Goal: Task Accomplishment & Management: Use online tool/utility

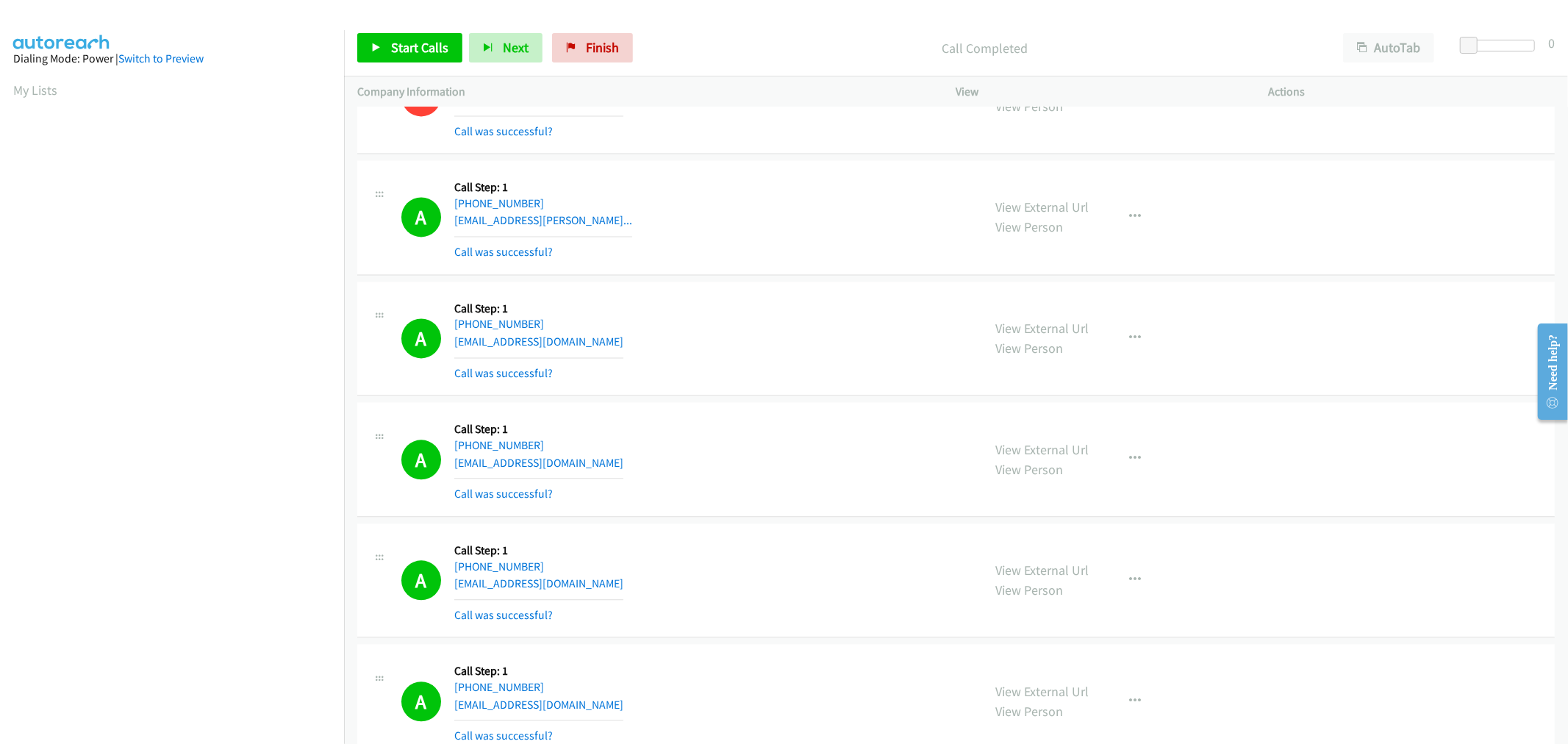
scroll to position [81, 2]
click at [715, 388] on div "A Callback Scheduled Call Step: 1 America/New_York [PHONE_NUMBER] [EMAIL_ADDRES…" at bounding box center [956, 339] width 1197 height 115
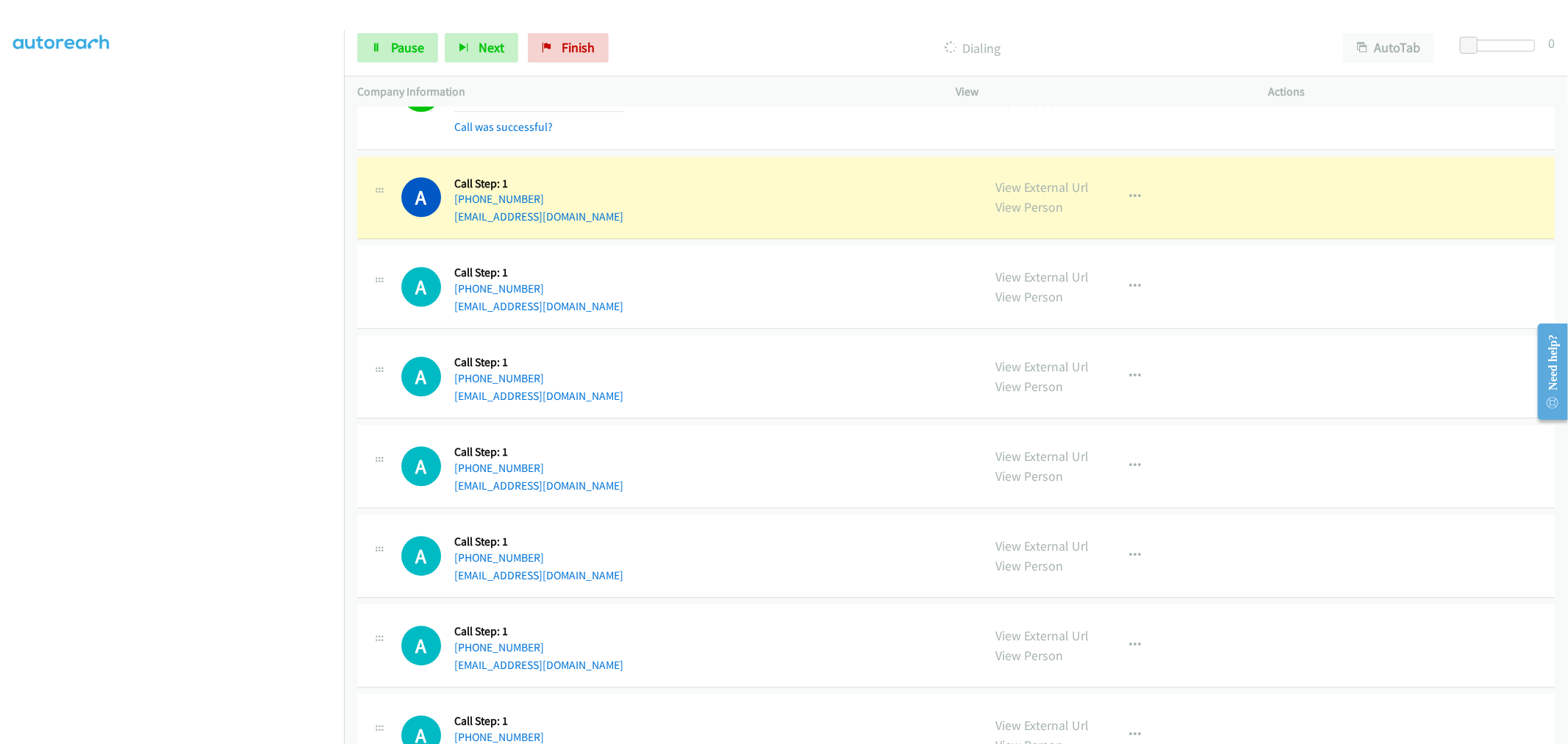
scroll to position [7879, 0]
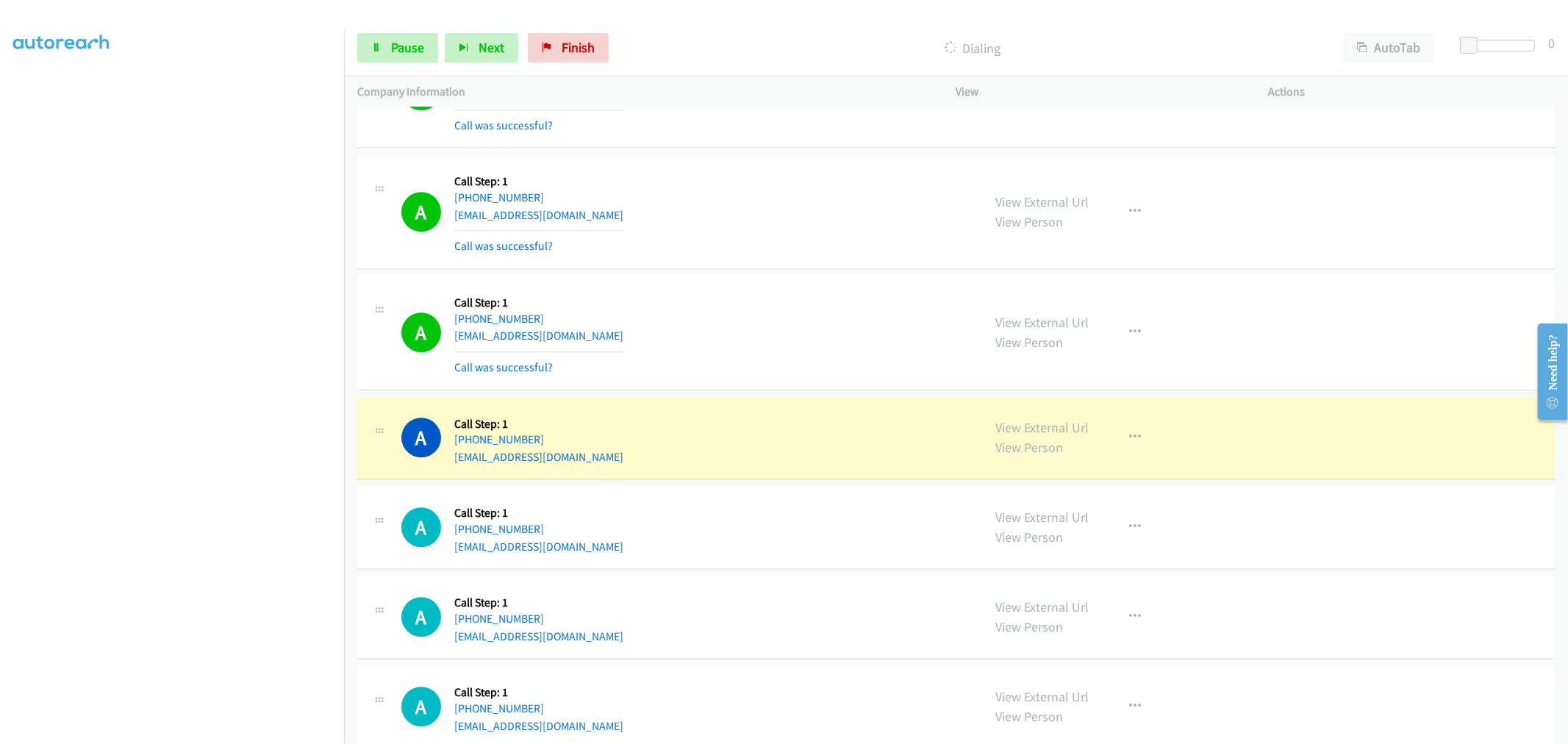
click at [775, 405] on div "A Callback Scheduled Call Step: 1 [GEOGRAPHIC_DATA]/[GEOGRAPHIC_DATA] [PHONE_NU…" at bounding box center [956, 438] width 1197 height 83
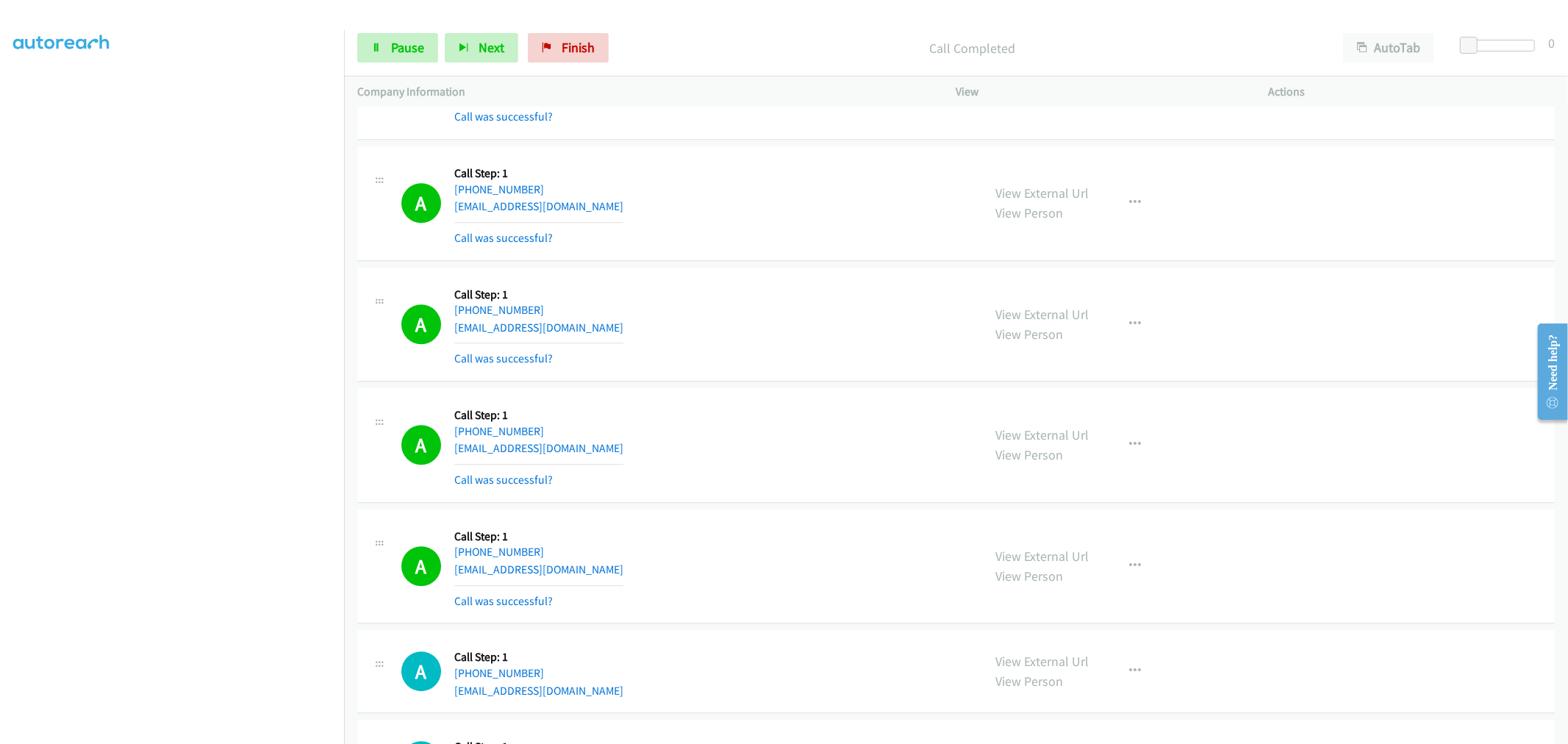
scroll to position [8287, 0]
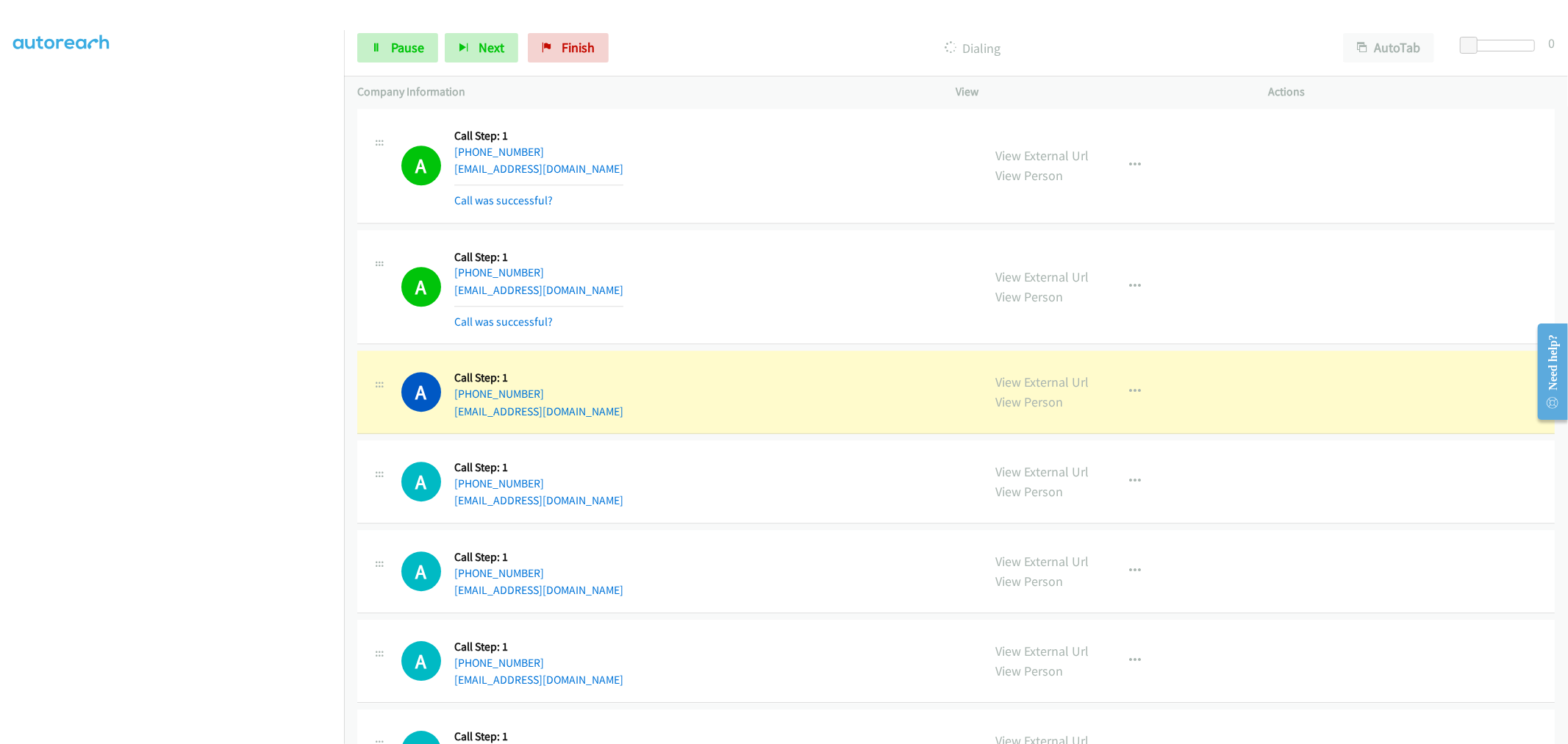
click at [392, 25] on div "Start Calls Pause Next Finish Dialing AutoTab AutoTab 0" at bounding box center [956, 48] width 1224 height 57
click at [395, 40] on span "Pause" at bounding box center [407, 47] width 33 height 17
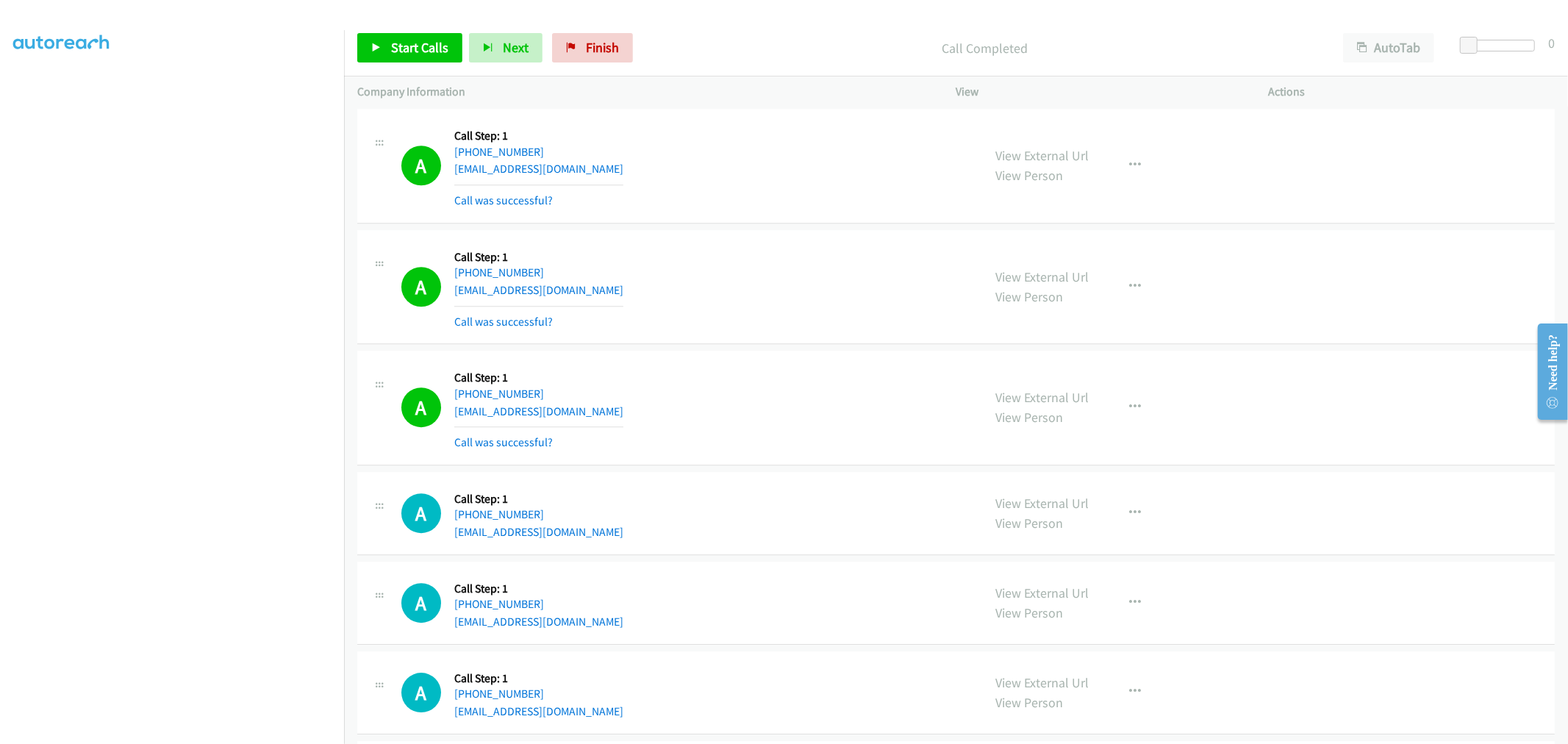
click at [754, 239] on div "A Callback Scheduled Call Step: 1 [GEOGRAPHIC_DATA]/[GEOGRAPHIC_DATA] [PHONE_NU…" at bounding box center [956, 287] width 1197 height 115
click at [792, 223] on div "A Callback Scheduled Call Step: 1 America/St_Thomas [PHONE_NUMBER] [EMAIL_ADDRE…" at bounding box center [956, 167] width 1197 height 115
click at [782, 241] on div "A Callback Scheduled Call Step: 1 [GEOGRAPHIC_DATA]/[GEOGRAPHIC_DATA] [PHONE_NU…" at bounding box center [956, 287] width 1197 height 115
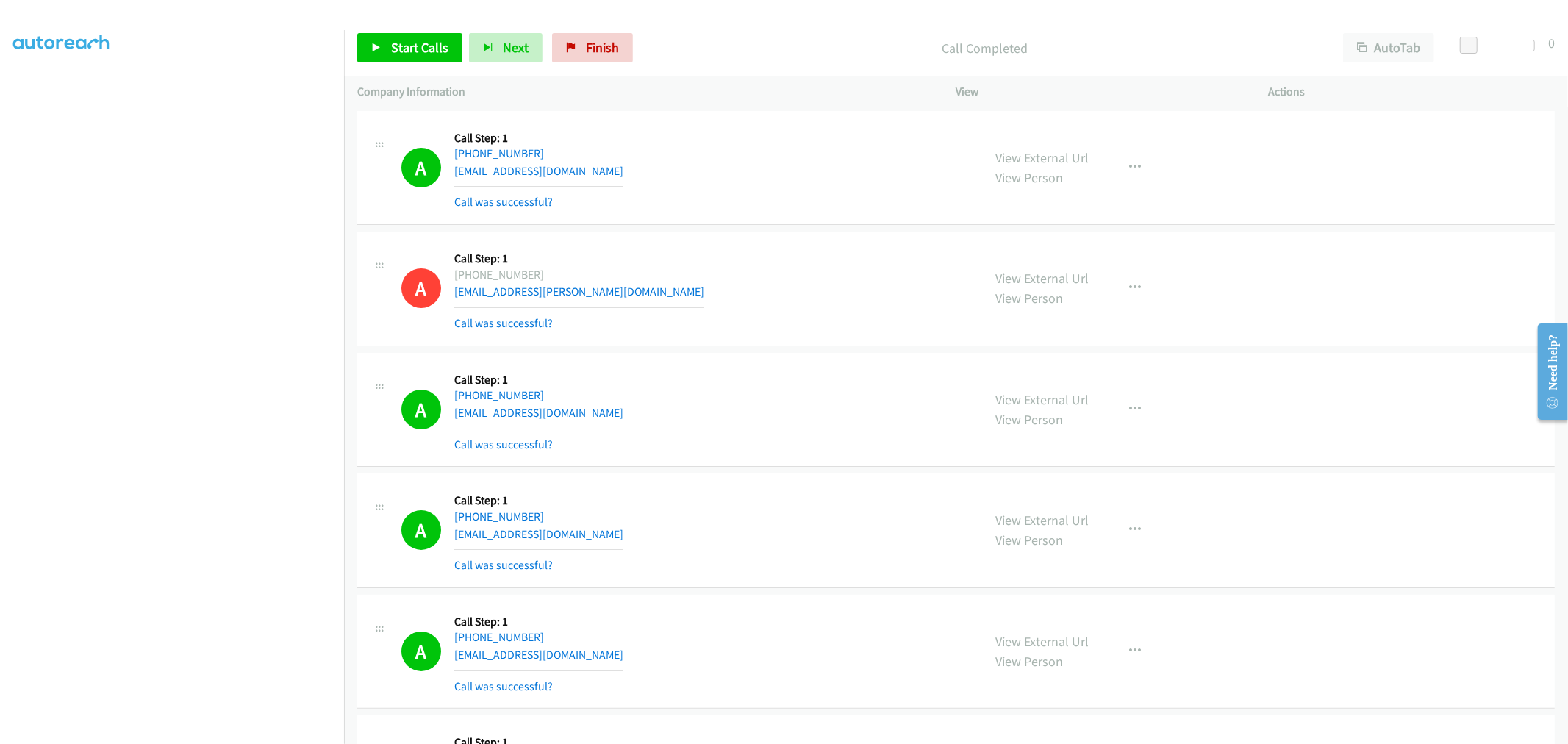
click at [1151, 405] on div "View External Url View Person View External Url Email Schedule/Manage Callback …" at bounding box center [1145, 410] width 326 height 88
click at [1130, 407] on icon "button" at bounding box center [1135, 410] width 11 height 11
click at [1024, 540] on link "Add to do not call list" at bounding box center [1057, 535] width 195 height 30
click at [828, 420] on div "A Callback Scheduled Call Step: 1 [GEOGRAPHIC_DATA]/[GEOGRAPHIC_DATA] [PHONE_NU…" at bounding box center [685, 410] width 568 height 88
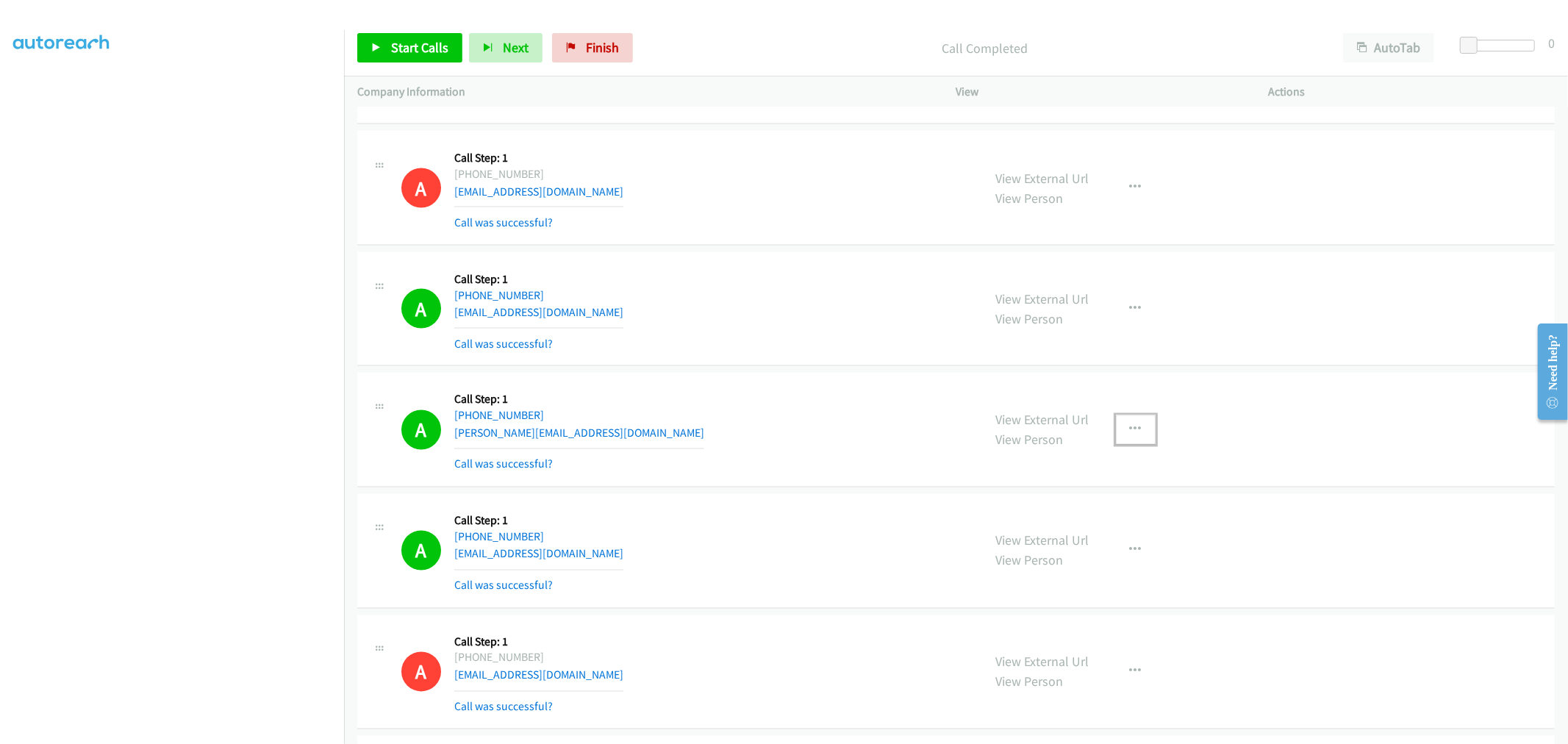
click at [1135, 432] on button "button" at bounding box center [1135, 430] width 39 height 30
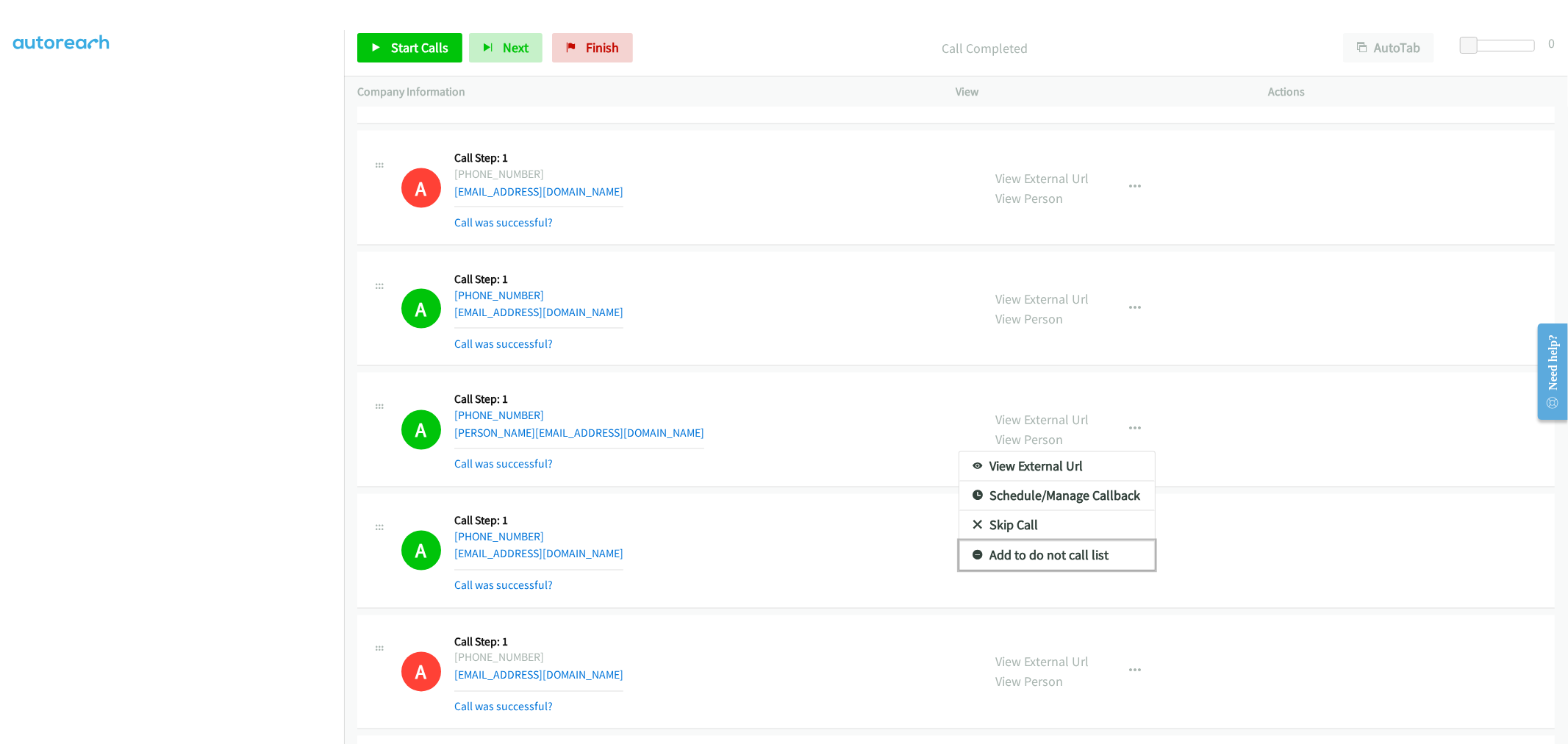
click at [1048, 556] on link "Add to do not call list" at bounding box center [1057, 556] width 195 height 30
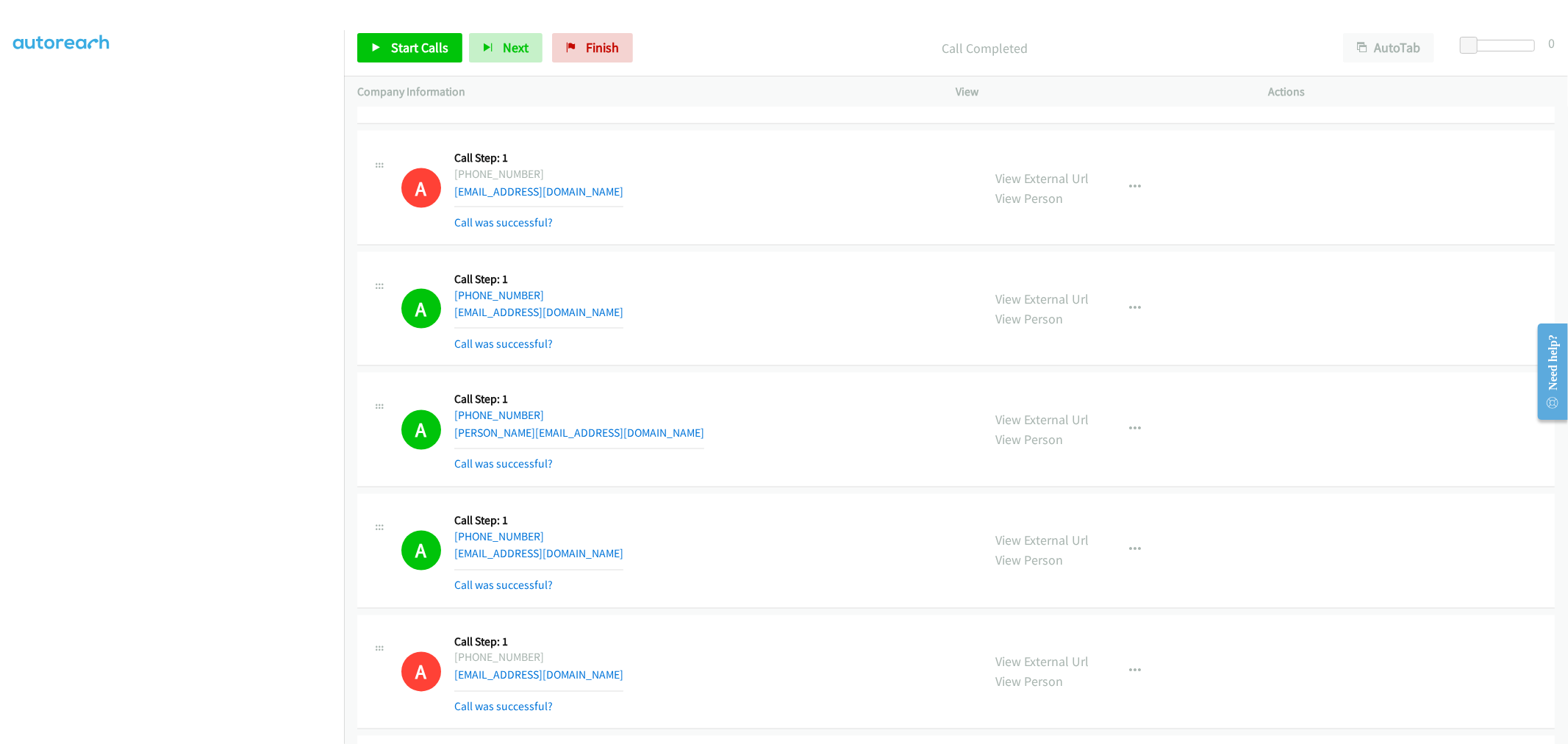
click at [762, 420] on div "A Callback Scheduled Call Step: 1 America/Los_Angeles [PHONE_NUMBER] [EMAIL_ADD…" at bounding box center [685, 429] width 568 height 88
click at [704, 273] on div "A Callback Scheduled Call Step: 1 [GEOGRAPHIC_DATA]/[GEOGRAPHIC_DATA] [PHONE_NU…" at bounding box center [685, 309] width 568 height 88
click at [438, 56] on link "Start Calls" at bounding box center [410, 48] width 105 height 30
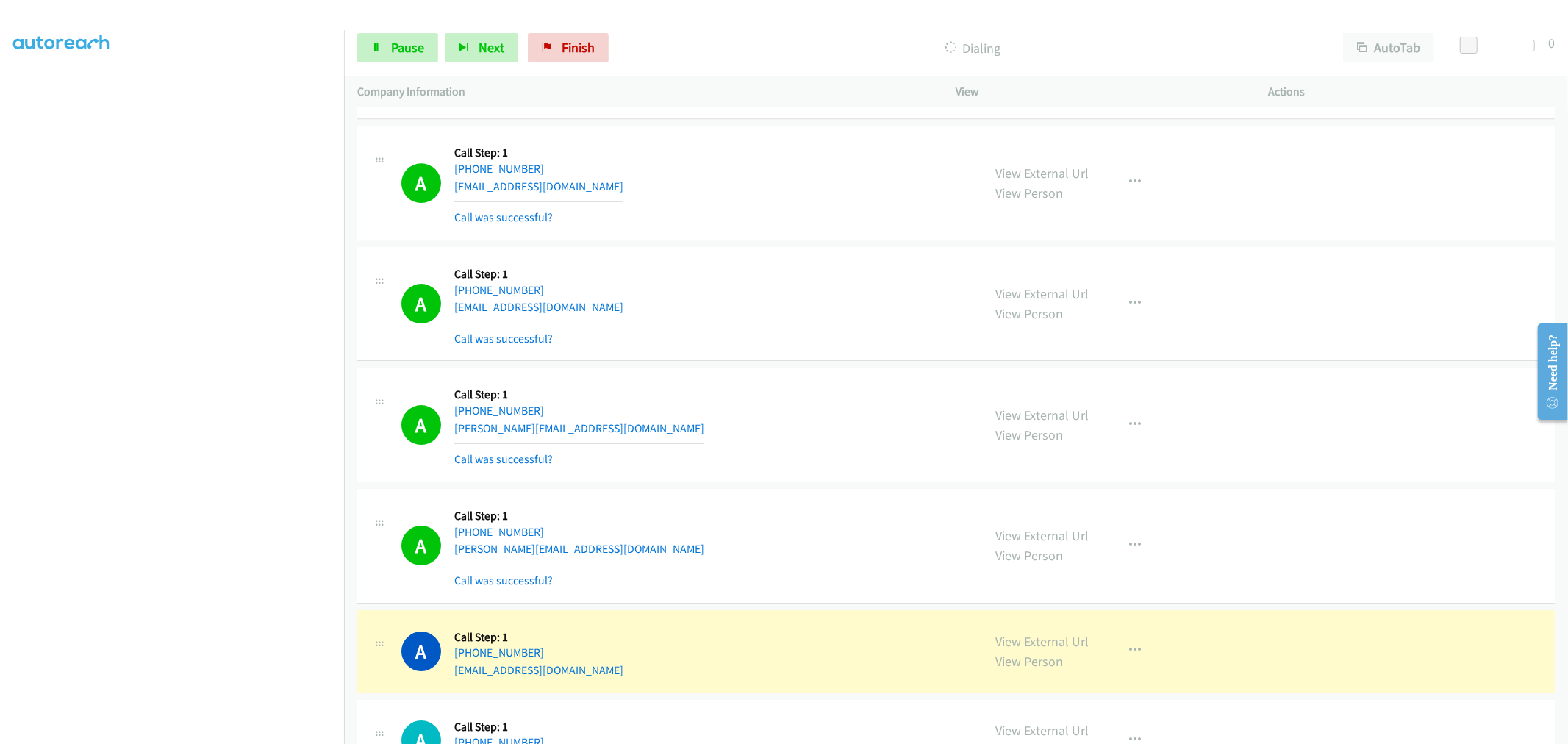
scroll to position [8856, 0]
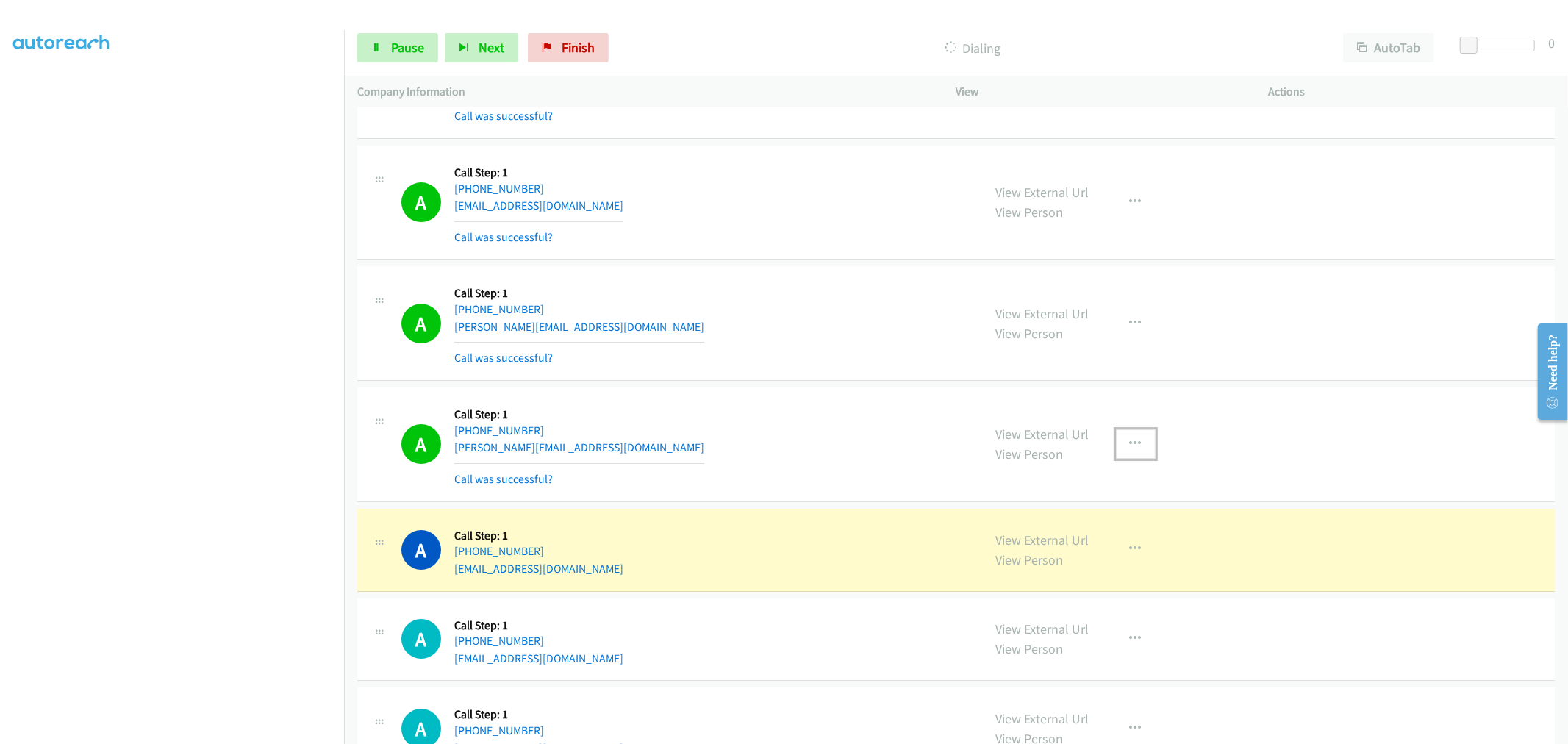
click at [1126, 454] on button "button" at bounding box center [1135, 444] width 39 height 30
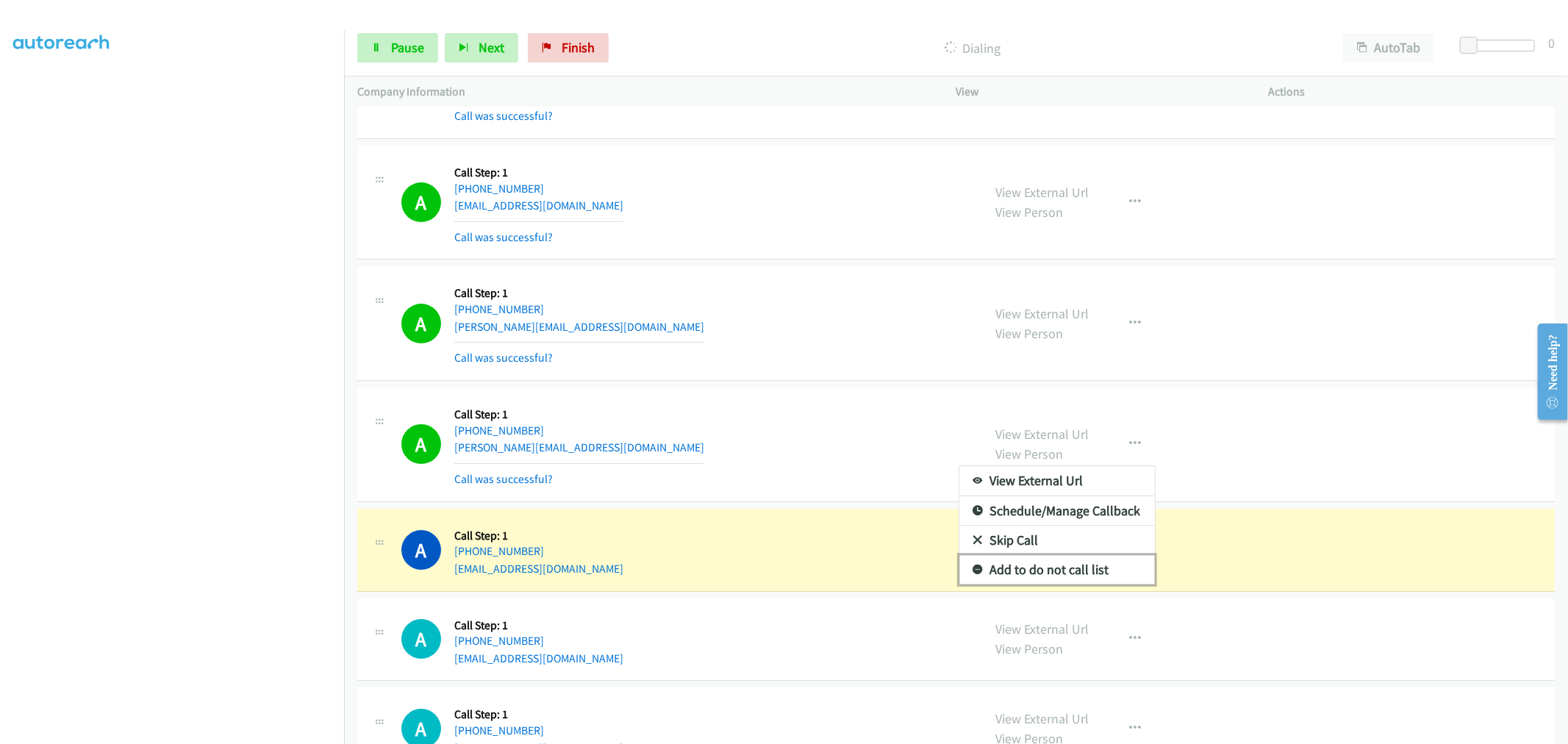
click at [1044, 572] on link "Add to do not call list" at bounding box center [1057, 570] width 195 height 30
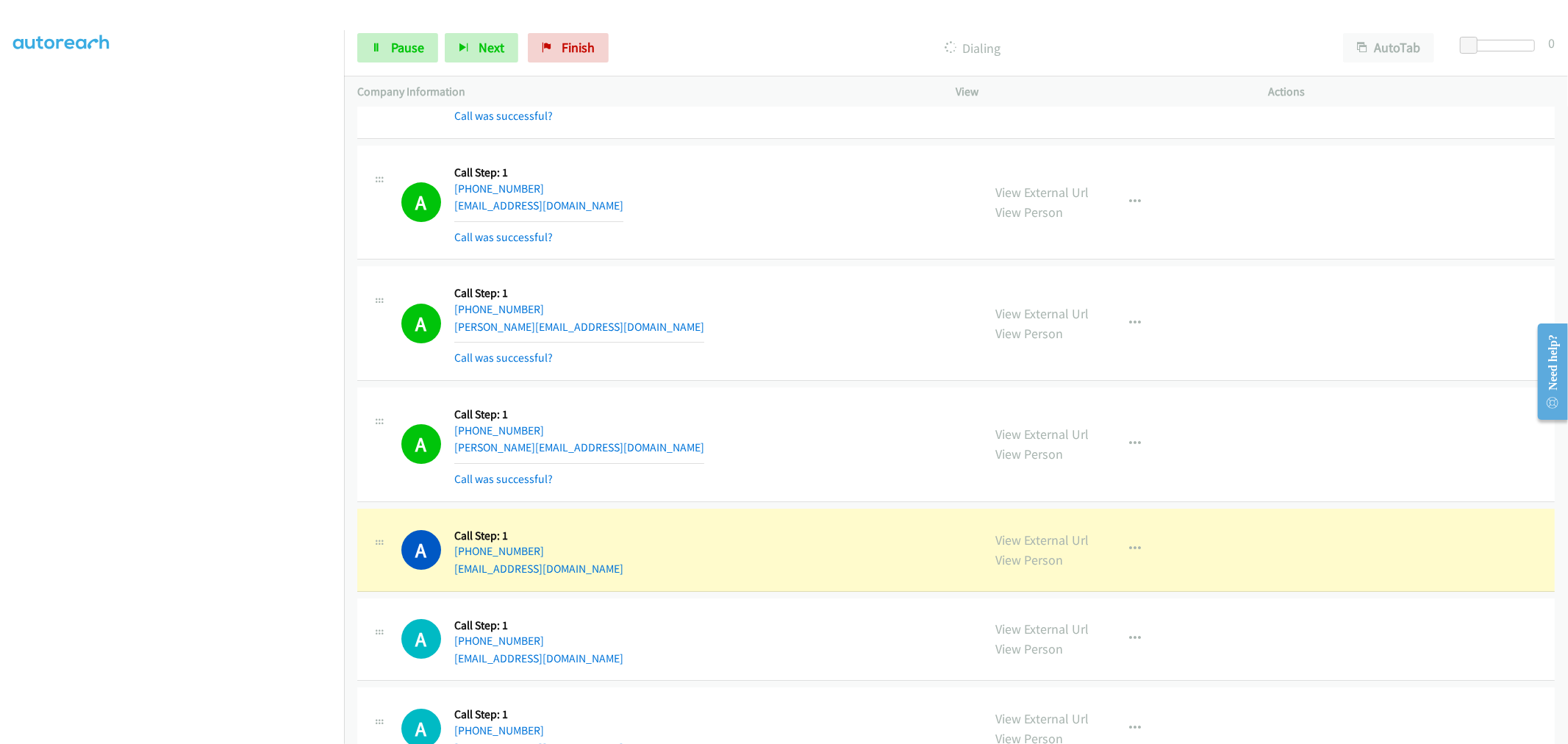
click at [703, 359] on div "A Callback Scheduled Call Step: 1 [GEOGRAPHIC_DATA]/[GEOGRAPHIC_DATA] [PHONE_NU…" at bounding box center [685, 323] width 568 height 88
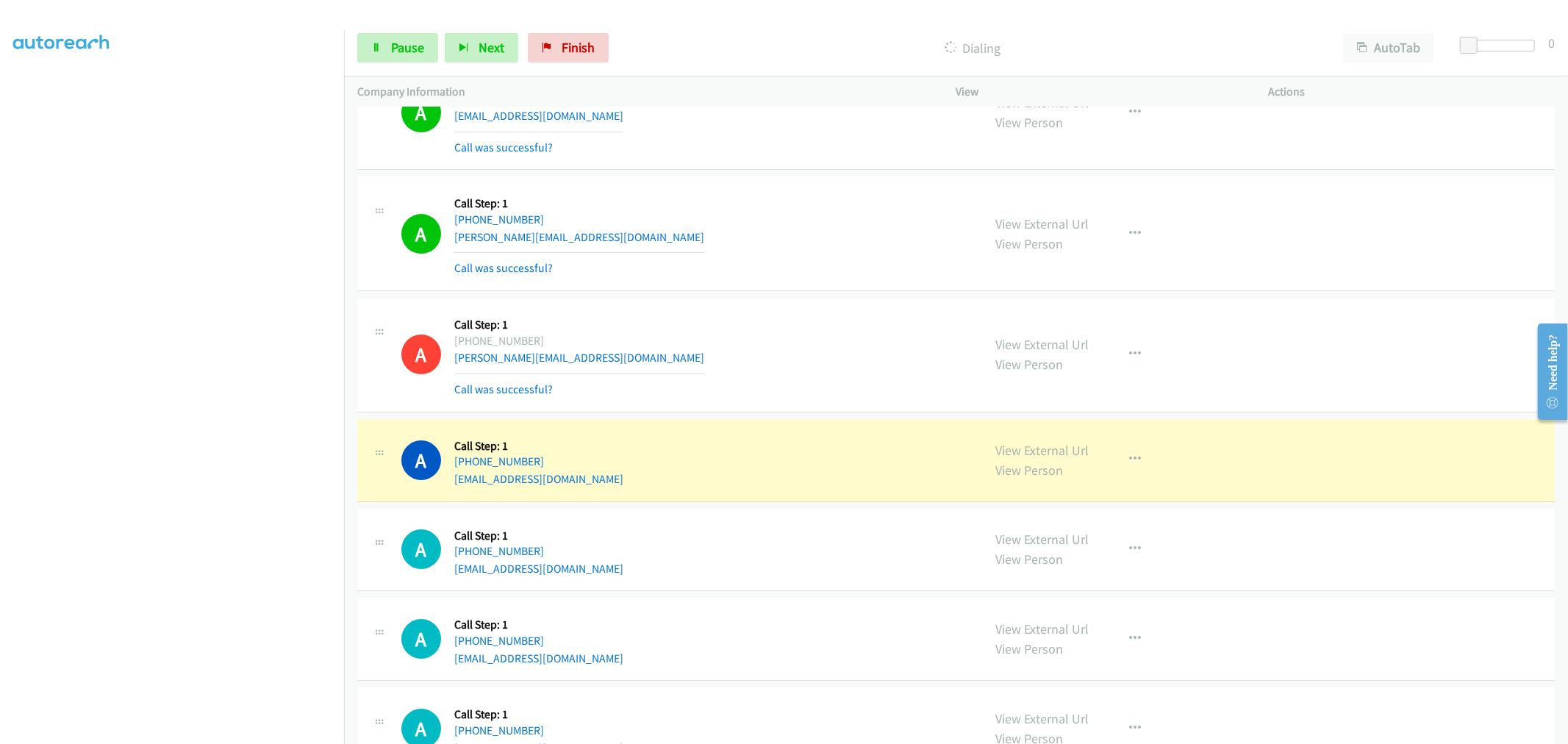
scroll to position [9100, 0]
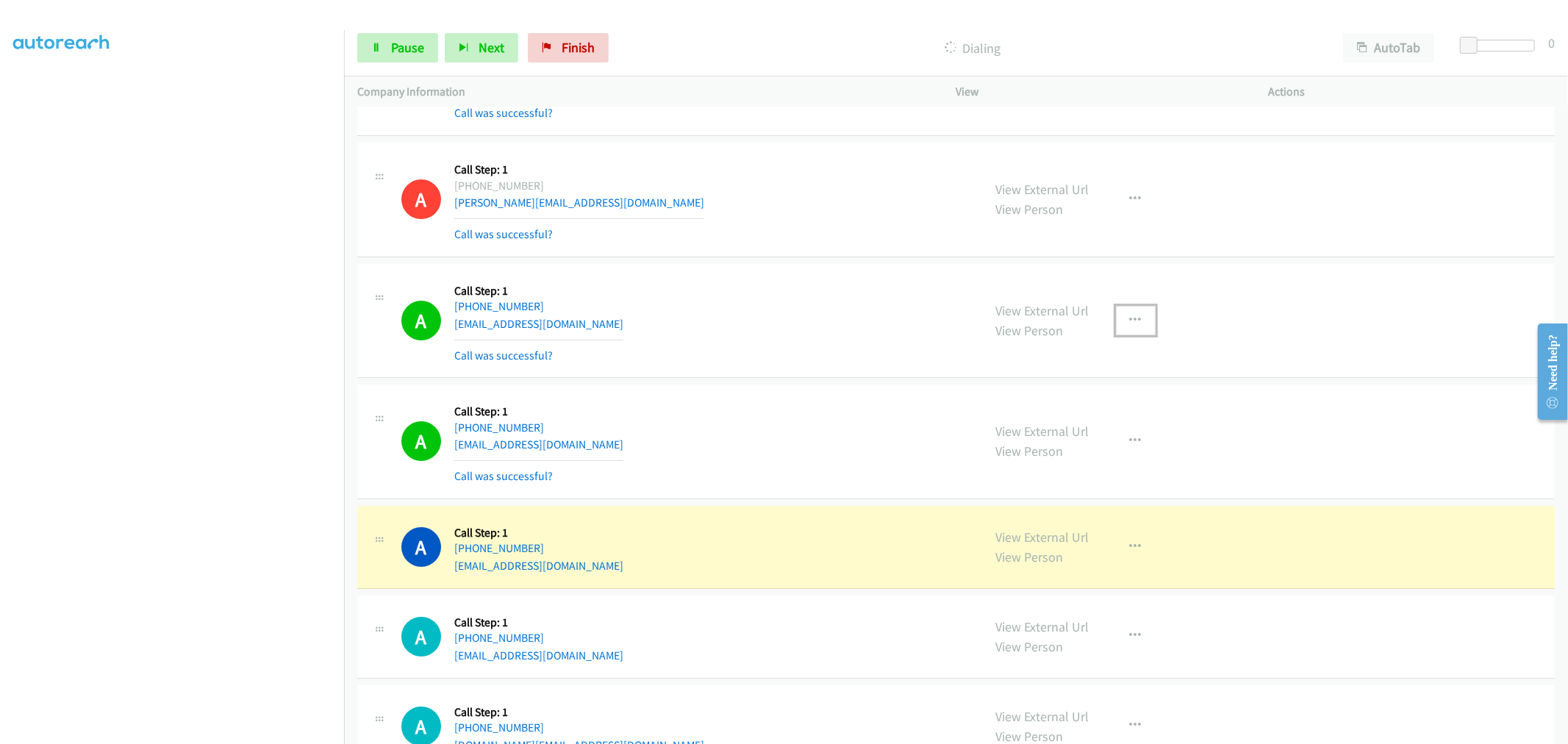
click at [1130, 327] on icon "button" at bounding box center [1135, 320] width 11 height 11
click at [773, 310] on div at bounding box center [784, 372] width 1568 height 744
click at [1134, 316] on button "button" at bounding box center [1135, 320] width 39 height 30
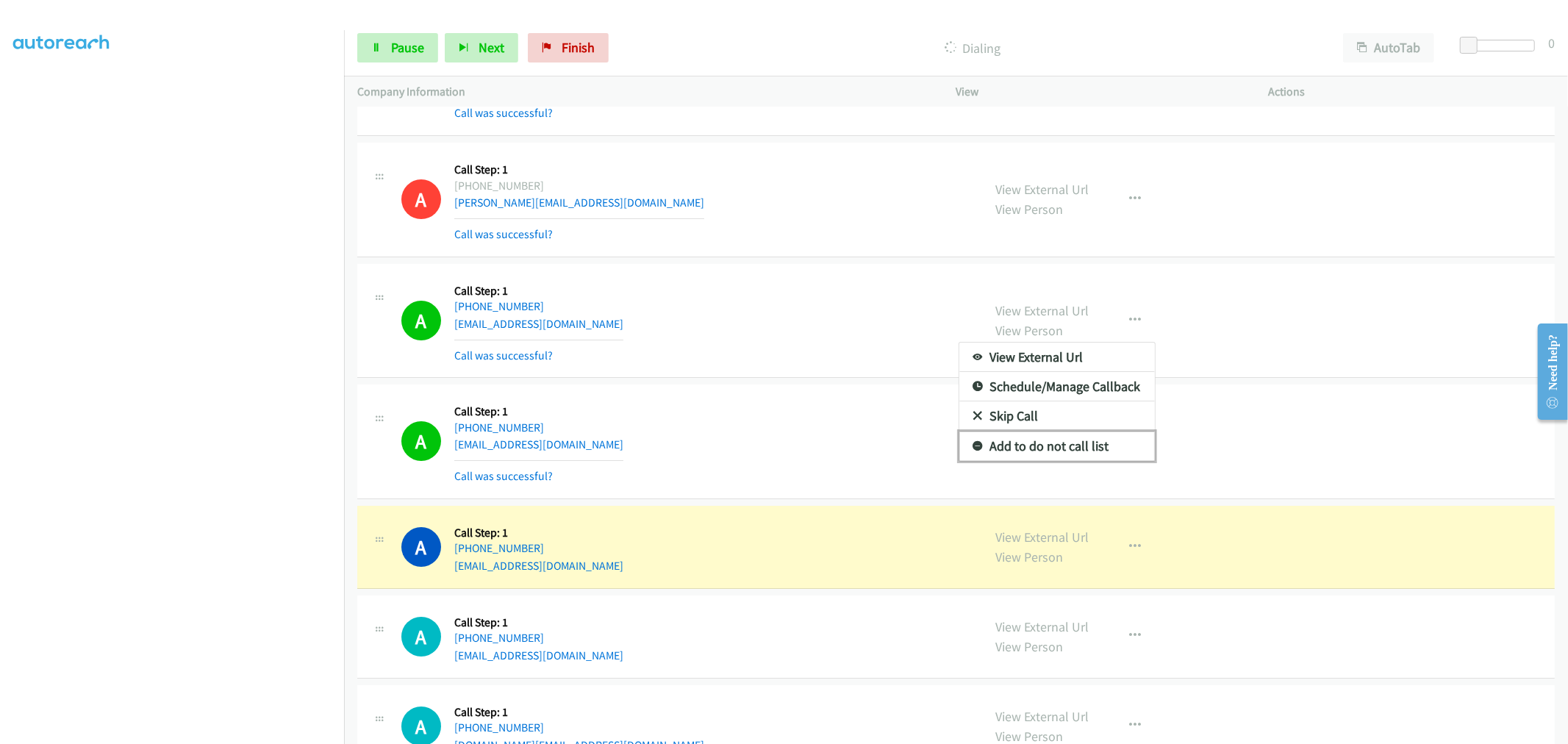
click at [1060, 445] on link "Add to do not call list" at bounding box center [1057, 447] width 195 height 30
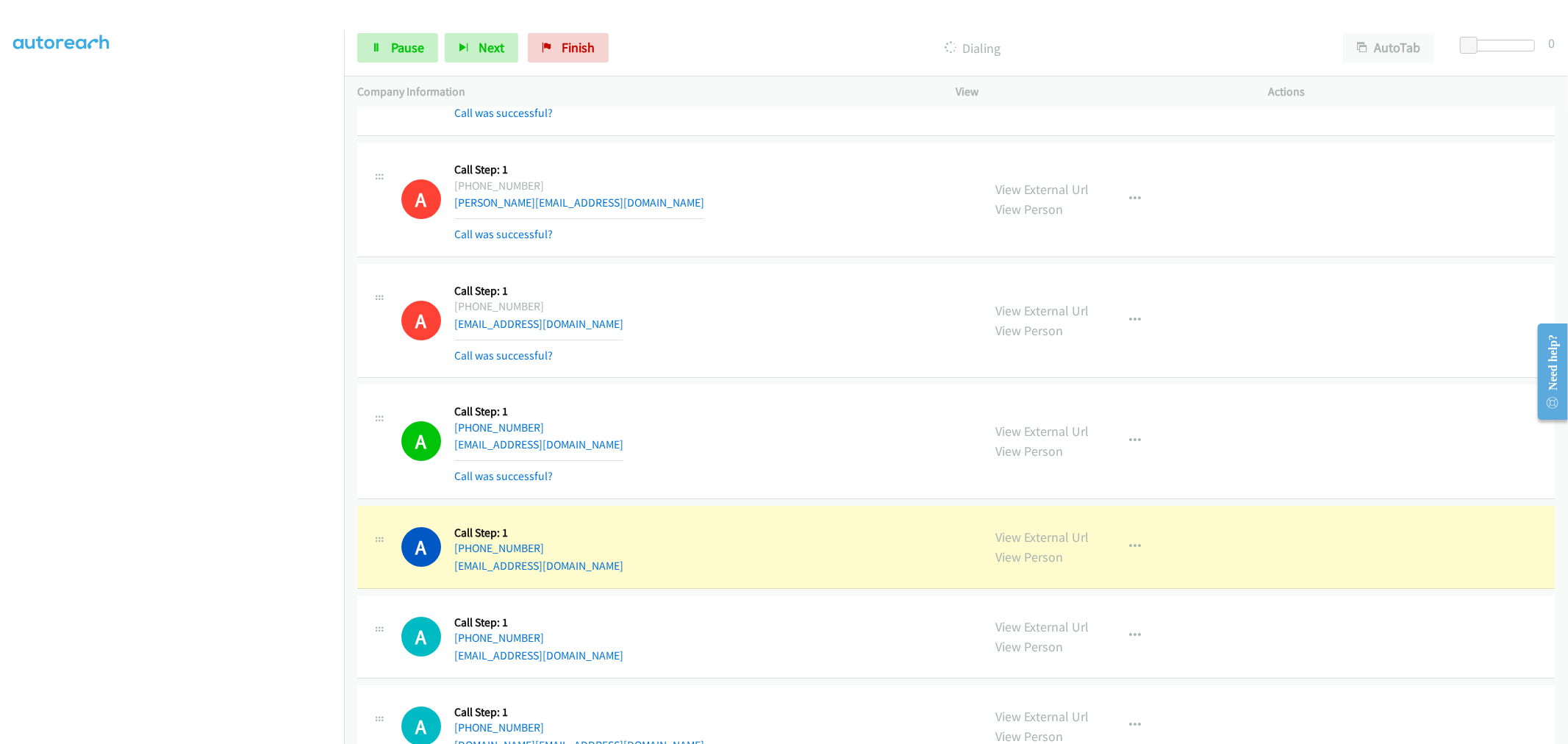
click at [866, 356] on div "A Callback Scheduled Call Step: 1 America/[GEOGRAPHIC_DATA] [PHONE_NUMBER] [EMA…" at bounding box center [685, 321] width 568 height 88
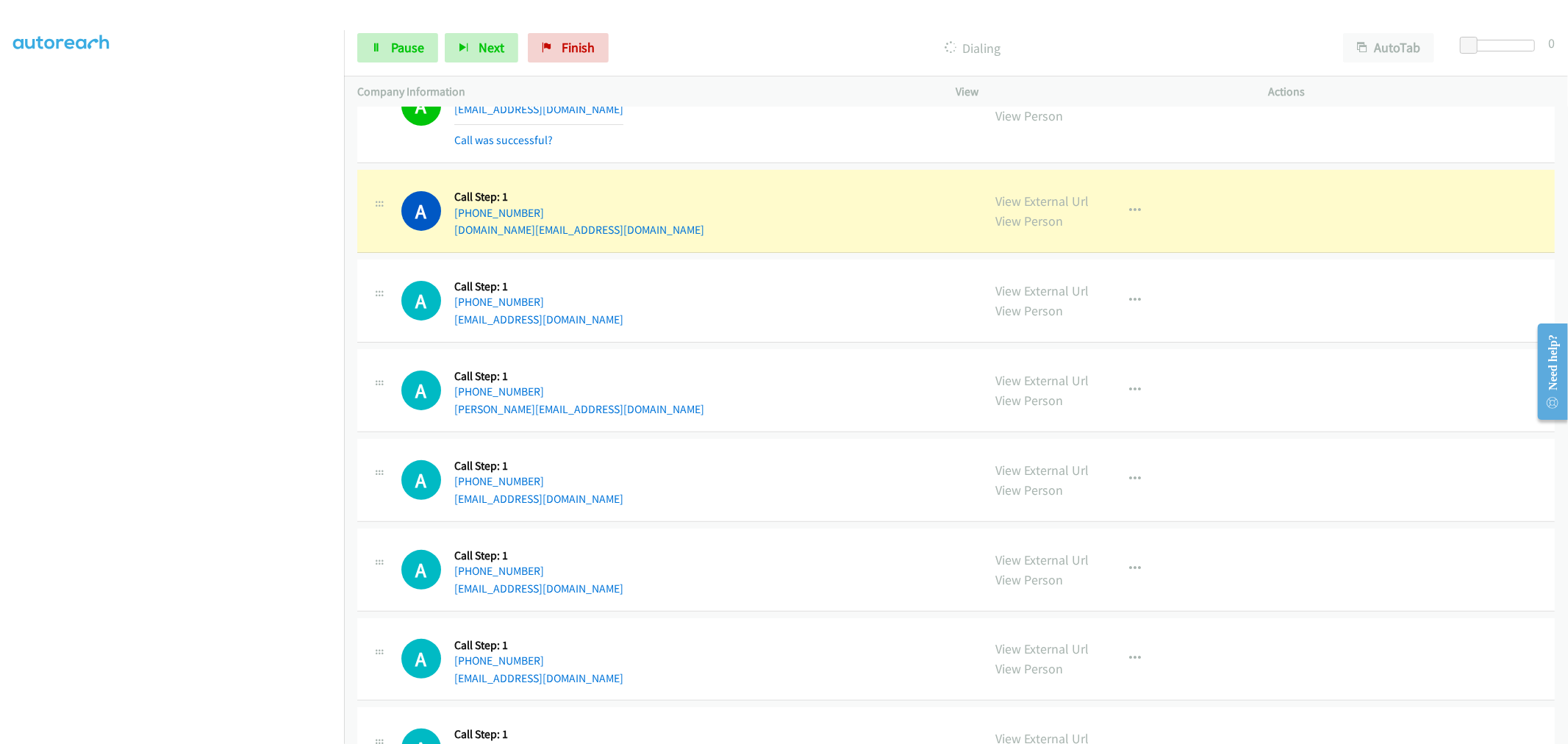
scroll to position [9427, 0]
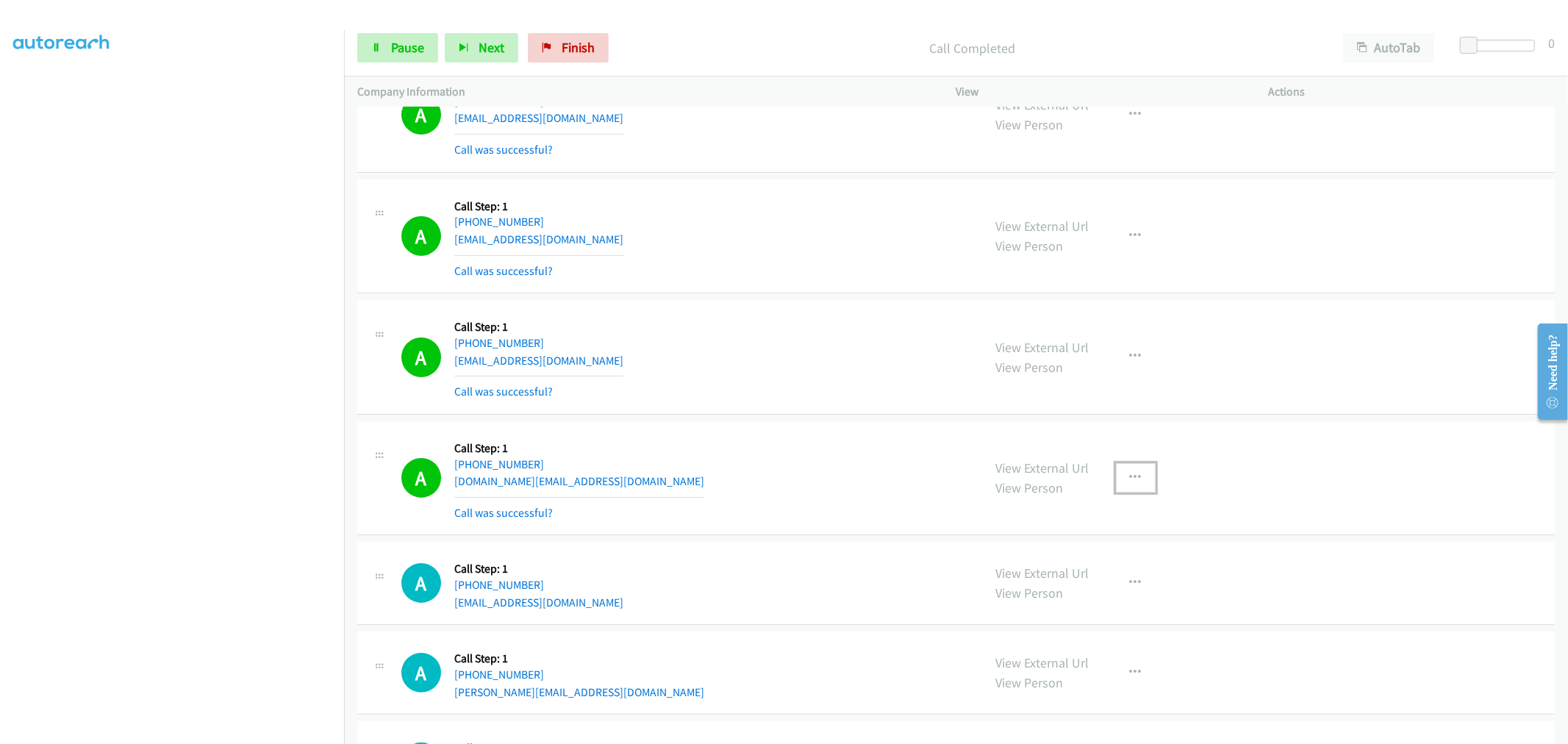
click at [1123, 489] on button "button" at bounding box center [1135, 478] width 39 height 30
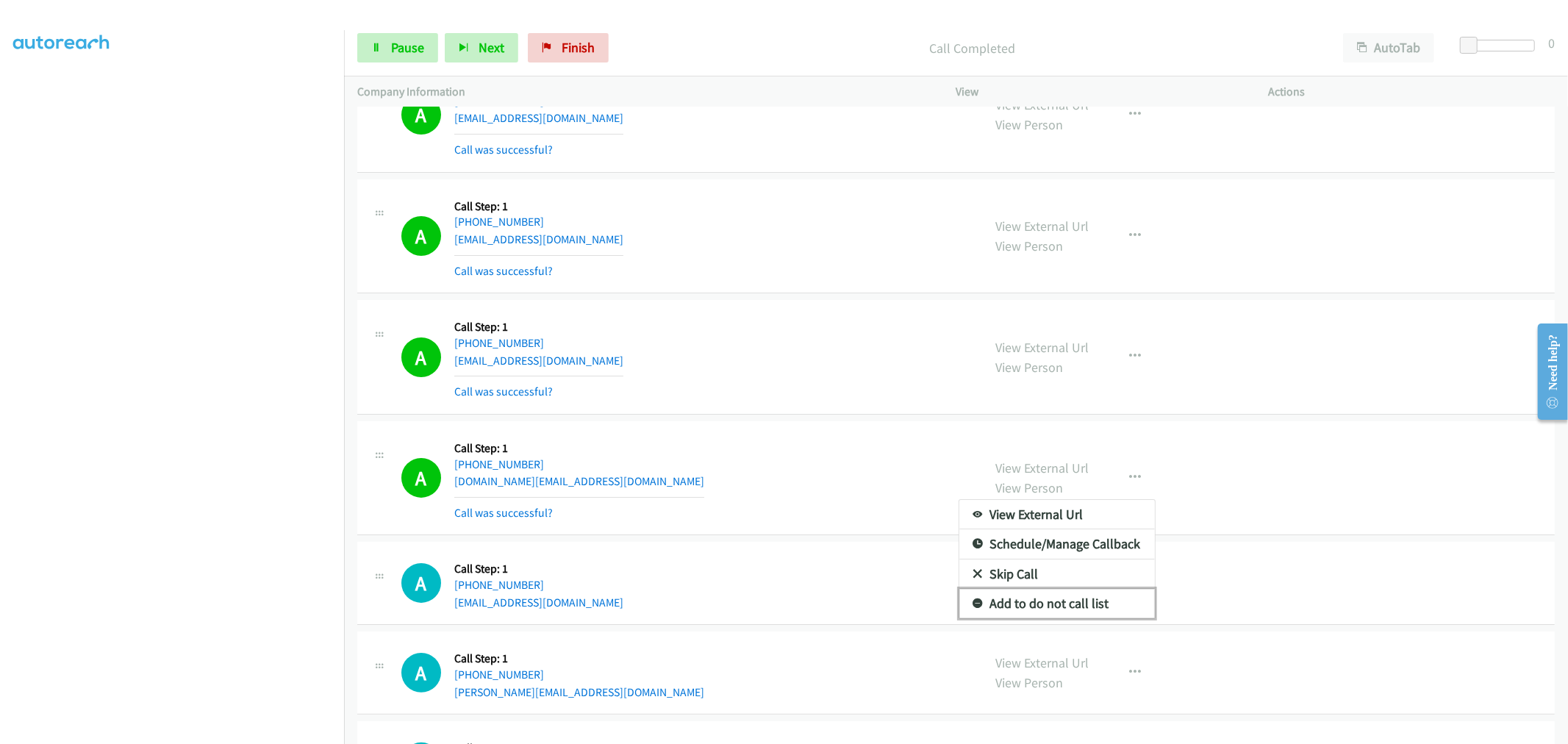
click at [1070, 607] on link "Add to do not call list" at bounding box center [1057, 604] width 195 height 30
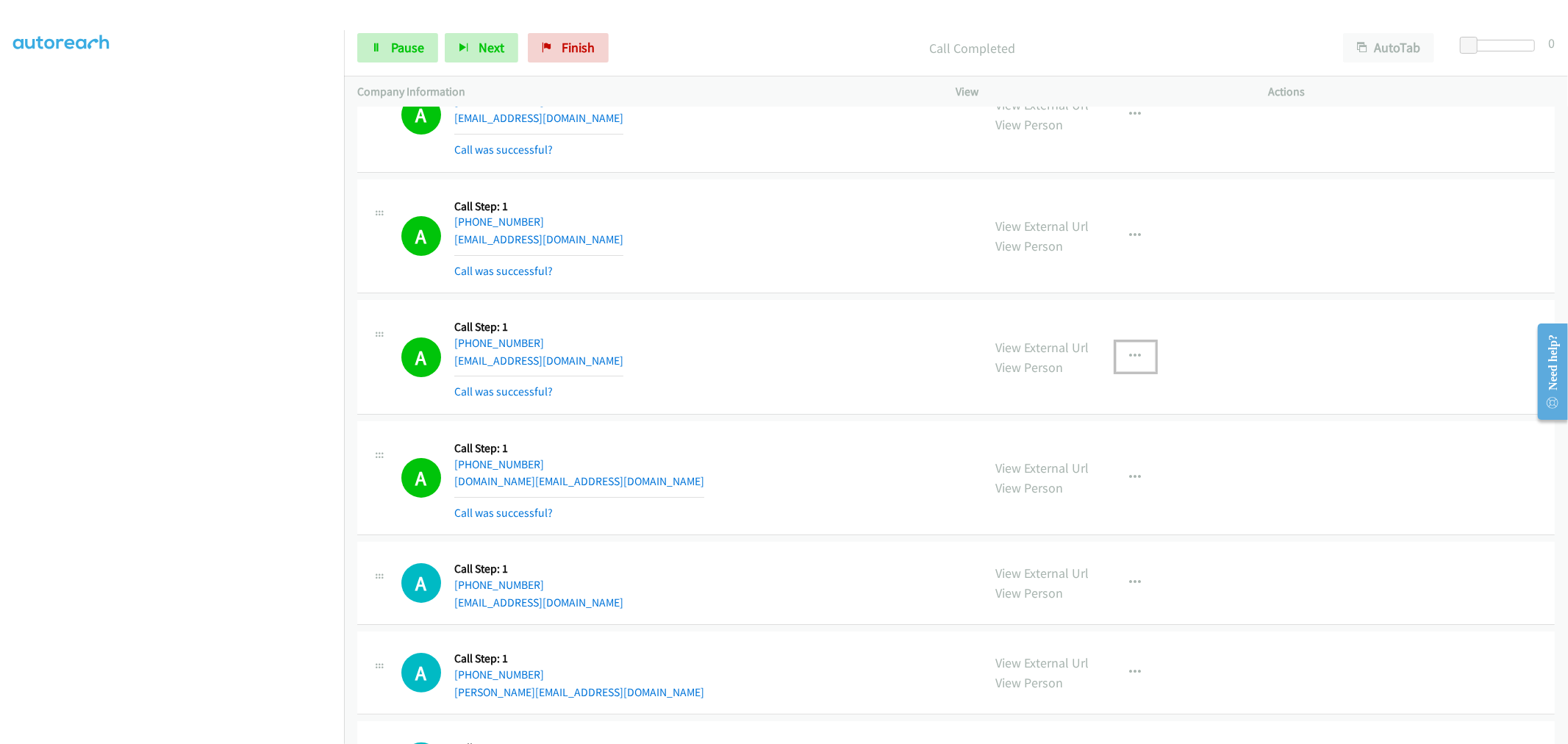
click at [1130, 355] on button "button" at bounding box center [1135, 356] width 39 height 30
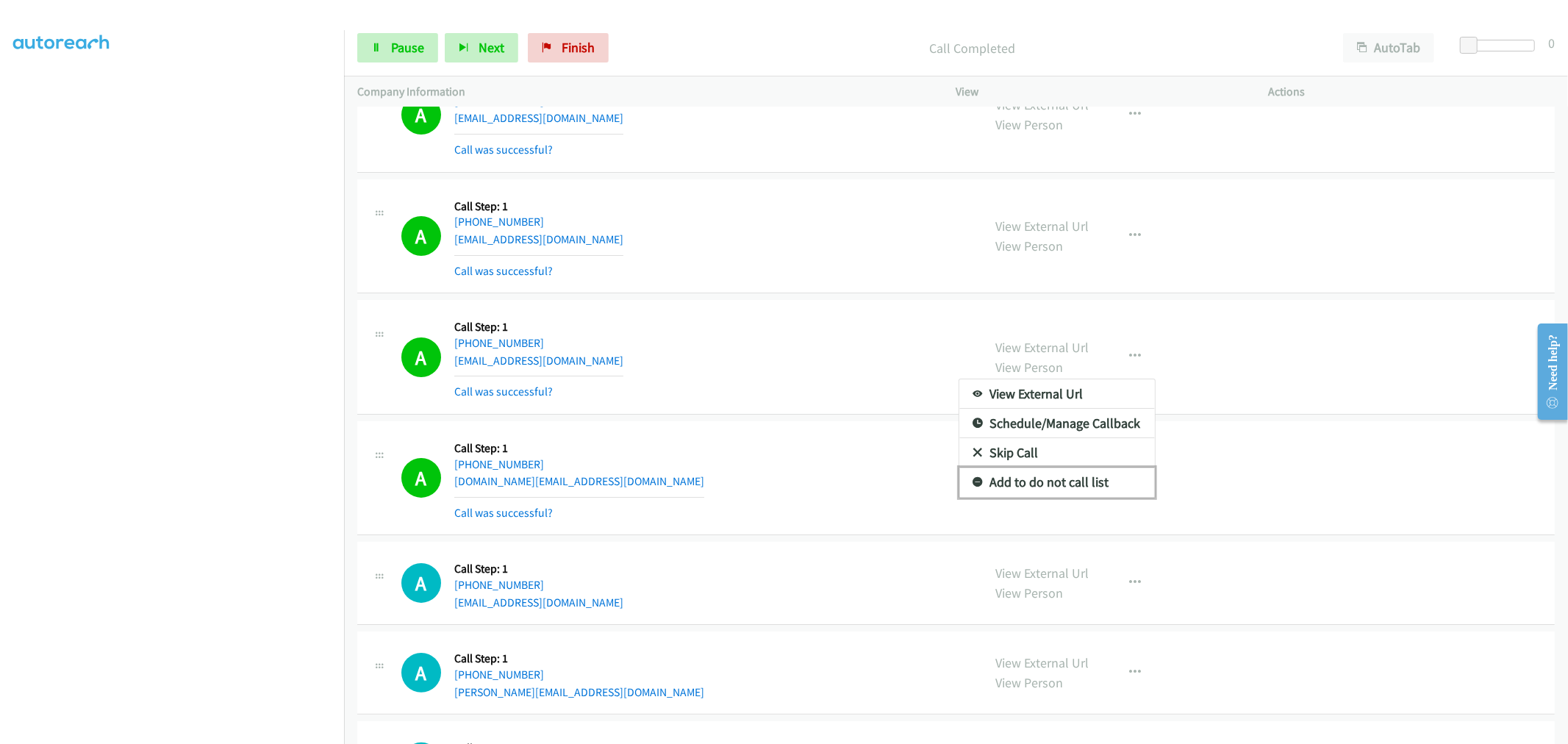
click at [1027, 495] on link "Add to do not call list" at bounding box center [1057, 482] width 195 height 30
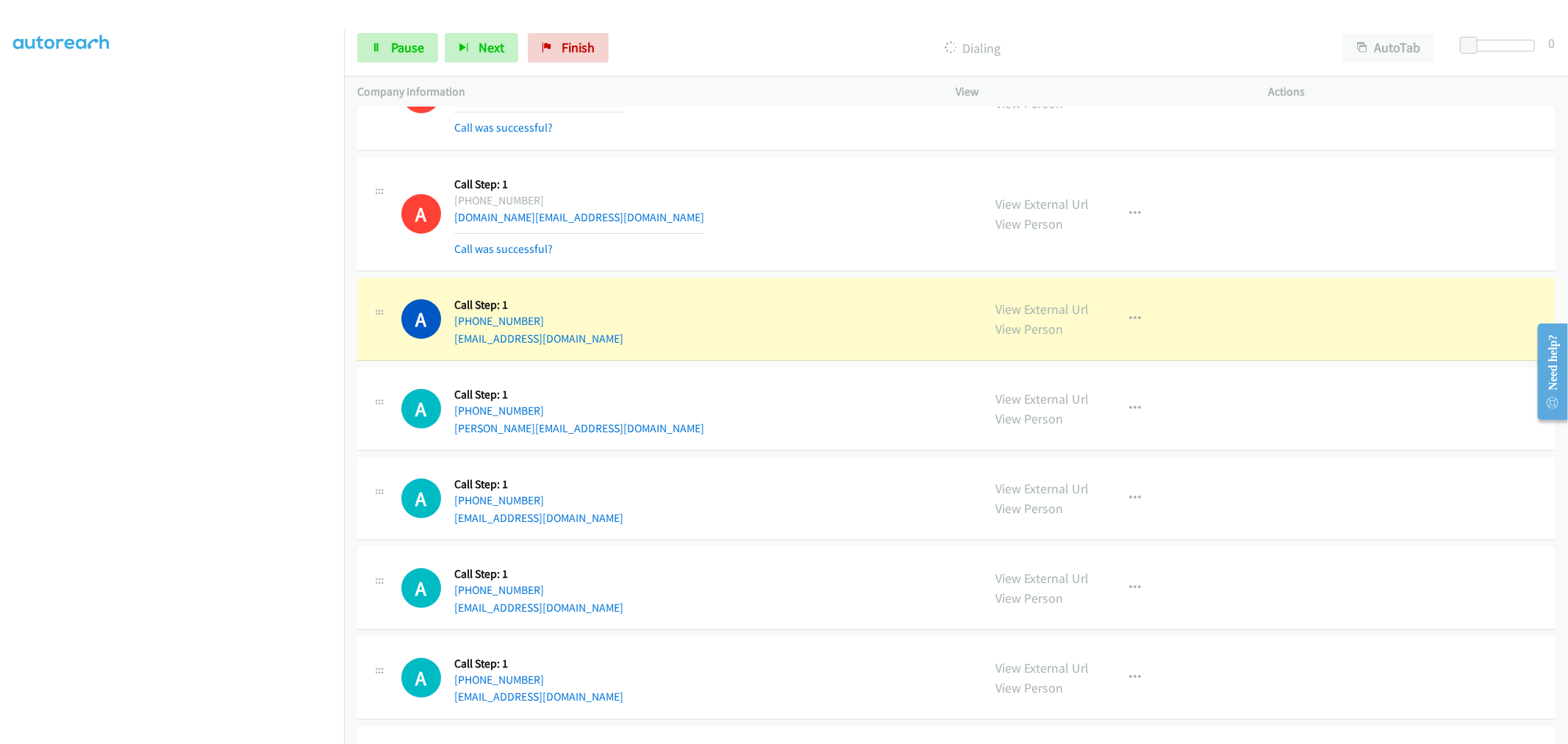
scroll to position [9753, 0]
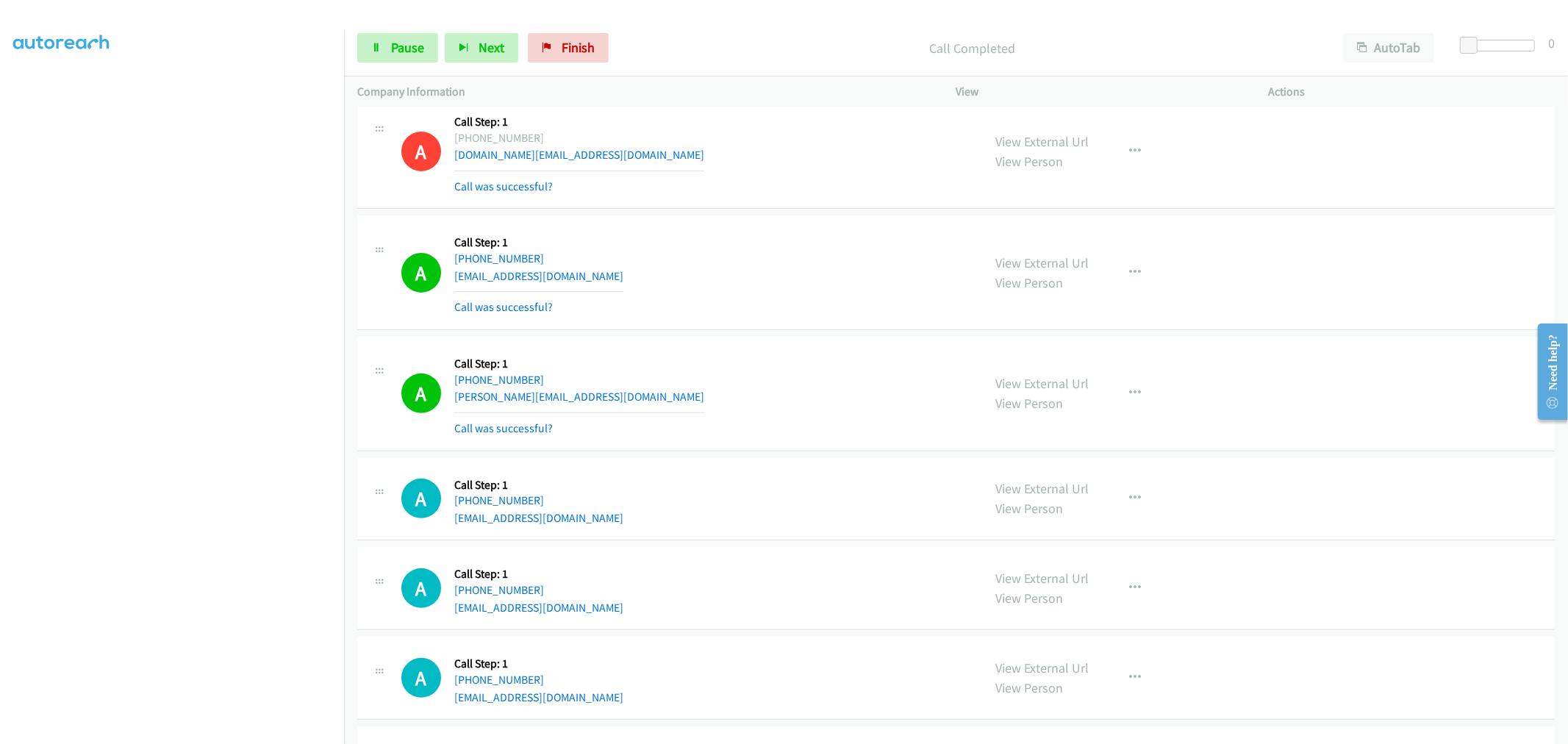
click at [772, 209] on div "A Callback Scheduled Call Step: 1 [GEOGRAPHIC_DATA]/[GEOGRAPHIC_DATA] [PHONE_NU…" at bounding box center [956, 152] width 1197 height 115
click at [707, 328] on div "A Callback Scheduled Call Step: 1 America/Los_Angeles [PHONE_NUMBER] [EMAIL_ADD…" at bounding box center [956, 273] width 1197 height 115
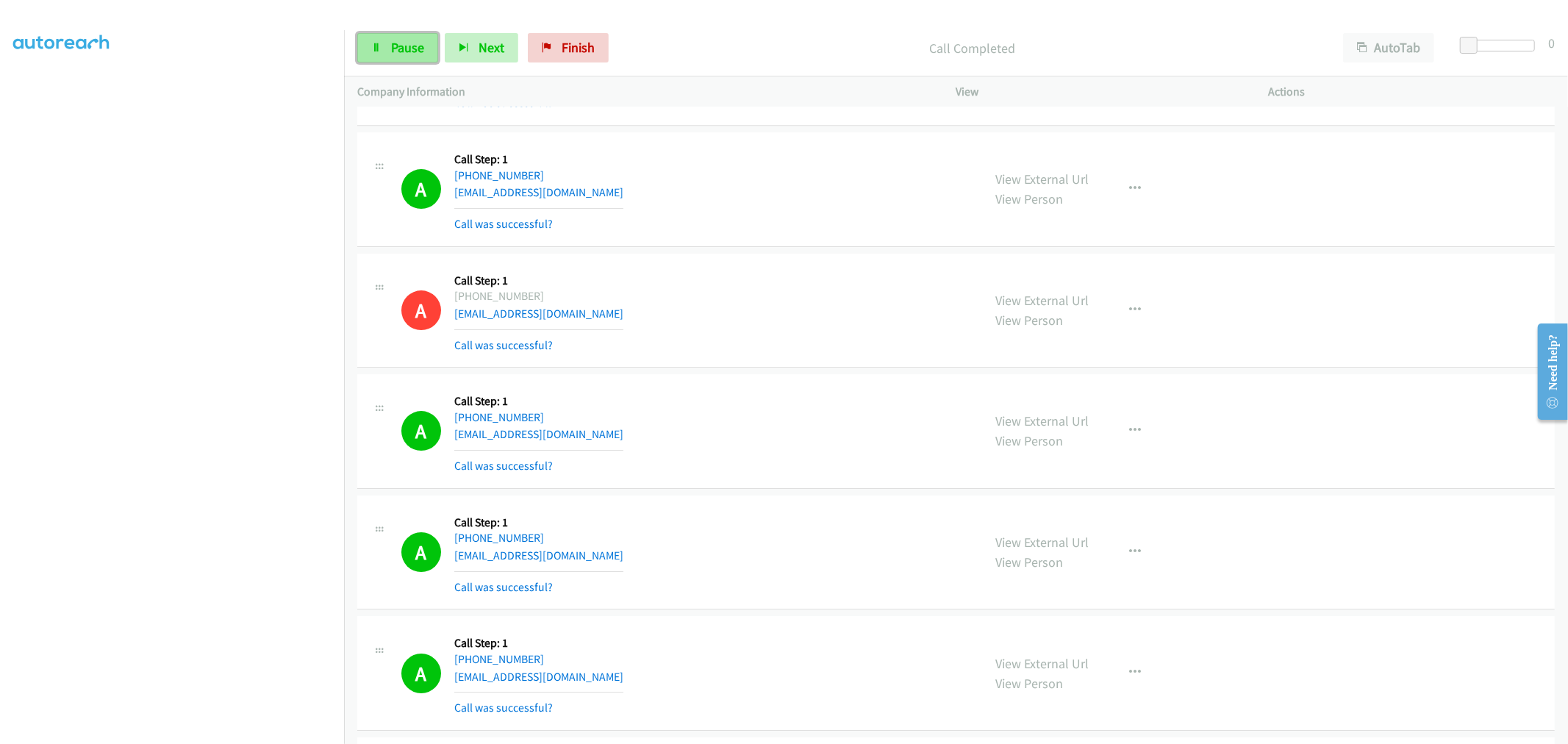
click at [411, 46] on span "Pause" at bounding box center [407, 47] width 33 height 17
click at [836, 411] on div "A Callback Scheduled Call Step: 1 [GEOGRAPHIC_DATA]/[GEOGRAPHIC_DATA] [PHONE_NU…" at bounding box center [685, 431] width 568 height 88
click at [1141, 429] on button "button" at bounding box center [1135, 431] width 39 height 30
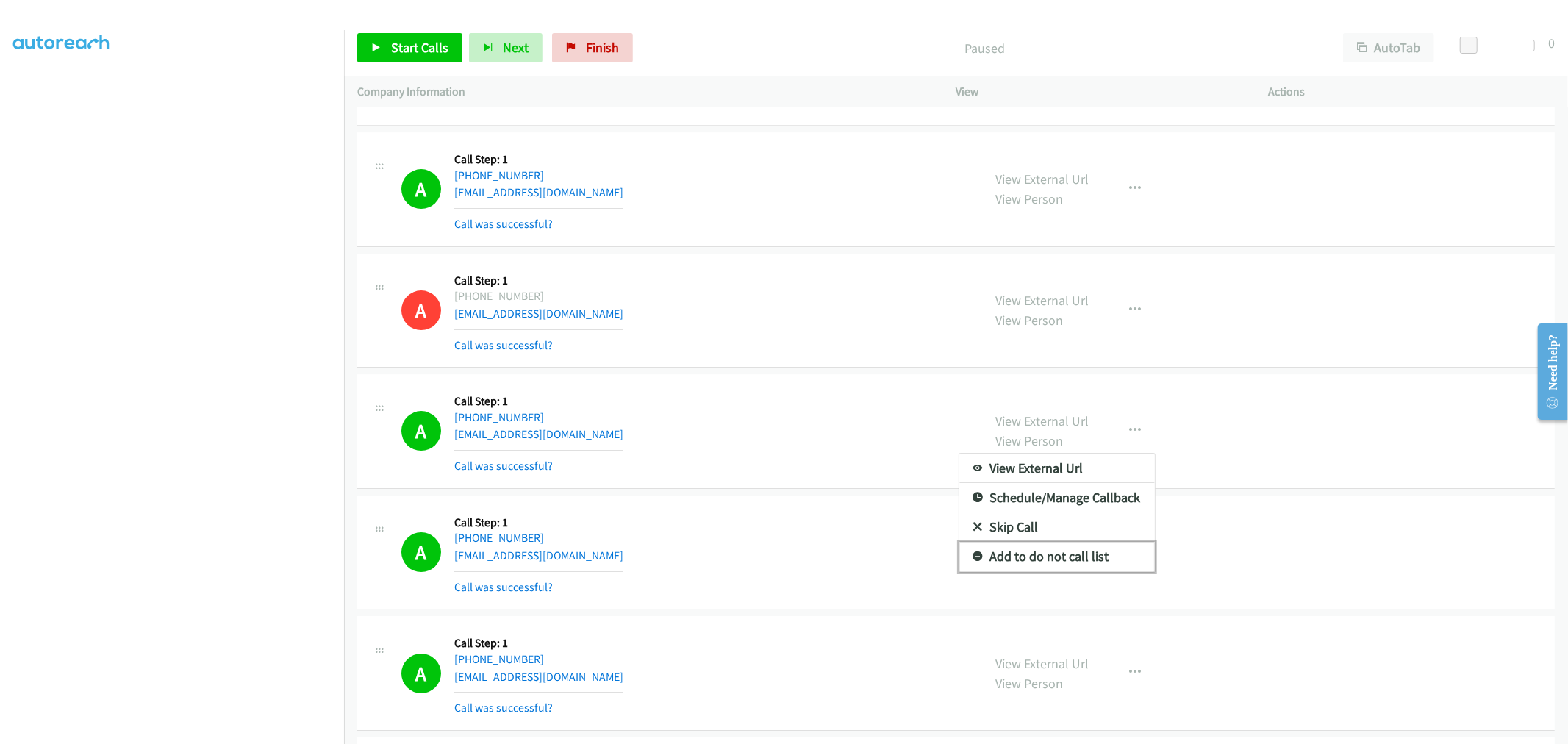
click at [1051, 550] on link "Add to do not call list" at bounding box center [1057, 557] width 195 height 30
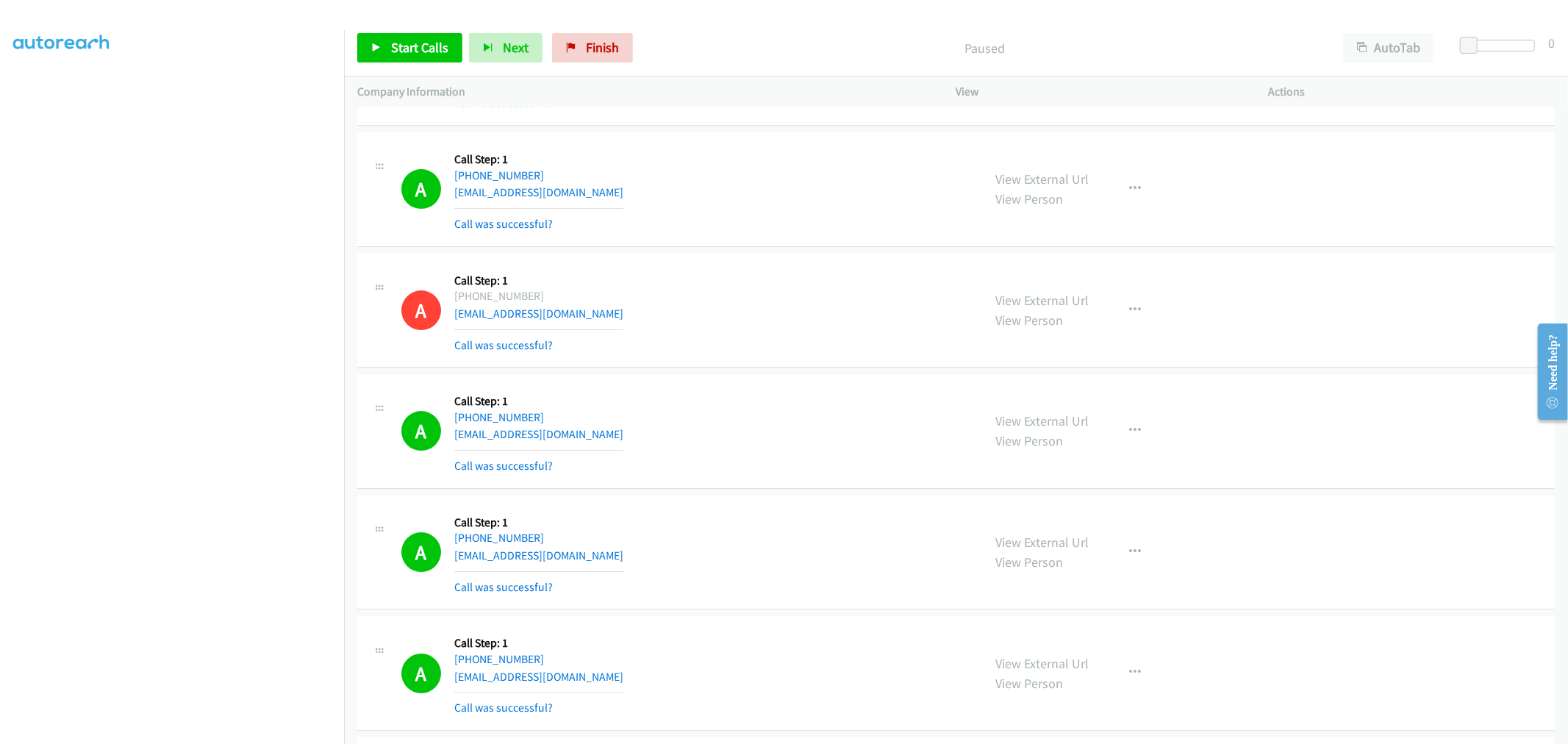
click at [847, 334] on div "A Callback Scheduled Call Step: 1 America/New_York [PHONE_NUMBER] [EMAIL_ADDRES…" at bounding box center [685, 310] width 568 height 88
click at [757, 320] on div "A Callback Scheduled Call Step: 1 America/New_York [PHONE_NUMBER] [EMAIL_ADDRES…" at bounding box center [685, 310] width 568 height 88
click at [1126, 439] on button "button" at bounding box center [1135, 429] width 39 height 30
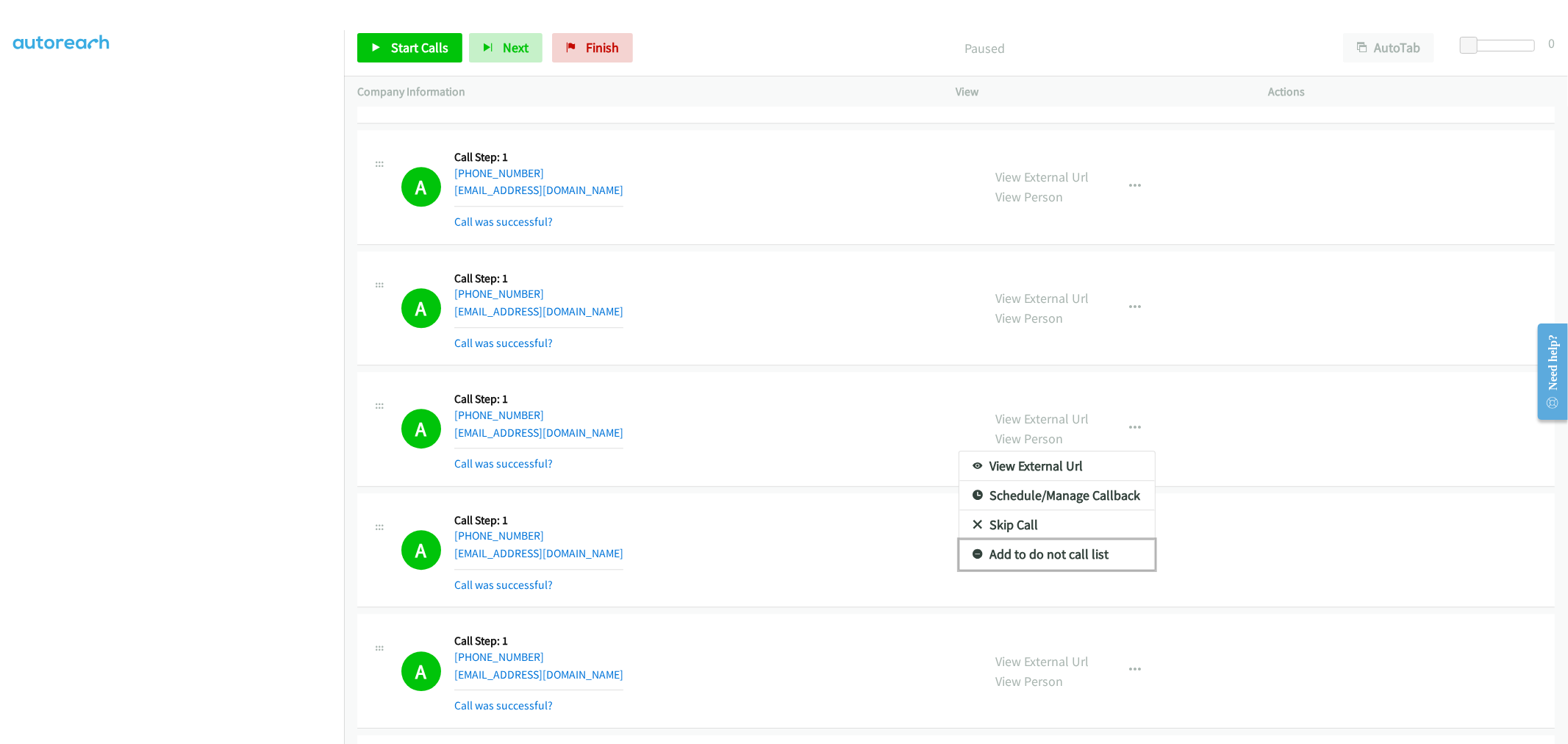
click at [1039, 569] on link "Add to do not call list" at bounding box center [1057, 554] width 195 height 30
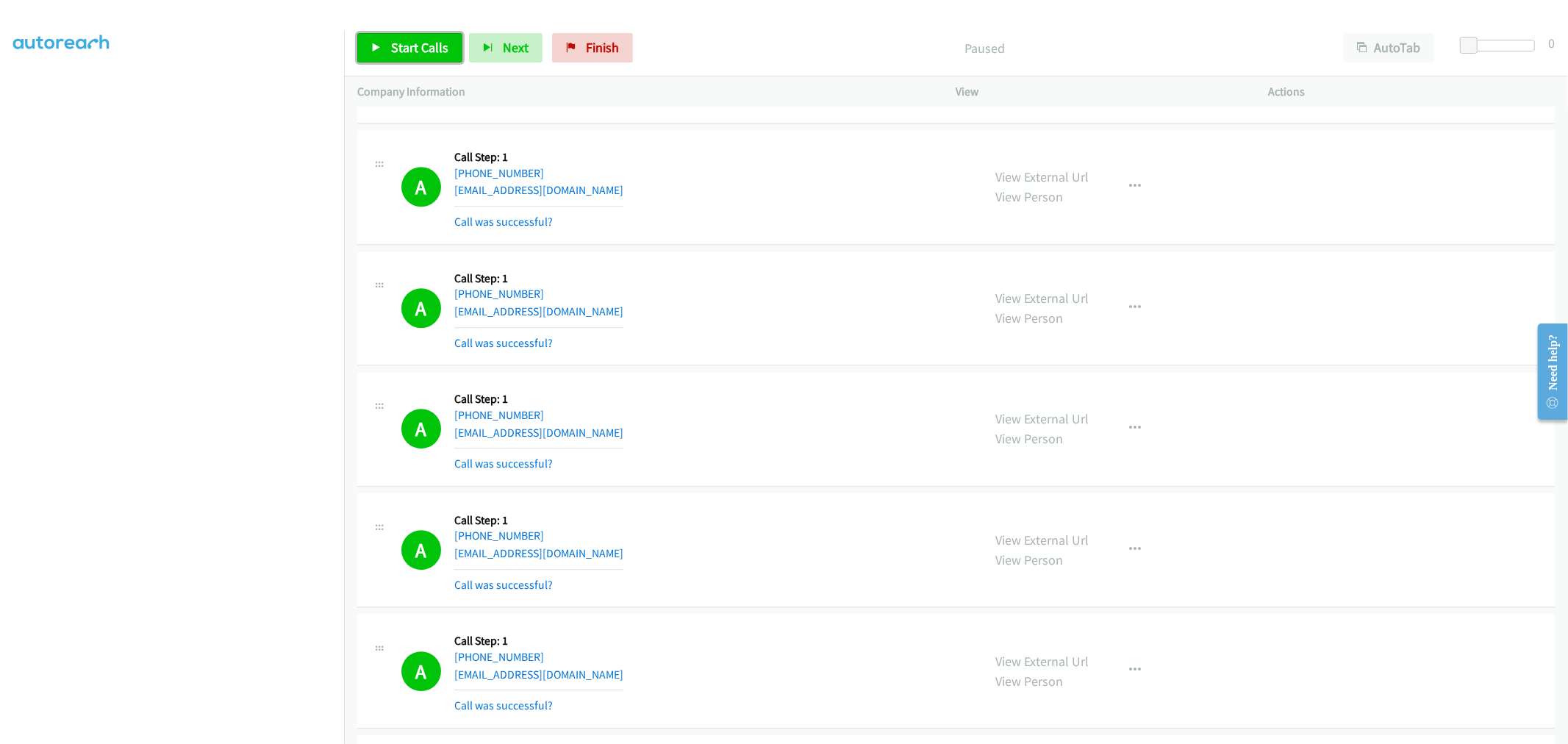
click at [398, 50] on span "Start Calls" at bounding box center [420, 47] width 57 height 17
click at [814, 249] on td "A Callback Scheduled Call Step: 1 America/St_Thomas [PHONE_NUMBER] [EMAIL_ADDRE…" at bounding box center [956, 188] width 1224 height 122
click at [788, 369] on td "A Callback Scheduled Call Step: 1 [GEOGRAPHIC_DATA]/[GEOGRAPHIC_DATA] [PHONE_NU…" at bounding box center [956, 309] width 1224 height 122
drag, startPoint x: 807, startPoint y: 266, endPoint x: 721, endPoint y: 250, distance: 87.5
click at [721, 249] on td "A Callback Scheduled Call Step: 1 America/St_Thomas [PHONE_NUMBER] [EMAIL_ADDRE…" at bounding box center [956, 188] width 1224 height 122
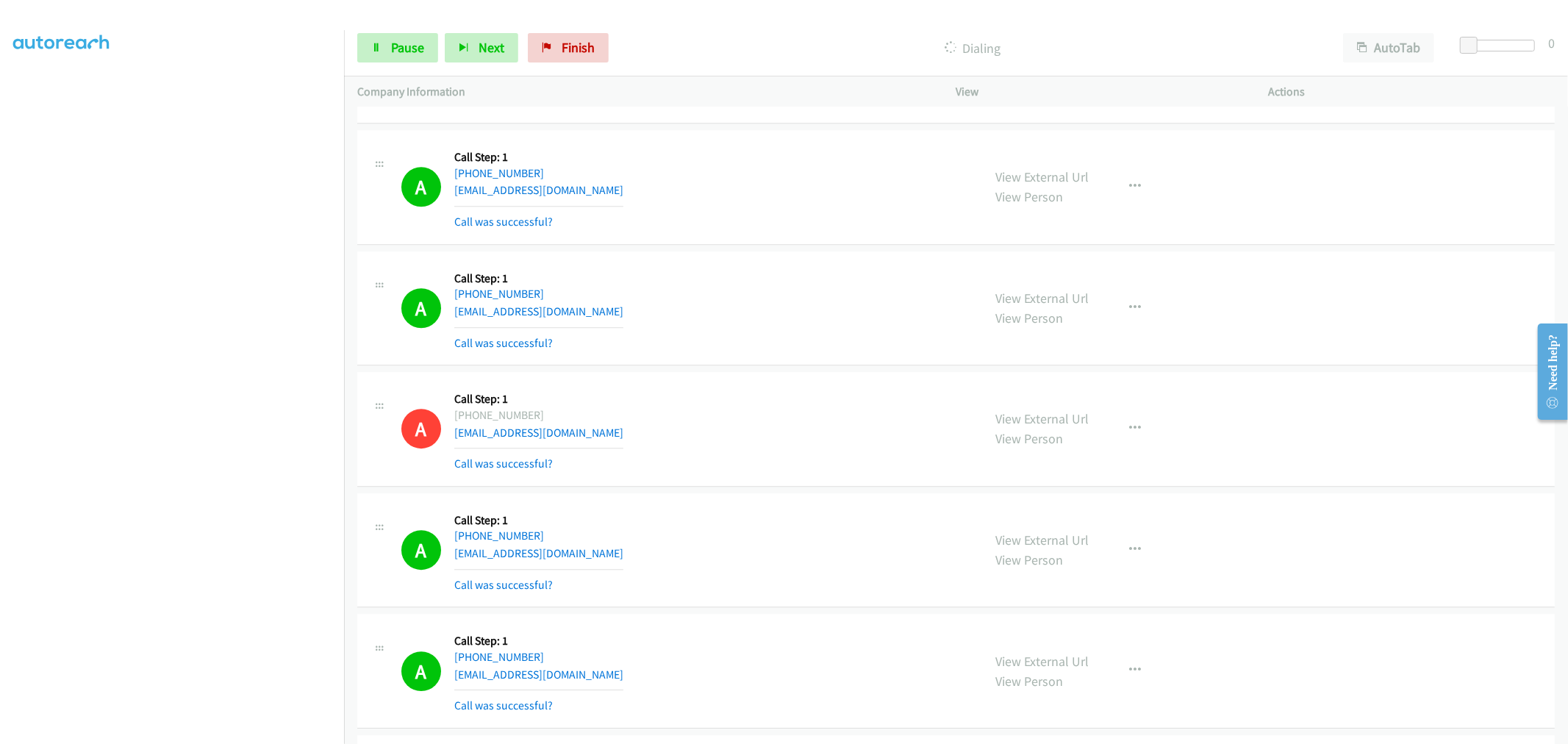
click at [740, 375] on td "A Callback Scheduled Call Step: 1 America/New_York [PHONE_NUMBER] [EMAIL_ADDRES…" at bounding box center [956, 429] width 1224 height 122
click at [767, 369] on td "A Callback Scheduled Call Step: 1 [GEOGRAPHIC_DATA]/[GEOGRAPHIC_DATA] [PHONE_NU…" at bounding box center [956, 309] width 1224 height 122
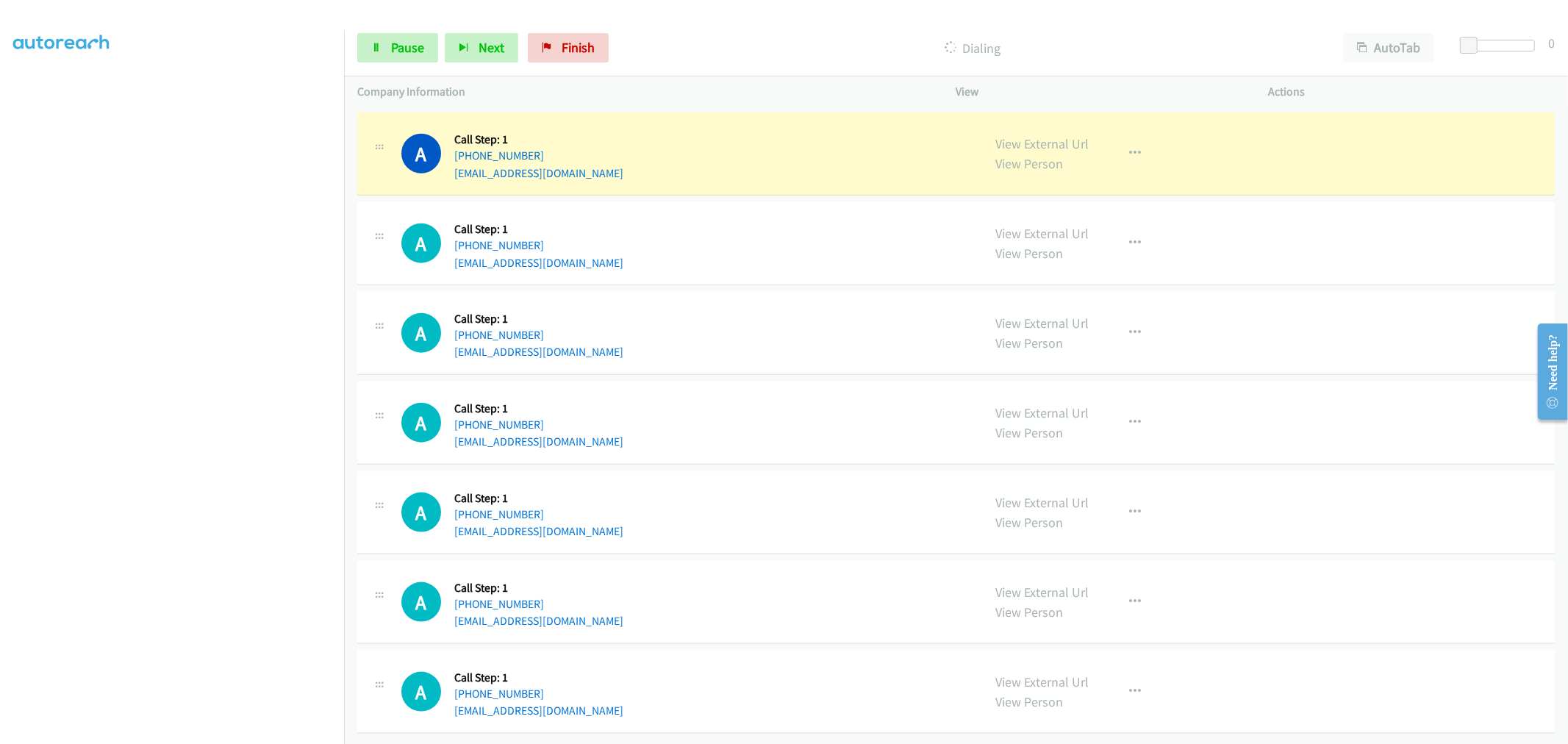
scroll to position [10811, 0]
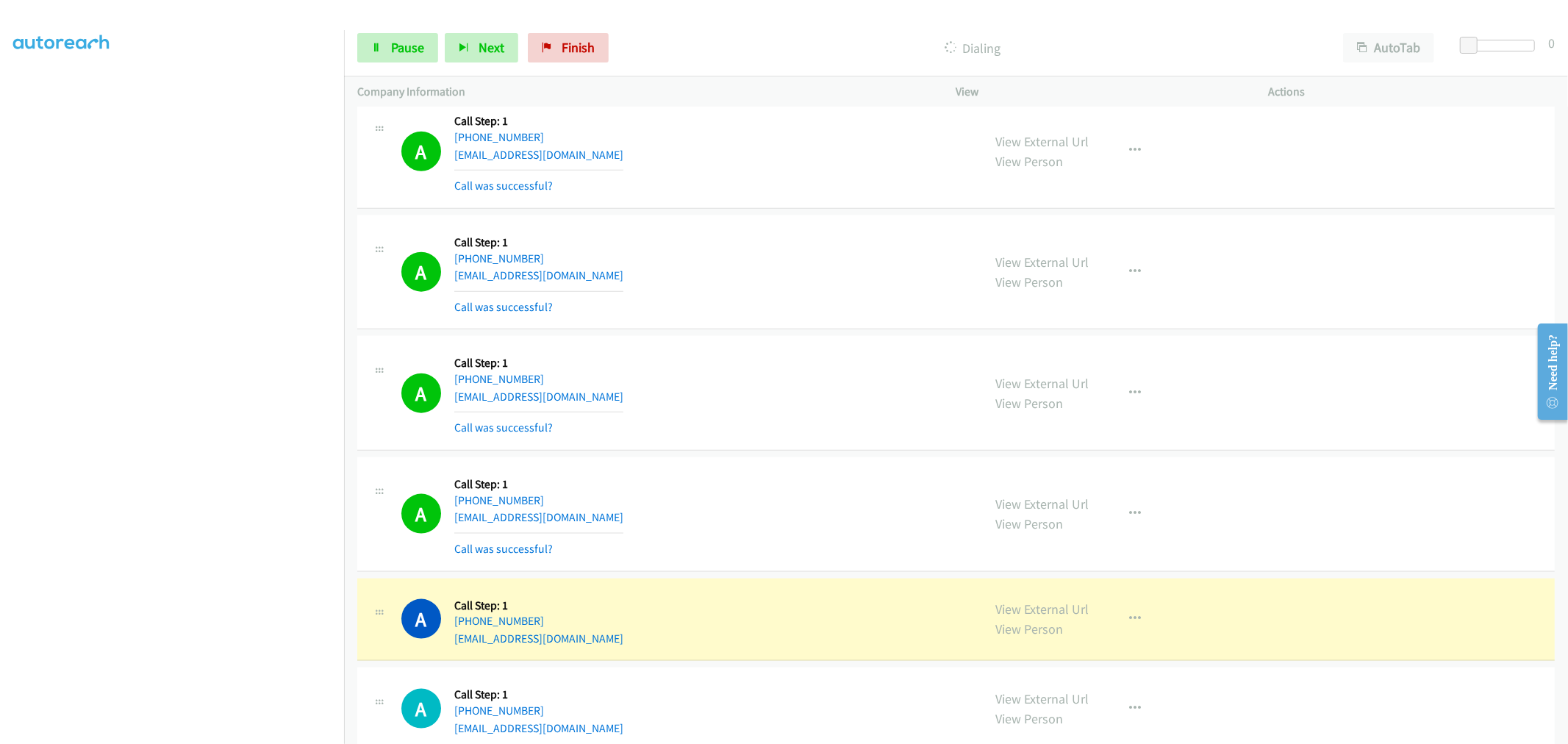
click at [877, 485] on div "A Callback Scheduled Call Step: 1 America/New_York [PHONE_NUMBER] [EMAIL_ADDRES…" at bounding box center [685, 514] width 568 height 88
click at [1134, 270] on button "button" at bounding box center [1135, 272] width 39 height 30
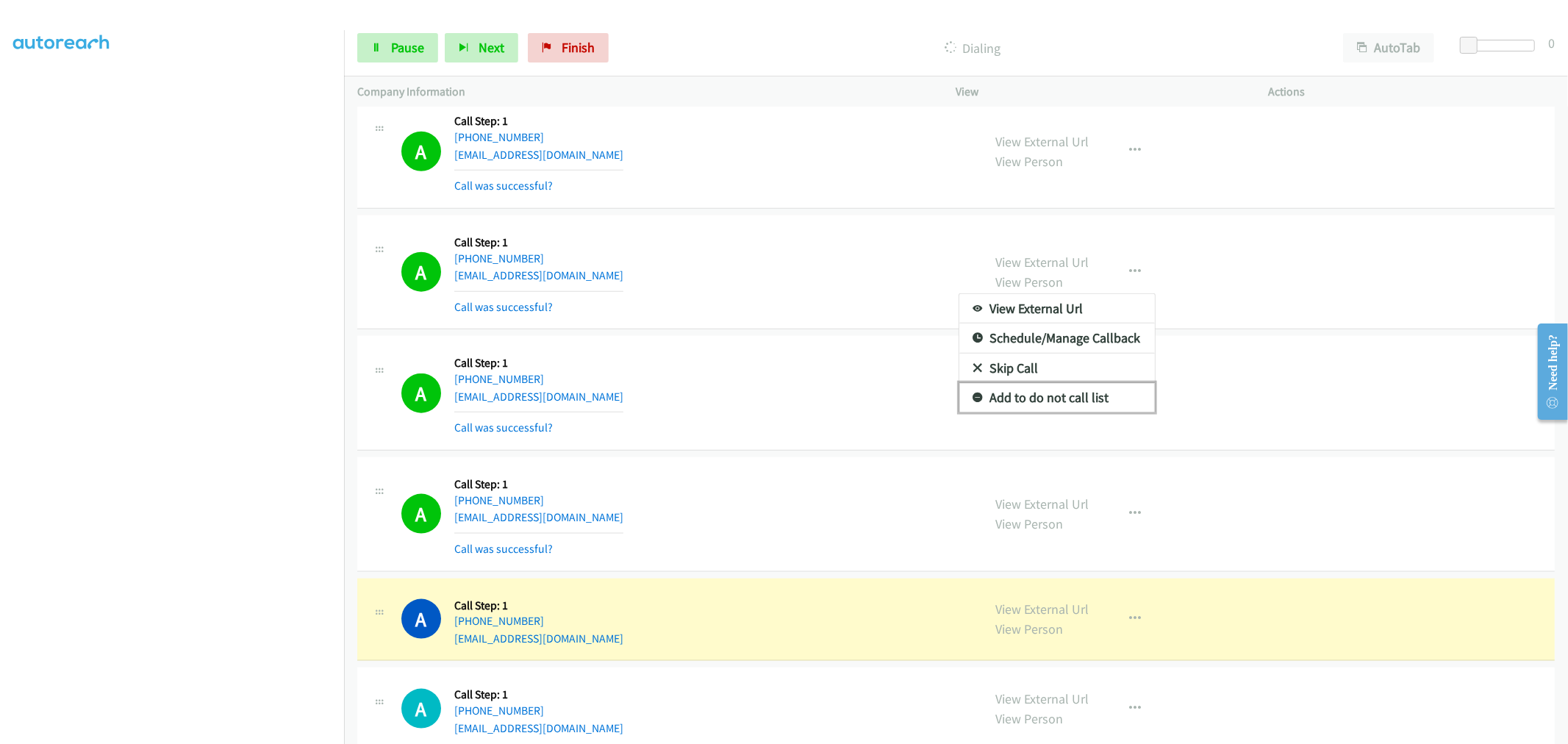
click at [993, 412] on link "Add to do not call list" at bounding box center [1057, 397] width 195 height 30
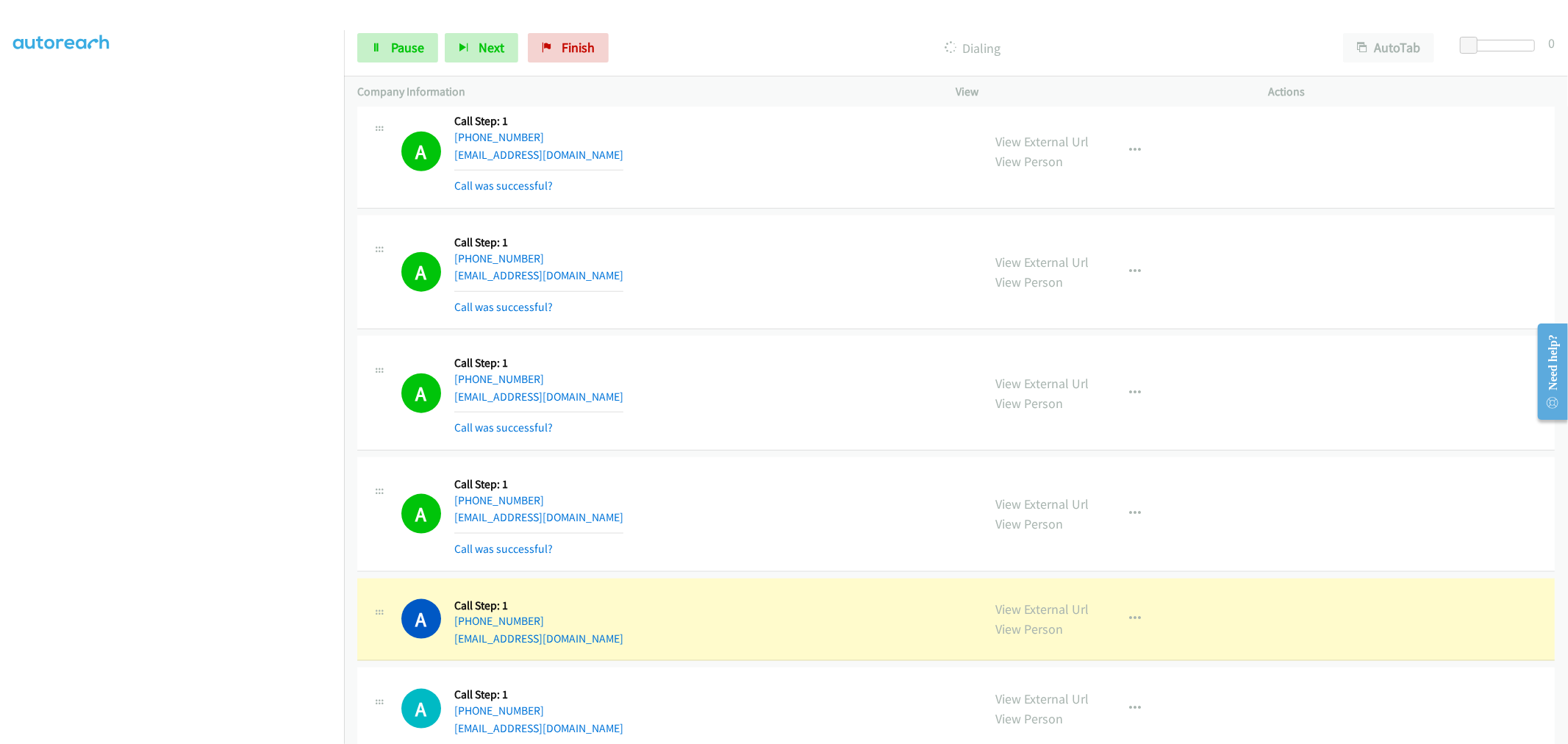
drag, startPoint x: 790, startPoint y: 269, endPoint x: 805, endPoint y: 255, distance: 20.5
click at [790, 268] on div "A Callback Scheduled Call Step: 1 [GEOGRAPHIC_DATA]/[GEOGRAPHIC_DATA] [PHONE_NU…" at bounding box center [685, 272] width 568 height 88
click at [704, 189] on div "A Callback Scheduled Call Step: 1 [GEOGRAPHIC_DATA]/[GEOGRAPHIC_DATA] [PHONE_NU…" at bounding box center [685, 151] width 568 height 88
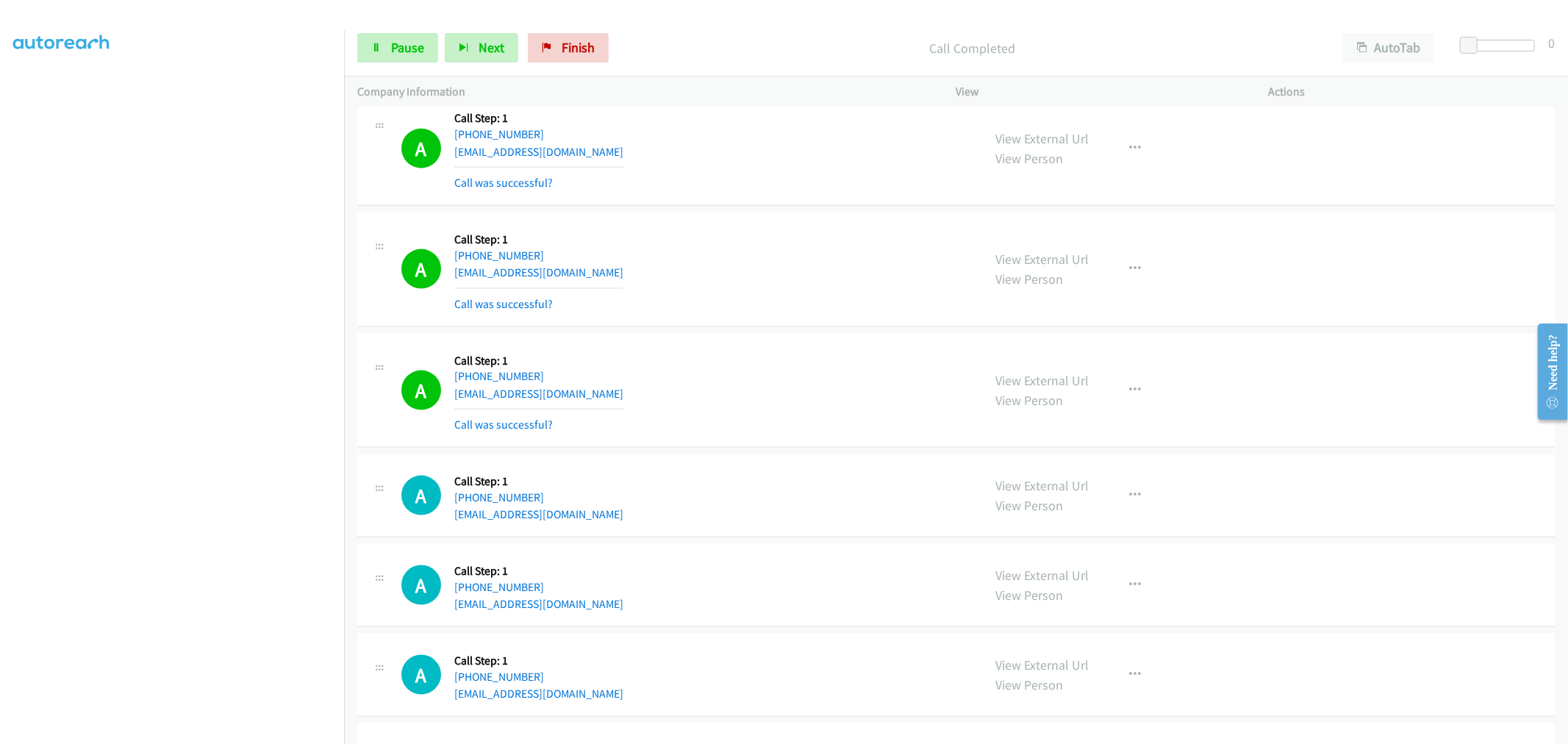
scroll to position [11302, 0]
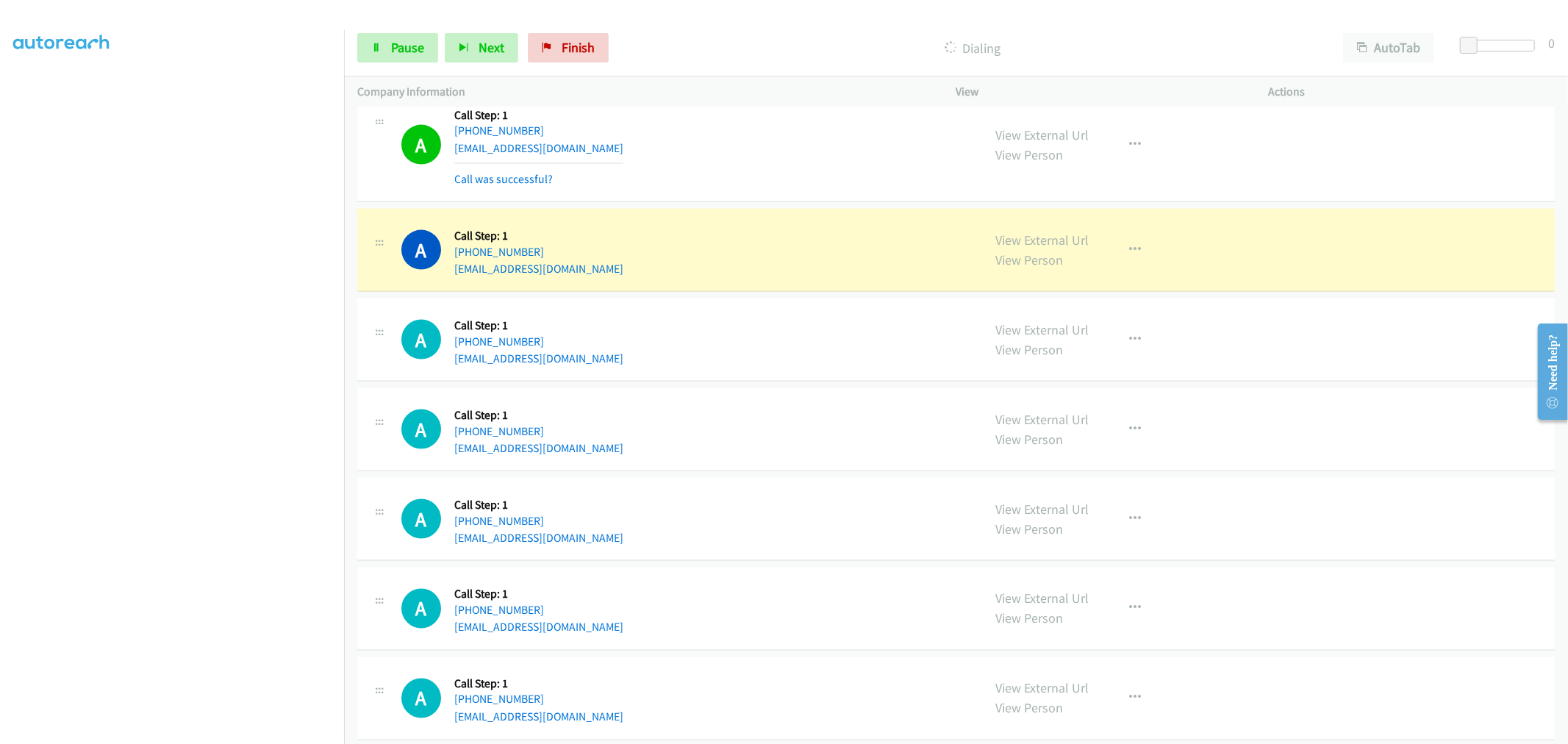
click at [768, 203] on div "A Callback Scheduled Call Step: 1 America/New_York [PHONE_NUMBER] [EMAIL_ADDRES…" at bounding box center [956, 145] width 1197 height 115
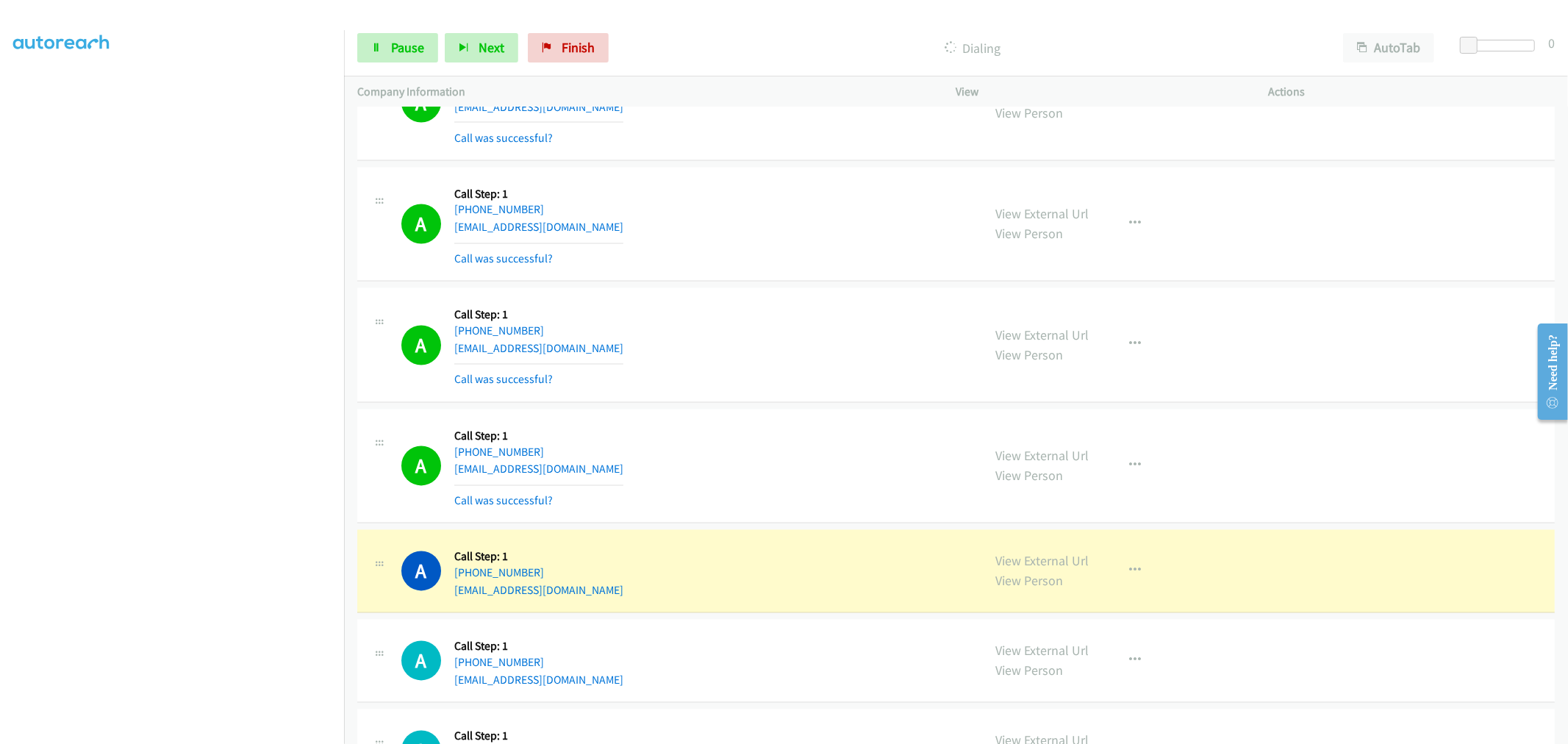
scroll to position [11709, 0]
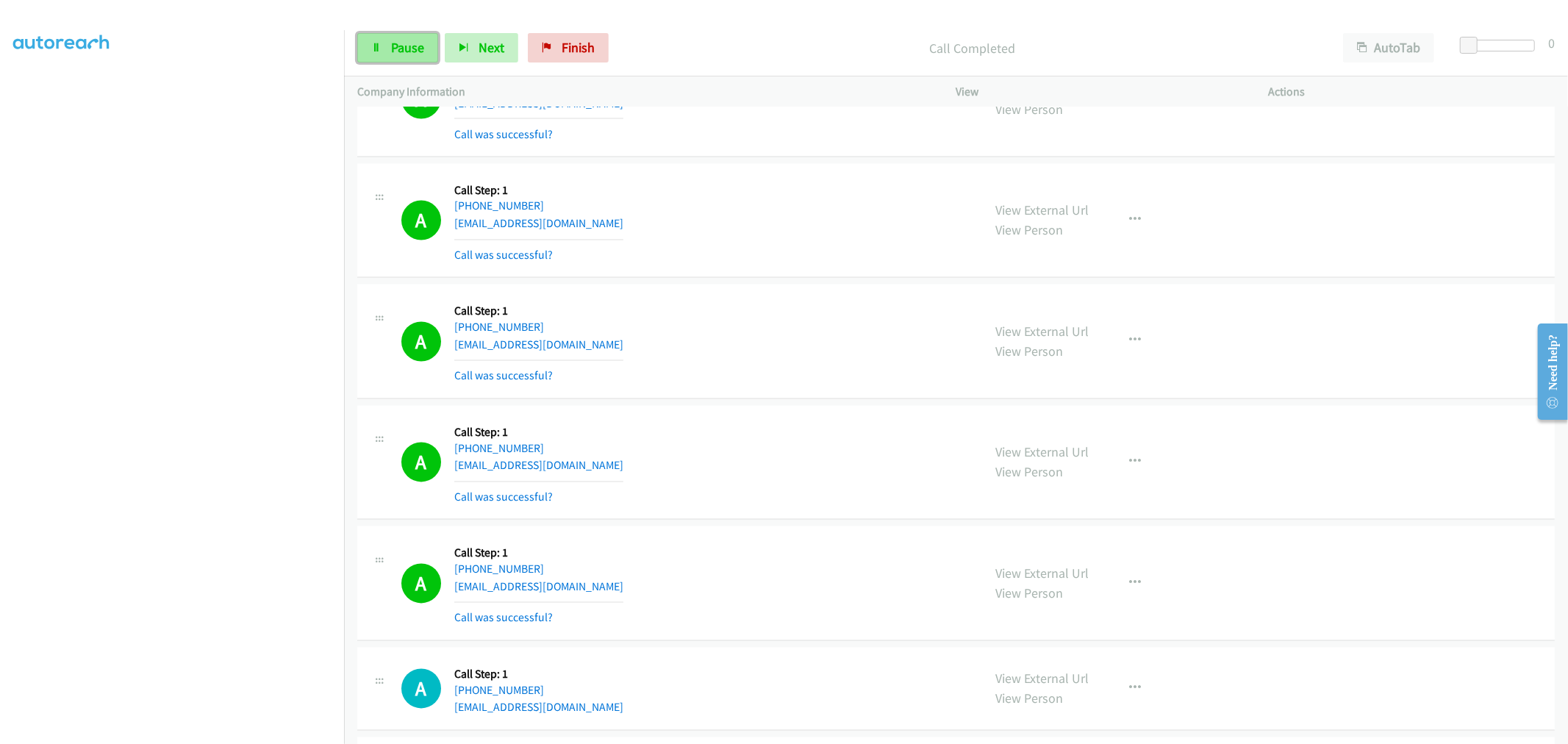
click at [429, 44] on link "Pause" at bounding box center [397, 48] width 80 height 30
click at [415, 48] on span "Start Calls" at bounding box center [420, 47] width 57 height 17
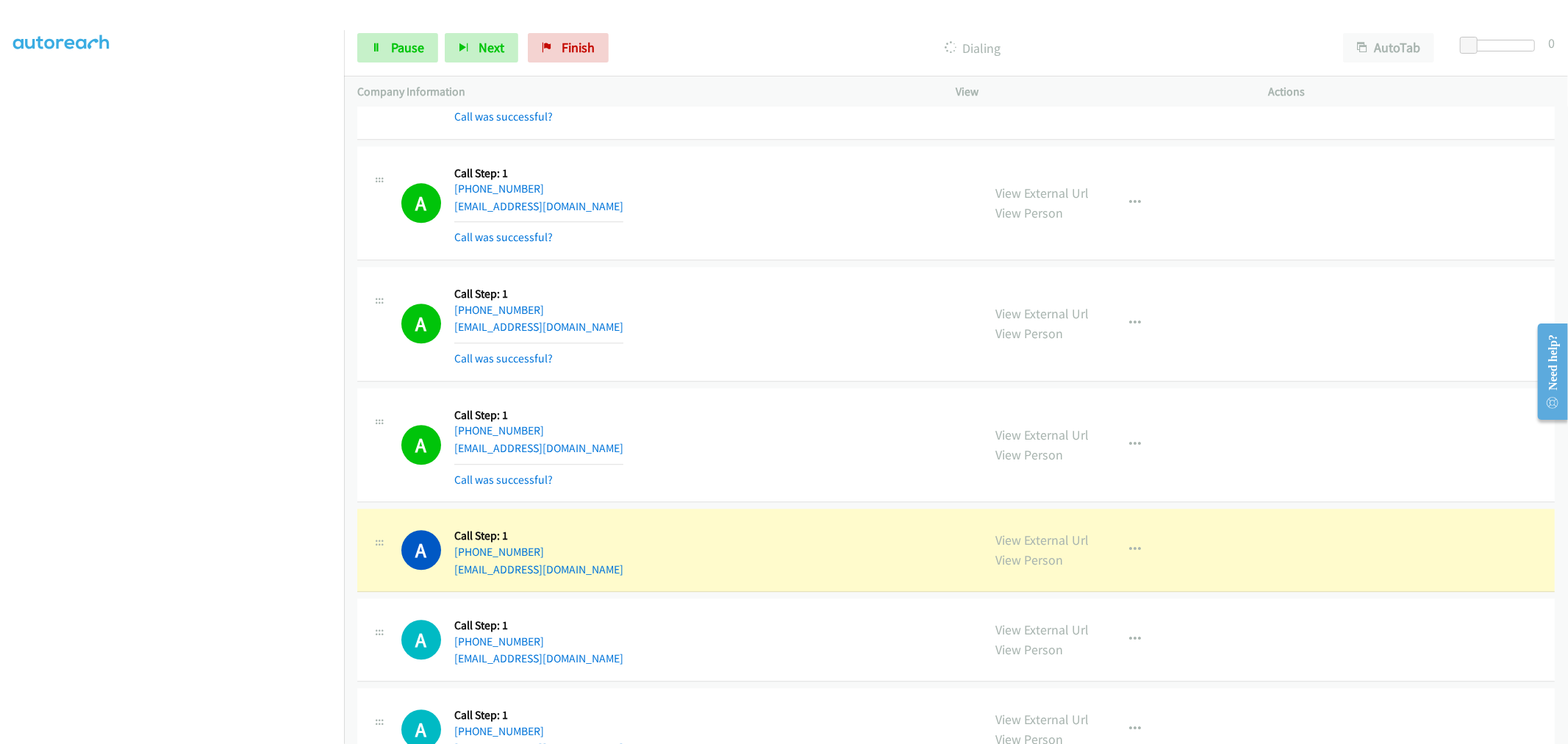
scroll to position [12341, 0]
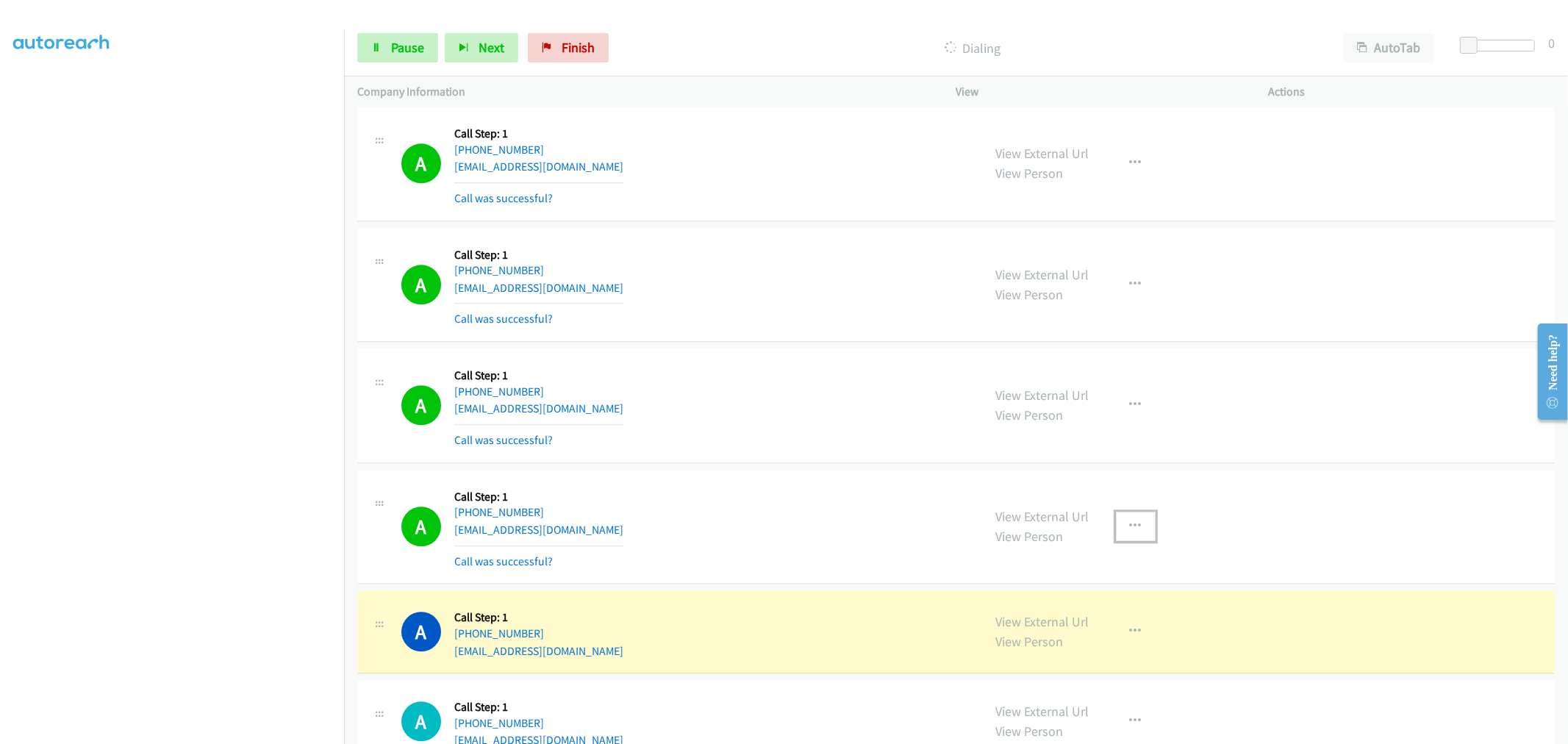
drag, startPoint x: 1127, startPoint y: 519, endPoint x: 1126, endPoint y: 526, distance: 7.1
click at [1127, 519] on button "button" at bounding box center [1135, 526] width 39 height 30
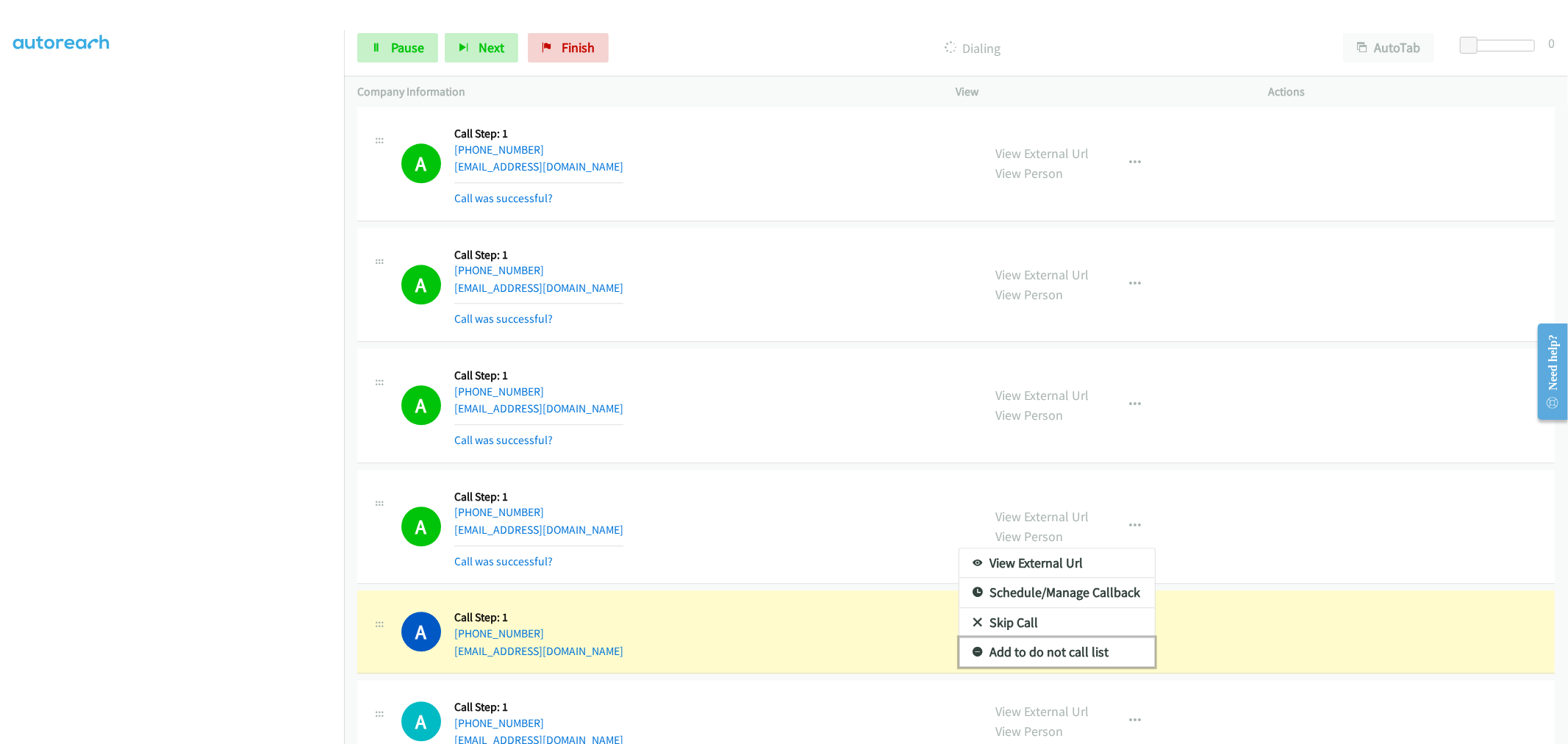
click at [1049, 658] on link "Add to do not call list" at bounding box center [1057, 652] width 195 height 30
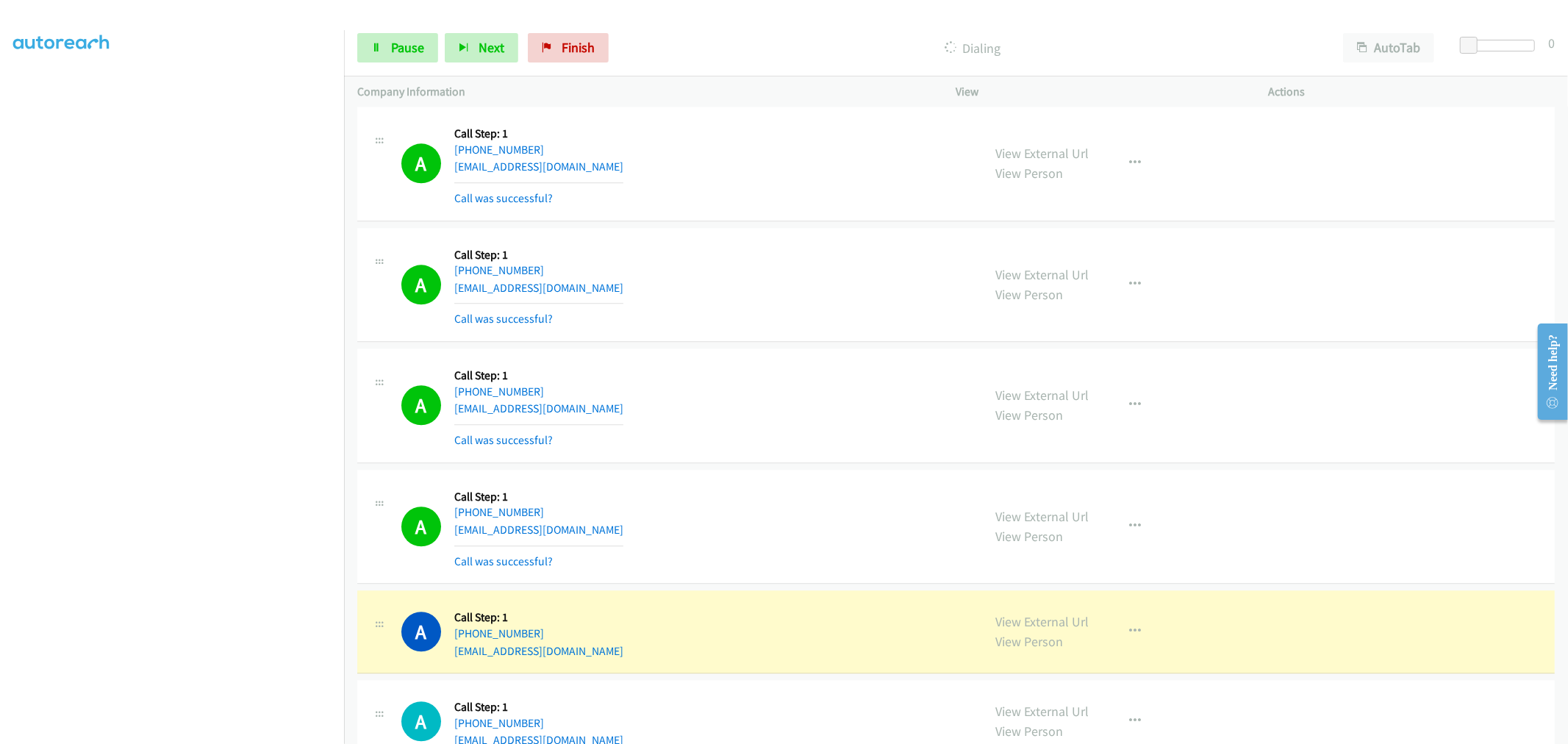
click at [762, 474] on td "A Callback Scheduled Call Step: 1 [GEOGRAPHIC_DATA]/[GEOGRAPHIC_DATA] [PHONE_NU…" at bounding box center [956, 527] width 1224 height 122
click at [403, 59] on link "Pause" at bounding box center [397, 48] width 80 height 30
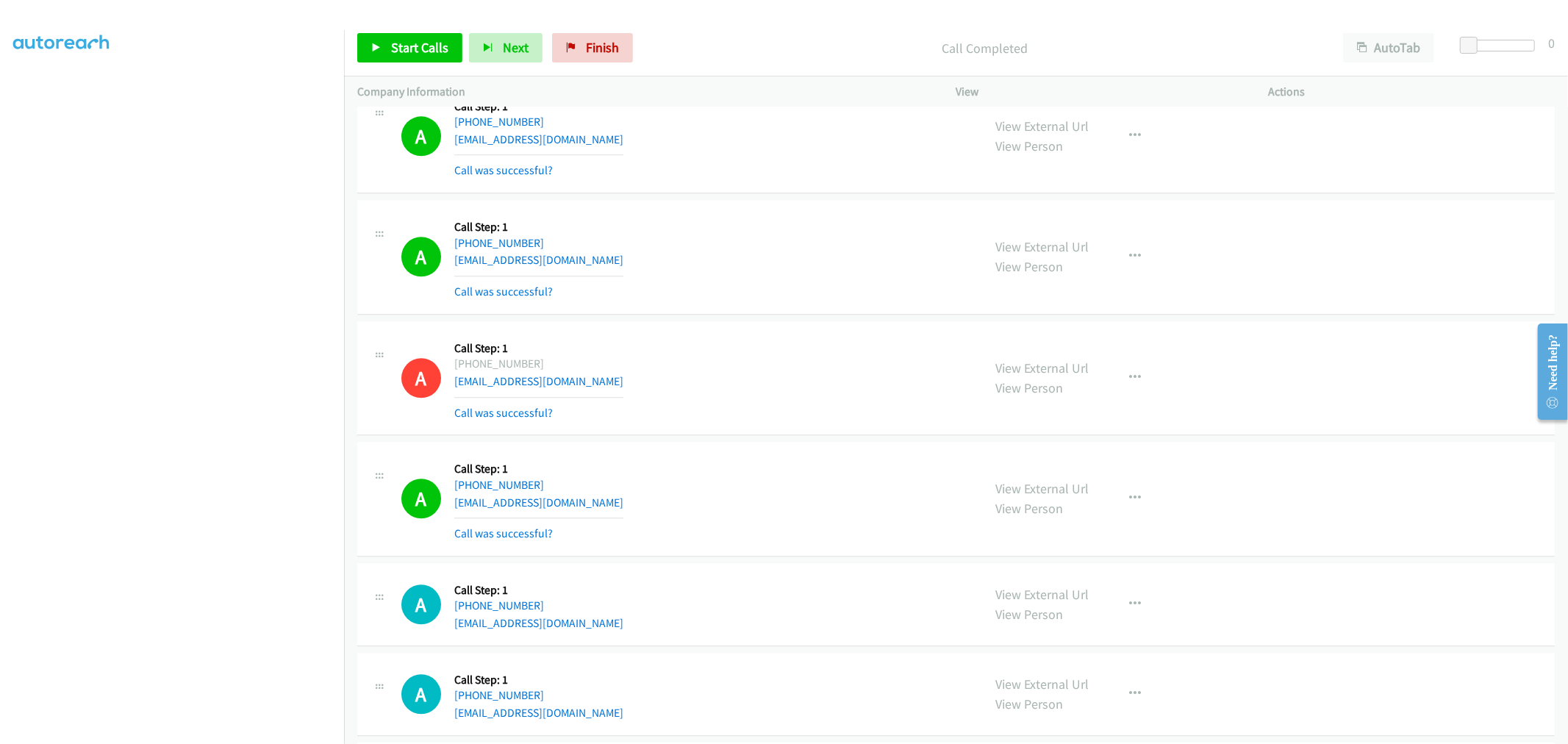
scroll to position [12749, 0]
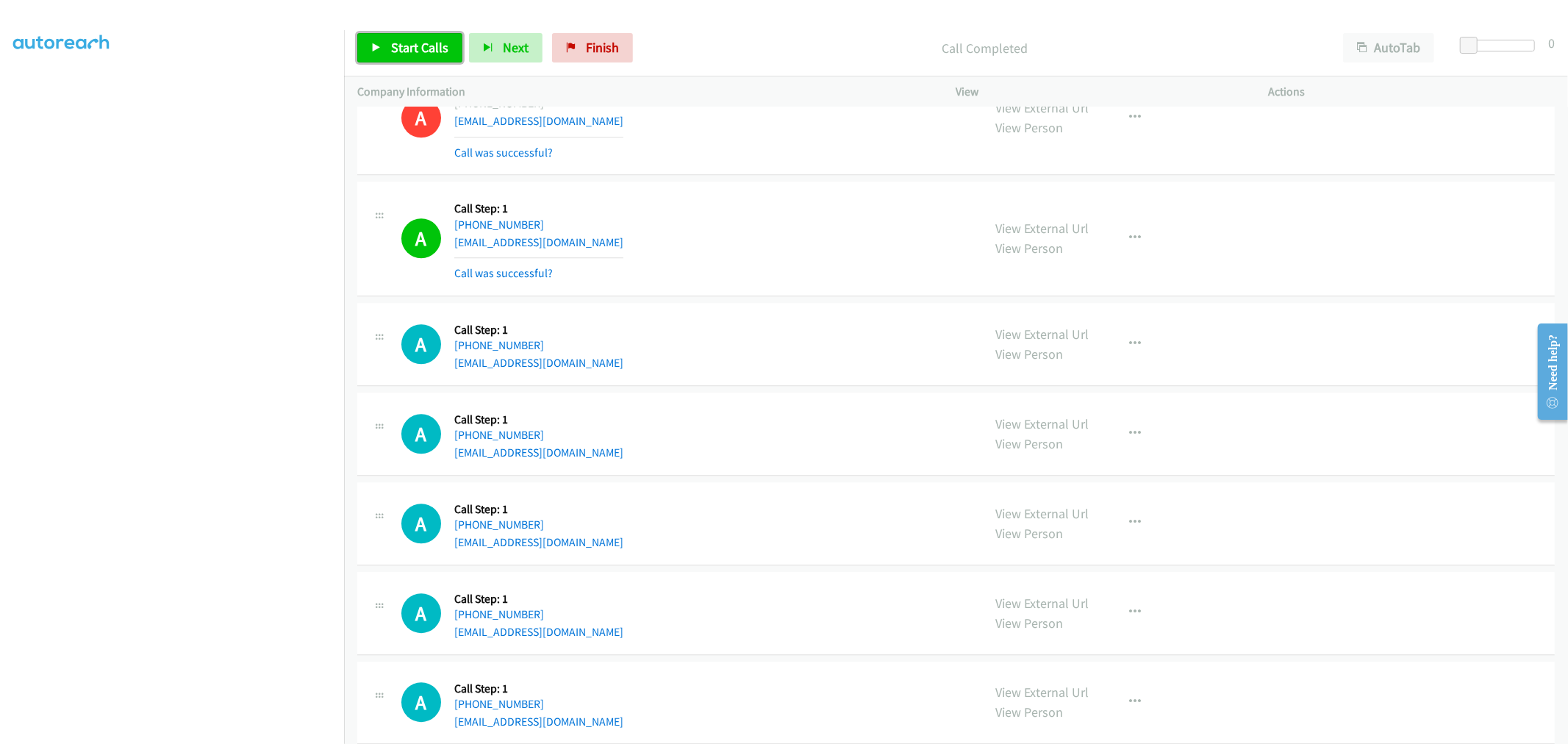
click at [426, 43] on span "Start Calls" at bounding box center [420, 47] width 57 height 17
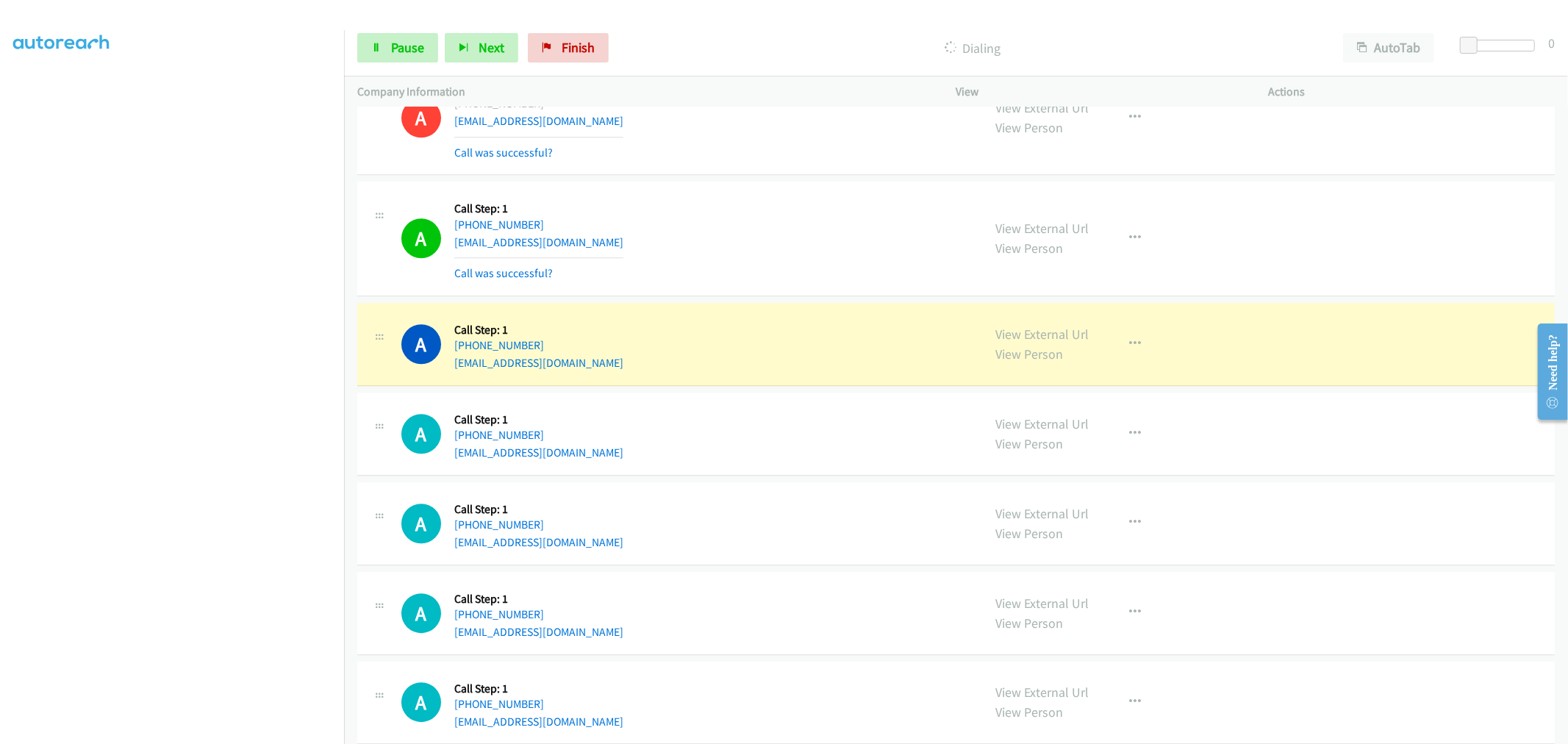
click at [742, 179] on td "A Callback Scheduled Call Step: 1 [GEOGRAPHIC_DATA]/[GEOGRAPHIC_DATA] [PHONE_NU…" at bounding box center [956, 118] width 1224 height 122
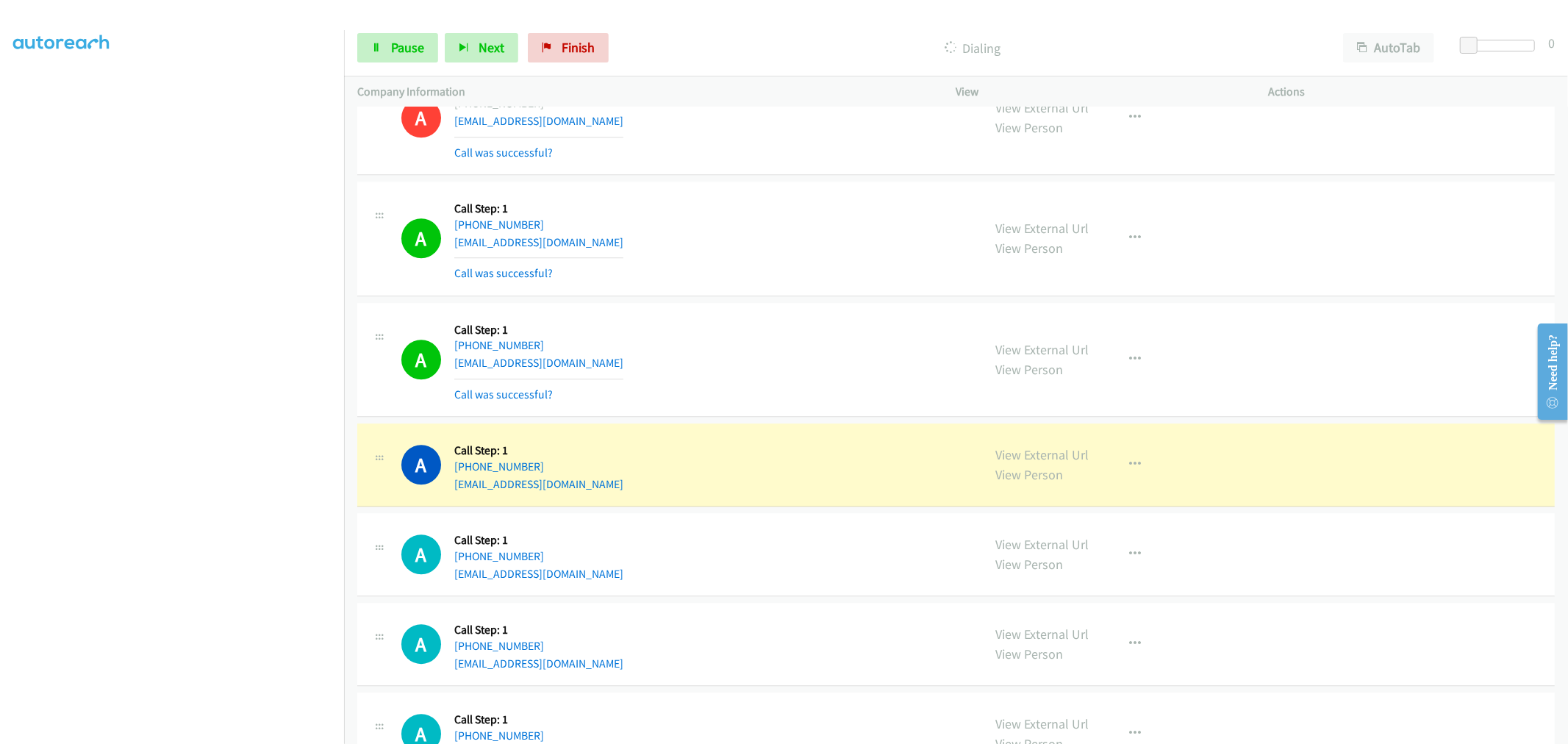
click at [760, 310] on div "A Callback Scheduled Call Step: 1 America/Los_Angeles [PHONE_NUMBER] [EMAIL_ADD…" at bounding box center [956, 361] width 1197 height 115
click at [760, 306] on td "A Callback Scheduled Call Step: 1 America/Los_Angeles [PHONE_NUMBER] [EMAIL_ADD…" at bounding box center [956, 360] width 1224 height 122
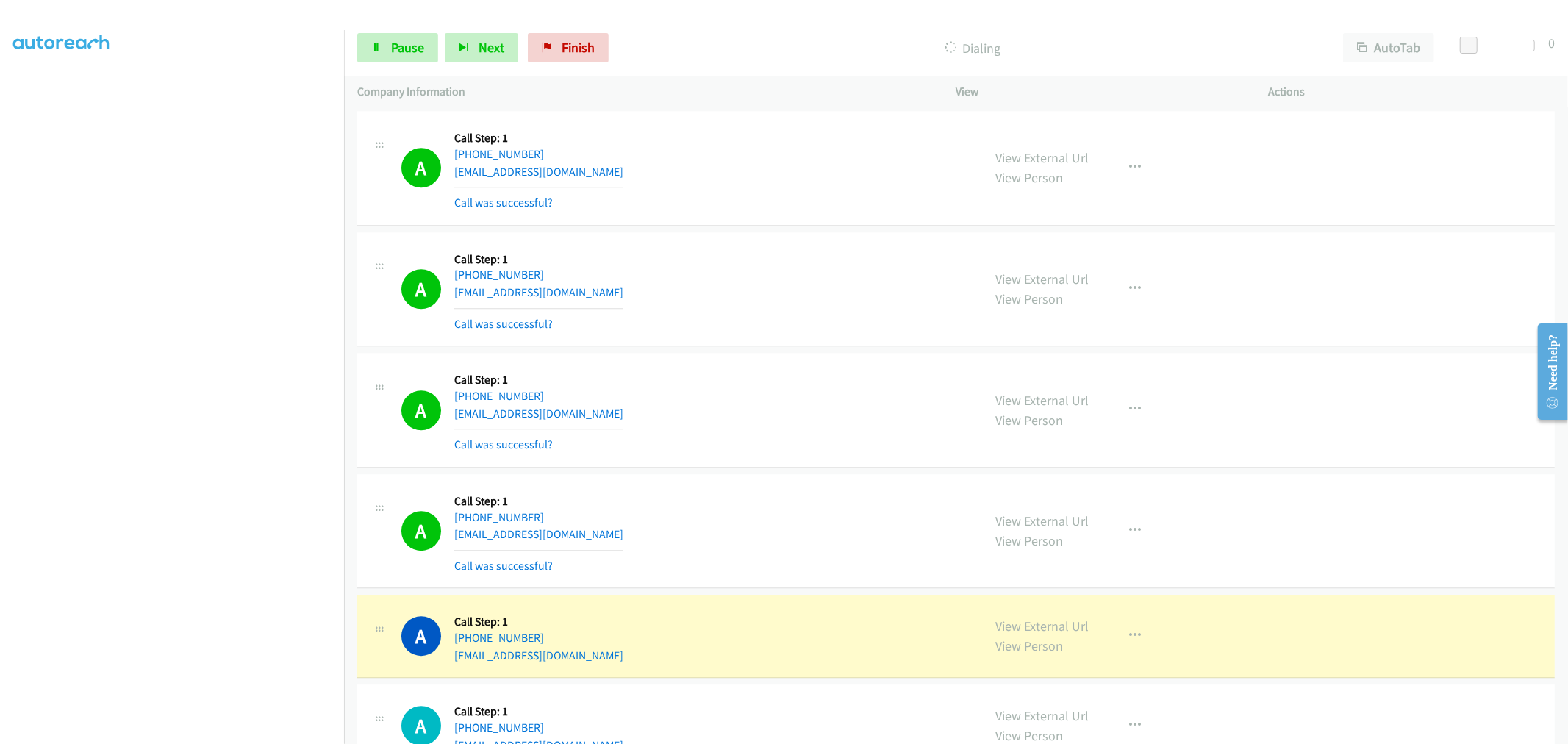
scroll to position [12974, 0]
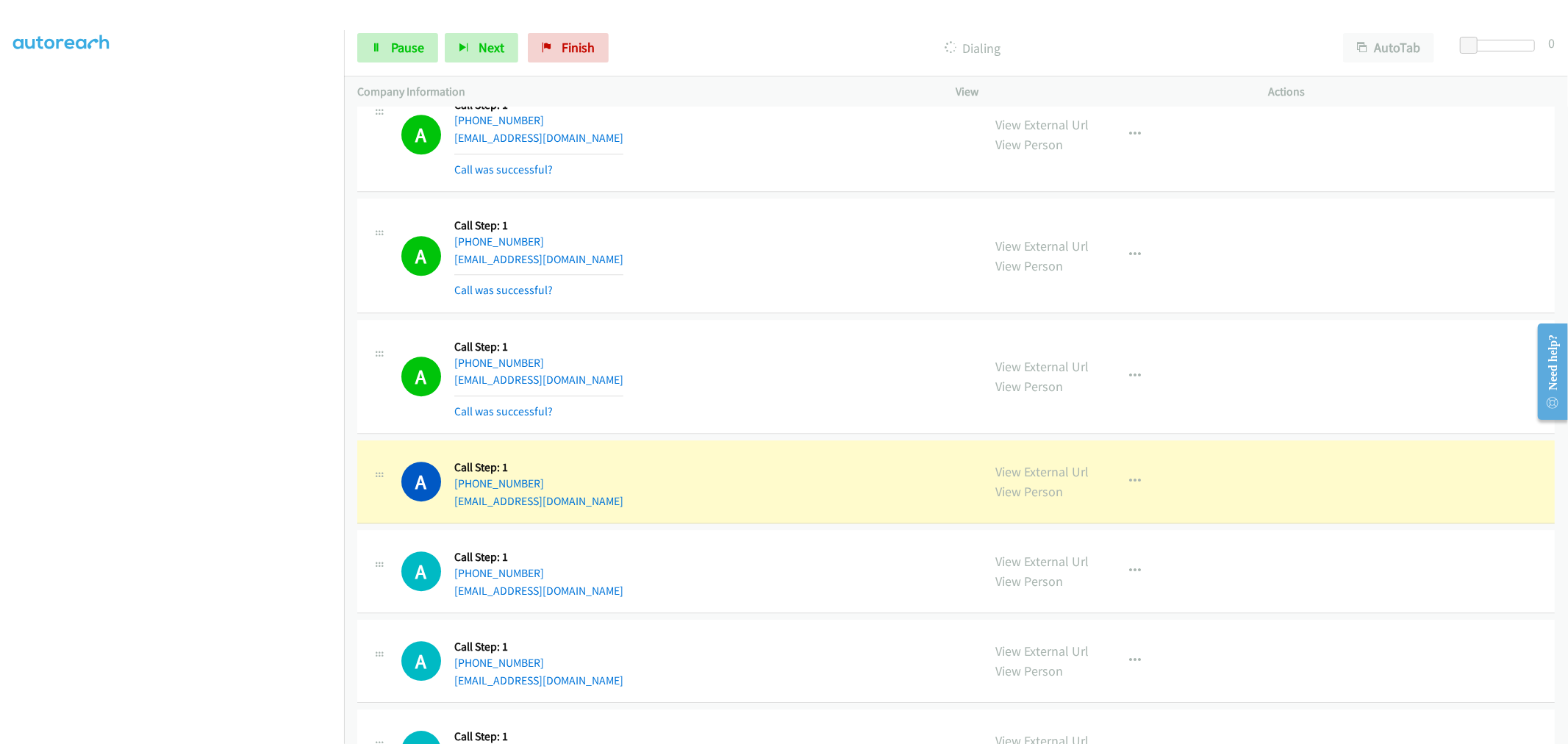
click at [761, 289] on div "A Callback Scheduled Call Step: 1 America/Los_Angeles [PHONE_NUMBER] [EMAIL_ADD…" at bounding box center [685, 255] width 568 height 88
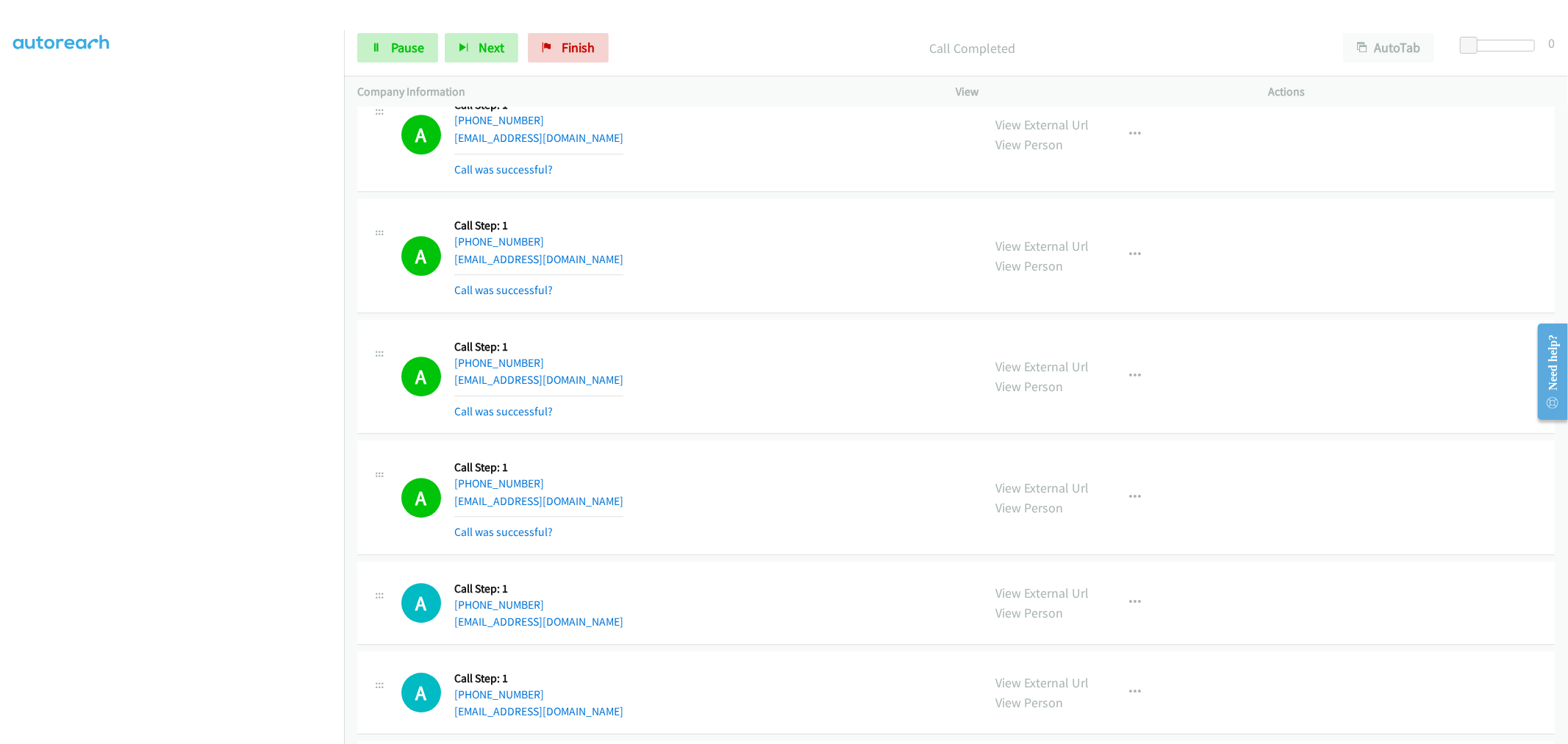
scroll to position [13056, 0]
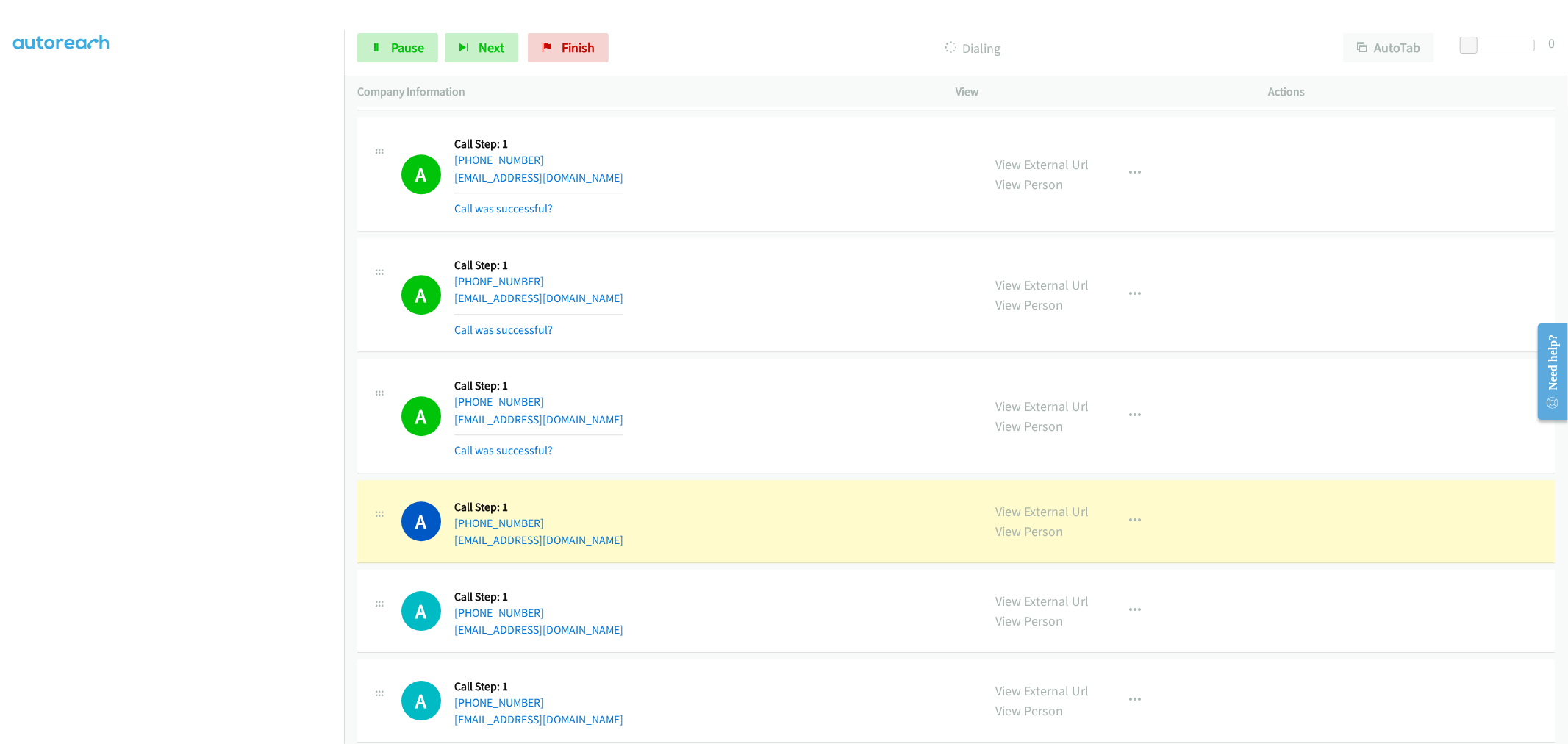
click at [1106, 414] on div "View External Url View Person View External Url Email Schedule/Manage Callback …" at bounding box center [1145, 416] width 326 height 88
click at [1130, 421] on icon "button" at bounding box center [1135, 416] width 11 height 11
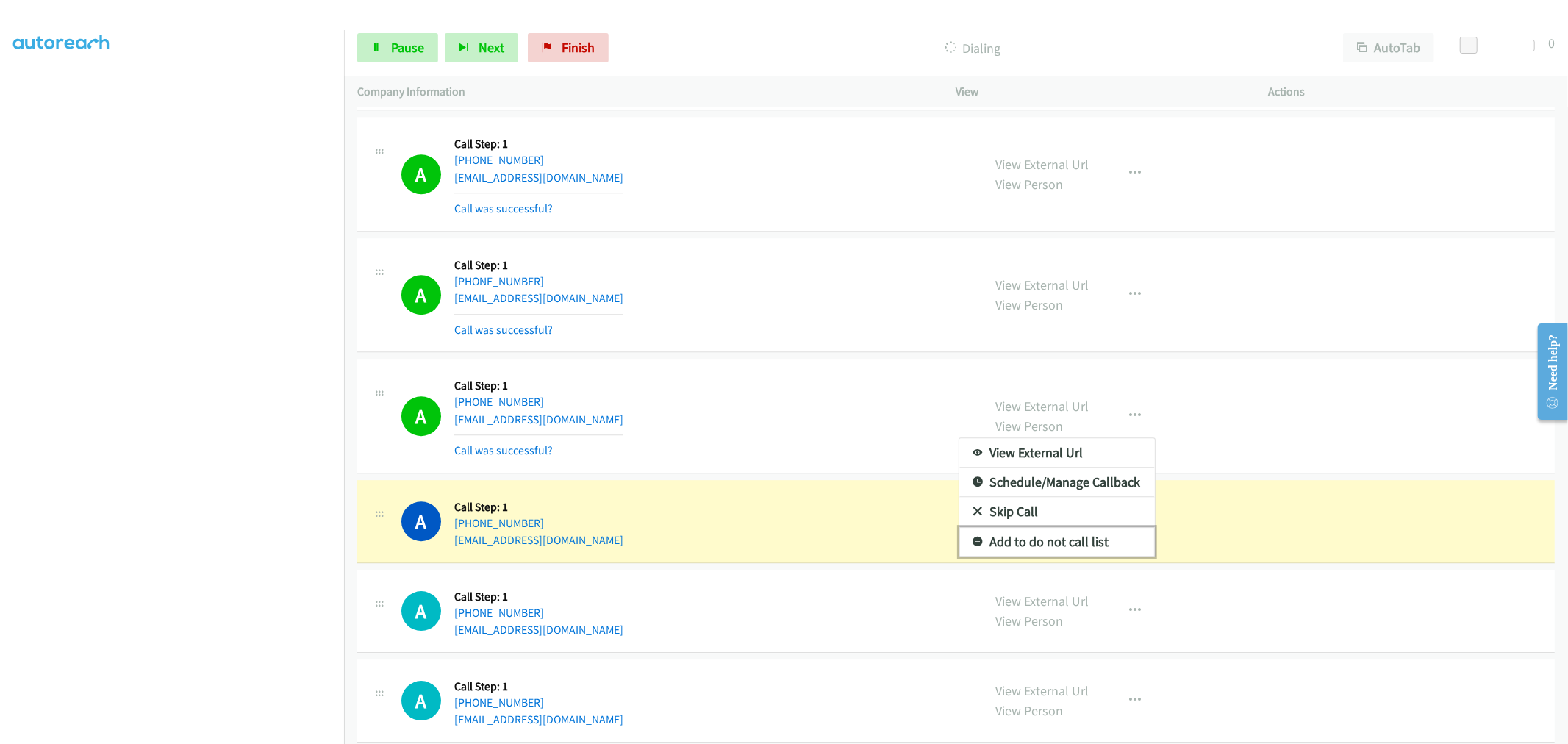
click at [1038, 556] on link "Add to do not call list" at bounding box center [1057, 542] width 195 height 30
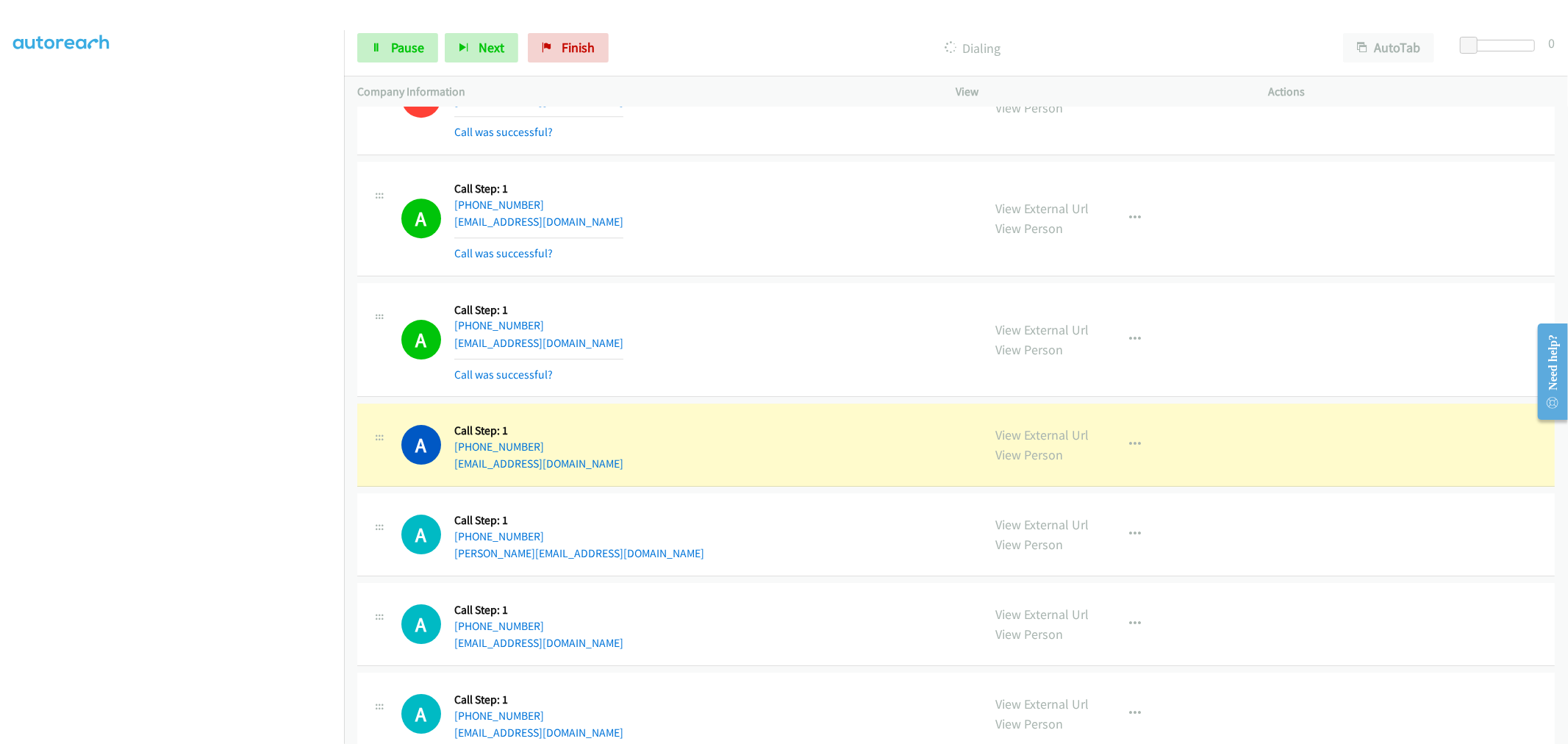
scroll to position [13383, 0]
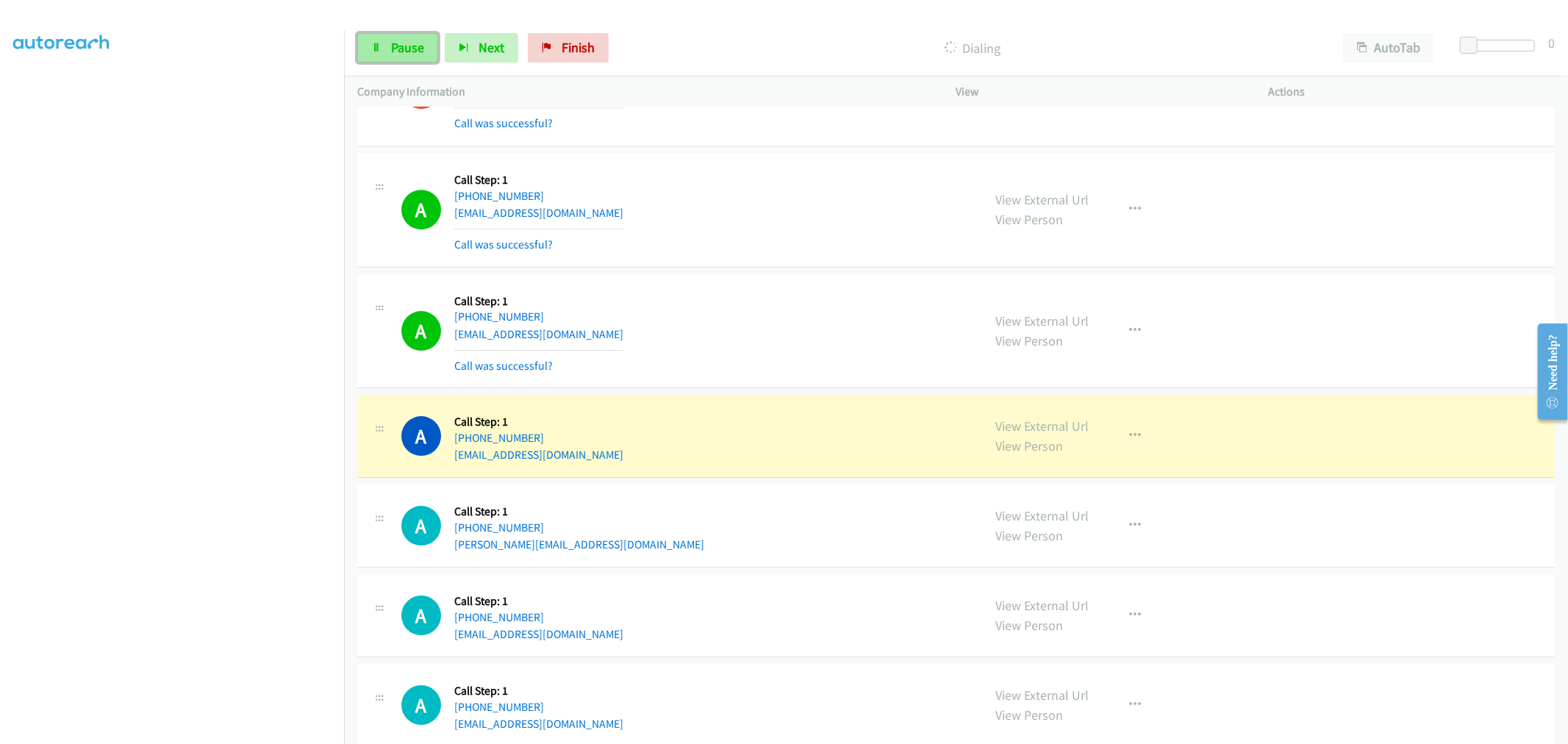
click at [414, 48] on span "Pause" at bounding box center [407, 47] width 33 height 17
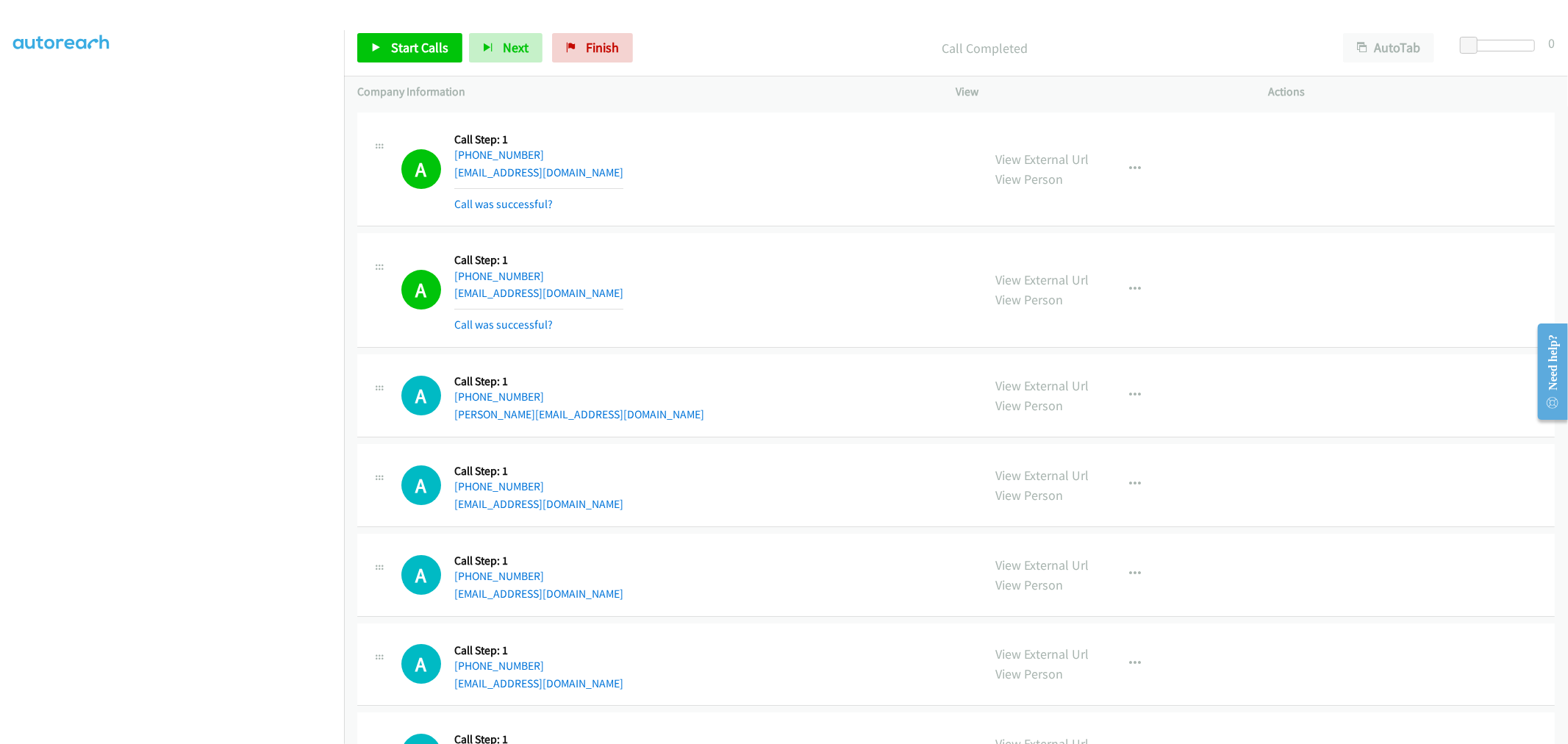
scroll to position [13546, 0]
click at [1150, 298] on div "View External Url View Person View External Url Email Schedule/Manage Callback …" at bounding box center [1145, 288] width 326 height 88
click at [1130, 294] on icon "button" at bounding box center [1135, 288] width 11 height 11
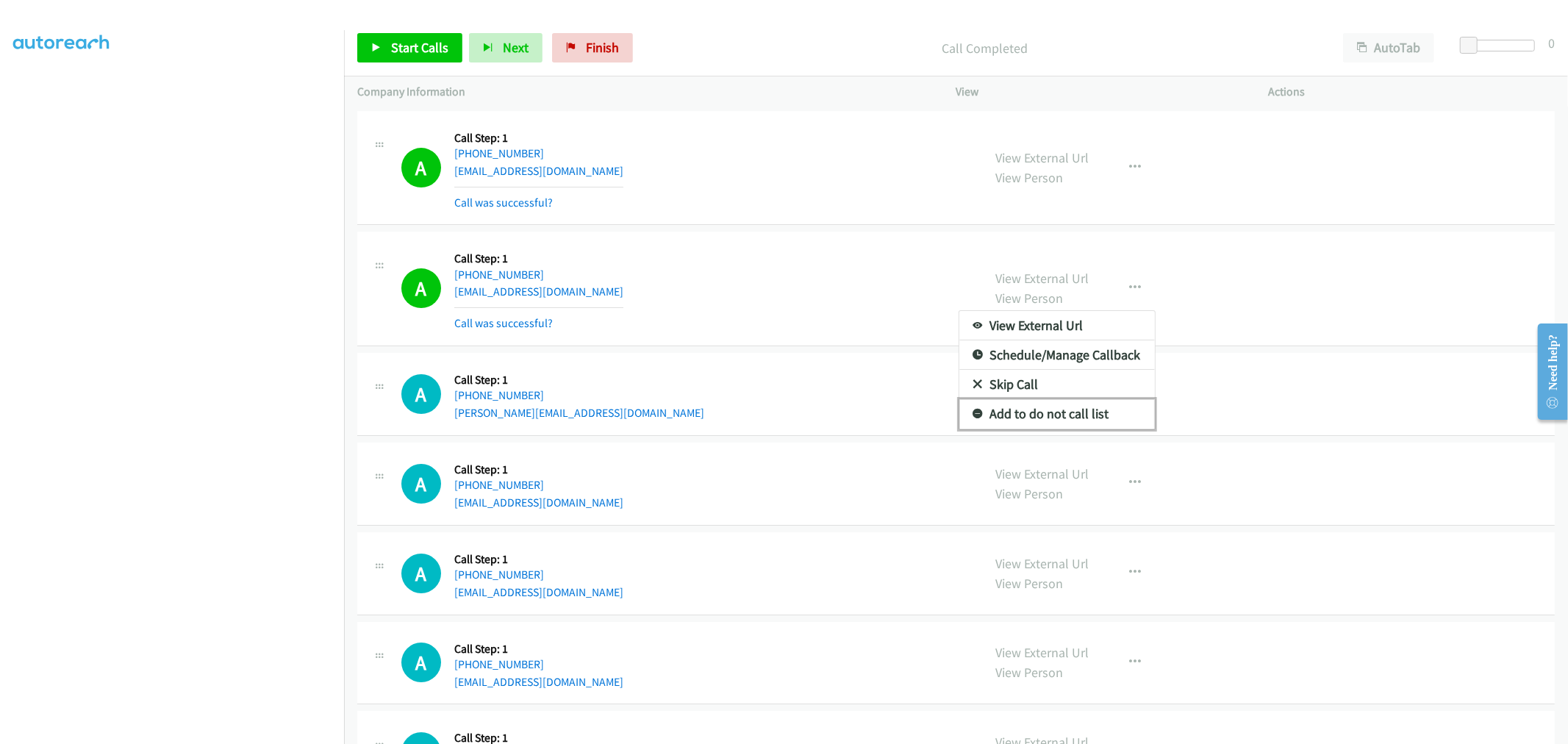
click at [1061, 414] on link "Add to do not call list" at bounding box center [1057, 414] width 195 height 30
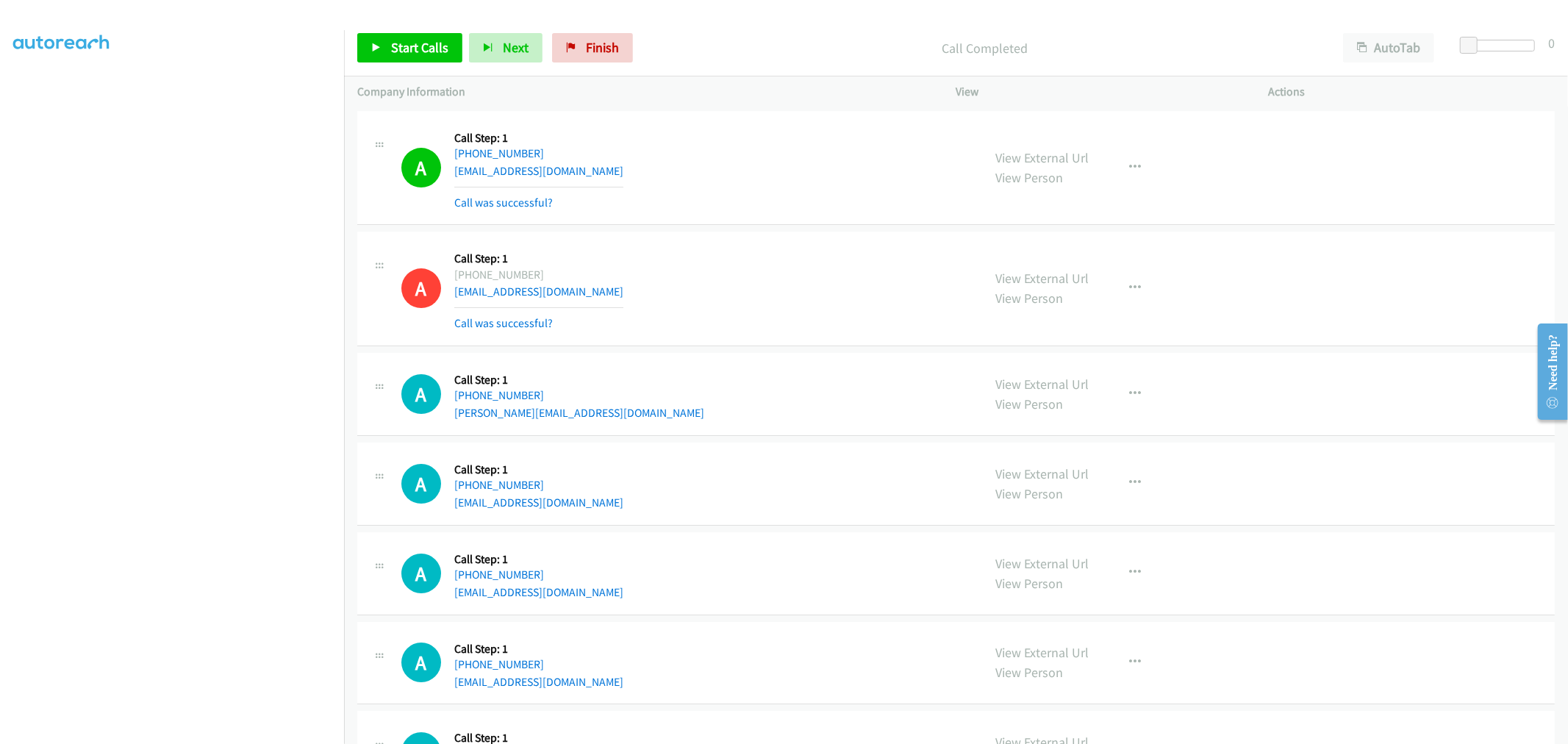
click at [754, 257] on div "A Callback Scheduled Call Step: 1 [GEOGRAPHIC_DATA]/[GEOGRAPHIC_DATA] [PHONE_NU…" at bounding box center [685, 288] width 568 height 88
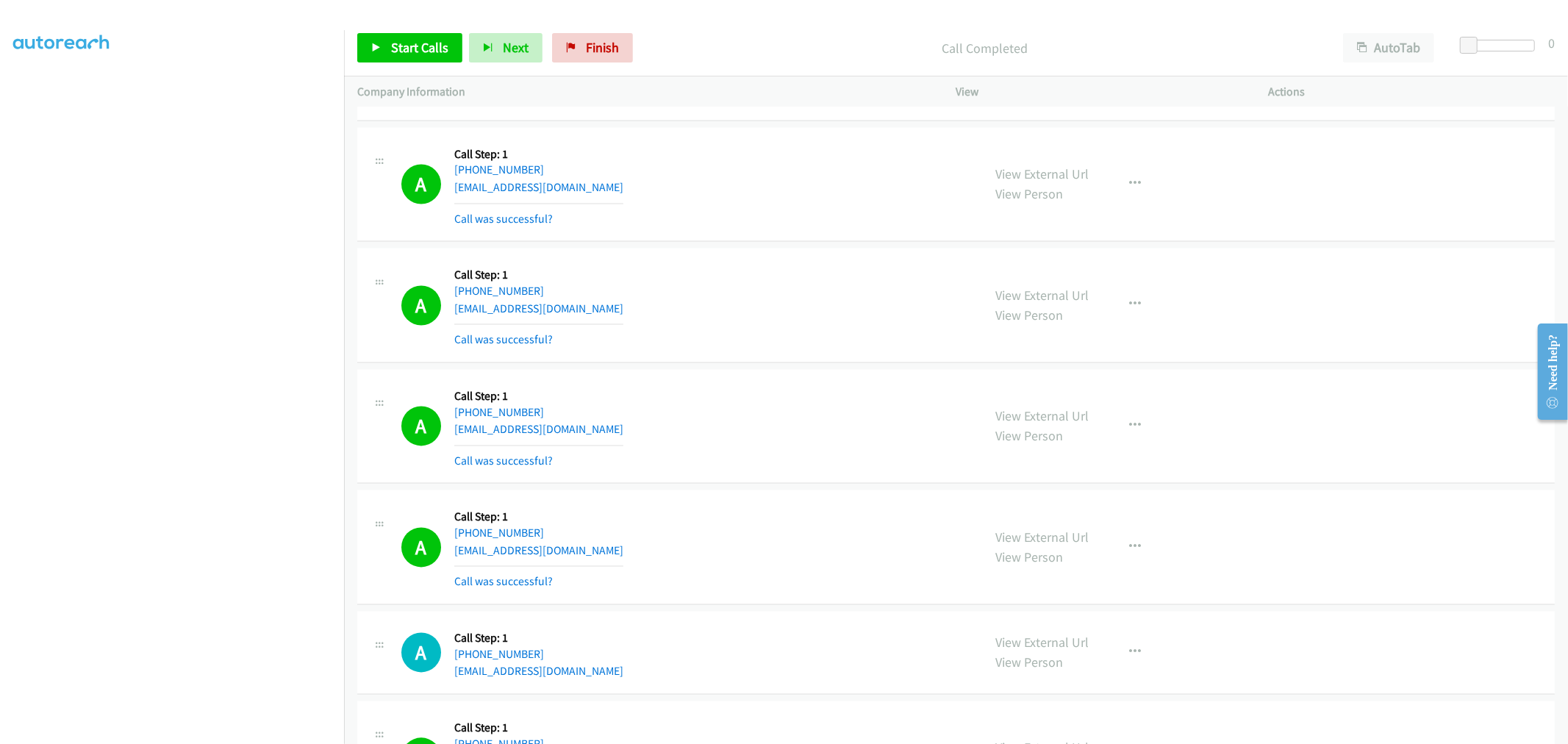
click at [681, 349] on div "A Callback Scheduled Call Step: 1 America/New_York [PHONE_NUMBER] [EMAIL_ADDRES…" at bounding box center [685, 305] width 568 height 88
click at [1129, 425] on button "button" at bounding box center [1135, 426] width 39 height 30
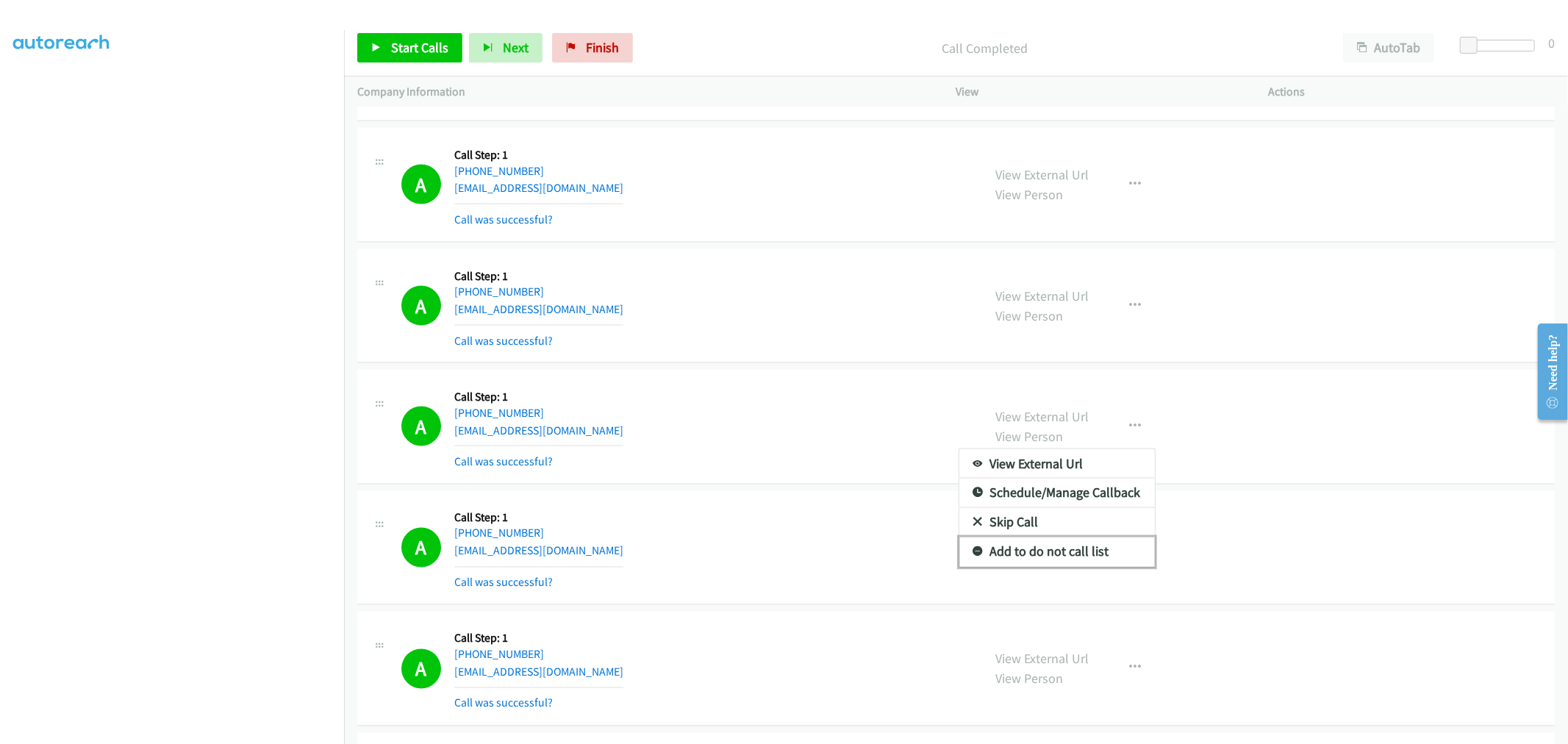
click at [1043, 564] on link "Add to do not call list" at bounding box center [1057, 552] width 195 height 30
click at [780, 426] on div "A Callback Scheduled Call Step: 1 [GEOGRAPHIC_DATA]/[GEOGRAPHIC_DATA] [PHONE_NU…" at bounding box center [685, 426] width 568 height 88
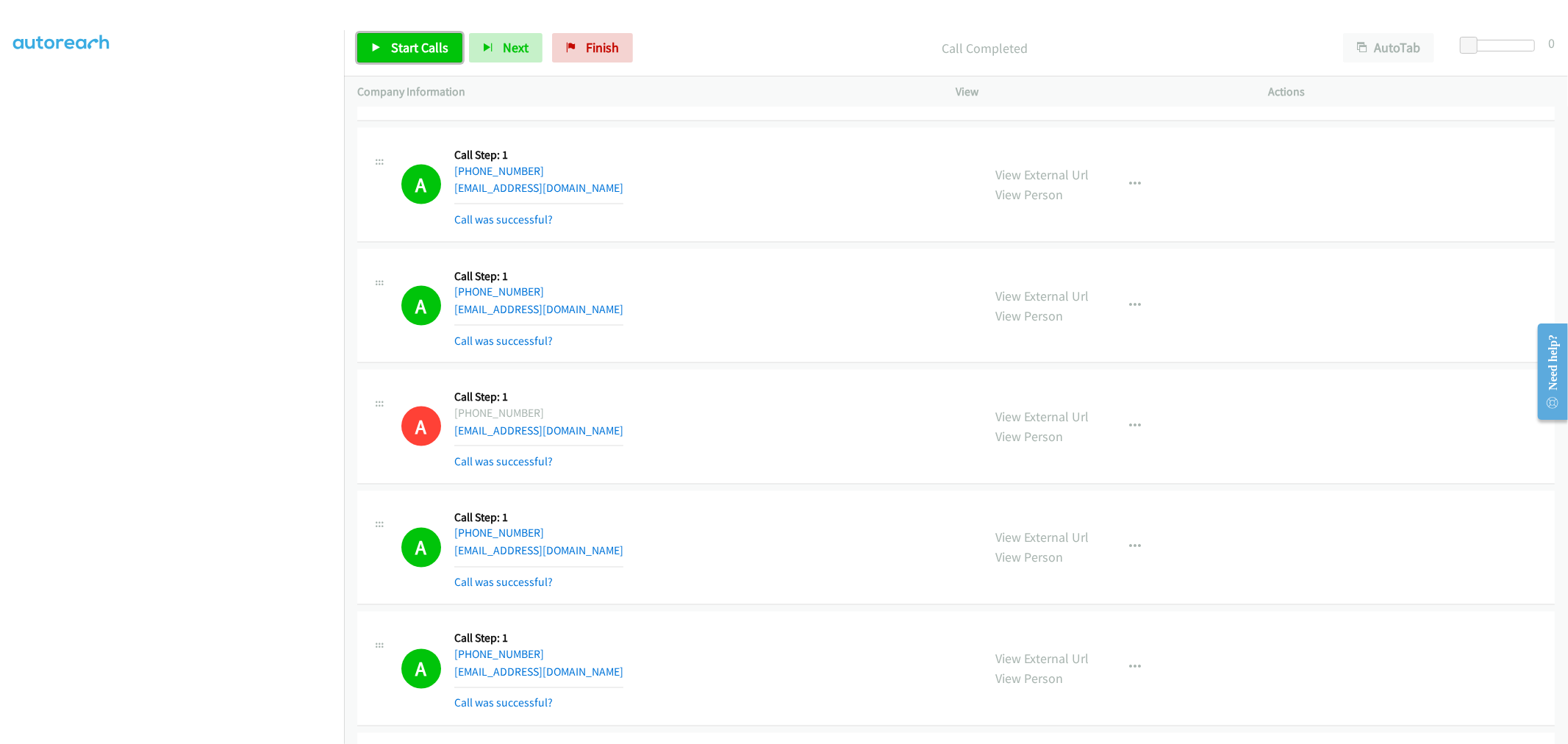
click at [426, 44] on span "Start Calls" at bounding box center [420, 47] width 57 height 17
click at [841, 279] on div "A Callback Scheduled Call Step: 1 America/New_York [PHONE_NUMBER] [EMAIL_ADDRES…" at bounding box center [685, 306] width 568 height 88
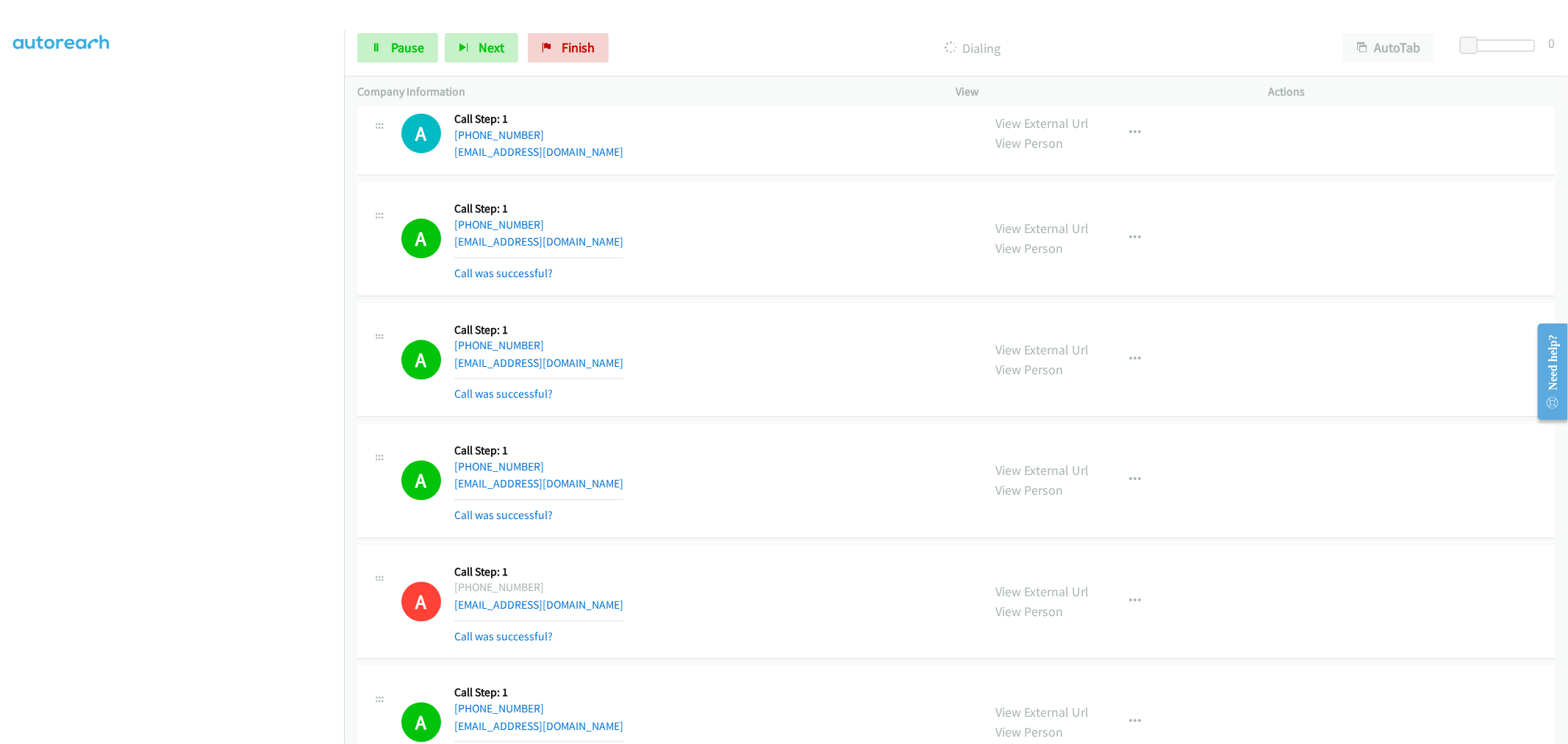
scroll to position [12281, 0]
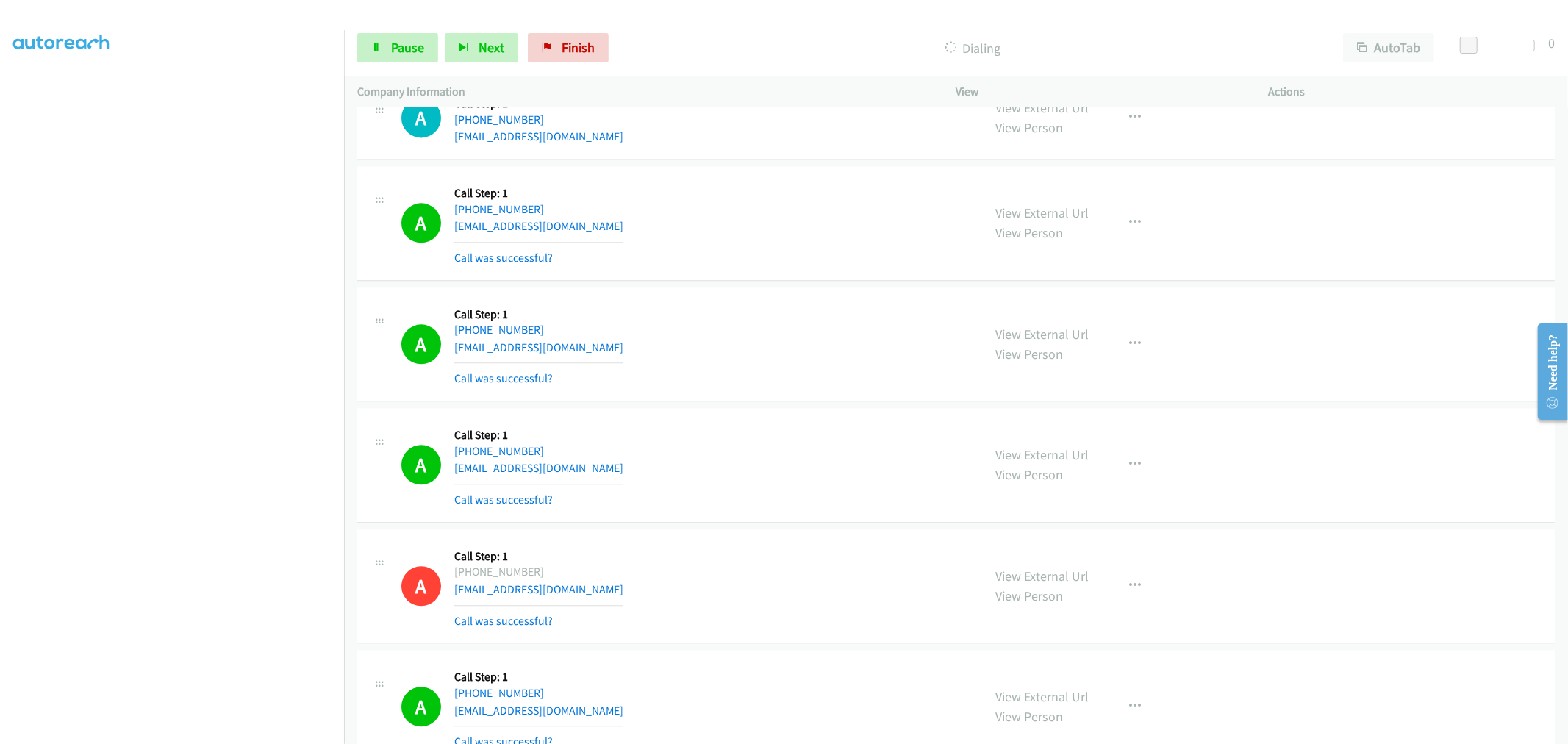
drag, startPoint x: 1017, startPoint y: 217, endPoint x: 979, endPoint y: 189, distance: 47.2
click at [761, 284] on td "A Callback Scheduled Call Step: 1 America/New_York [PHONE_NUMBER] [EMAIL_ADDRES…" at bounding box center [956, 223] width 1224 height 122
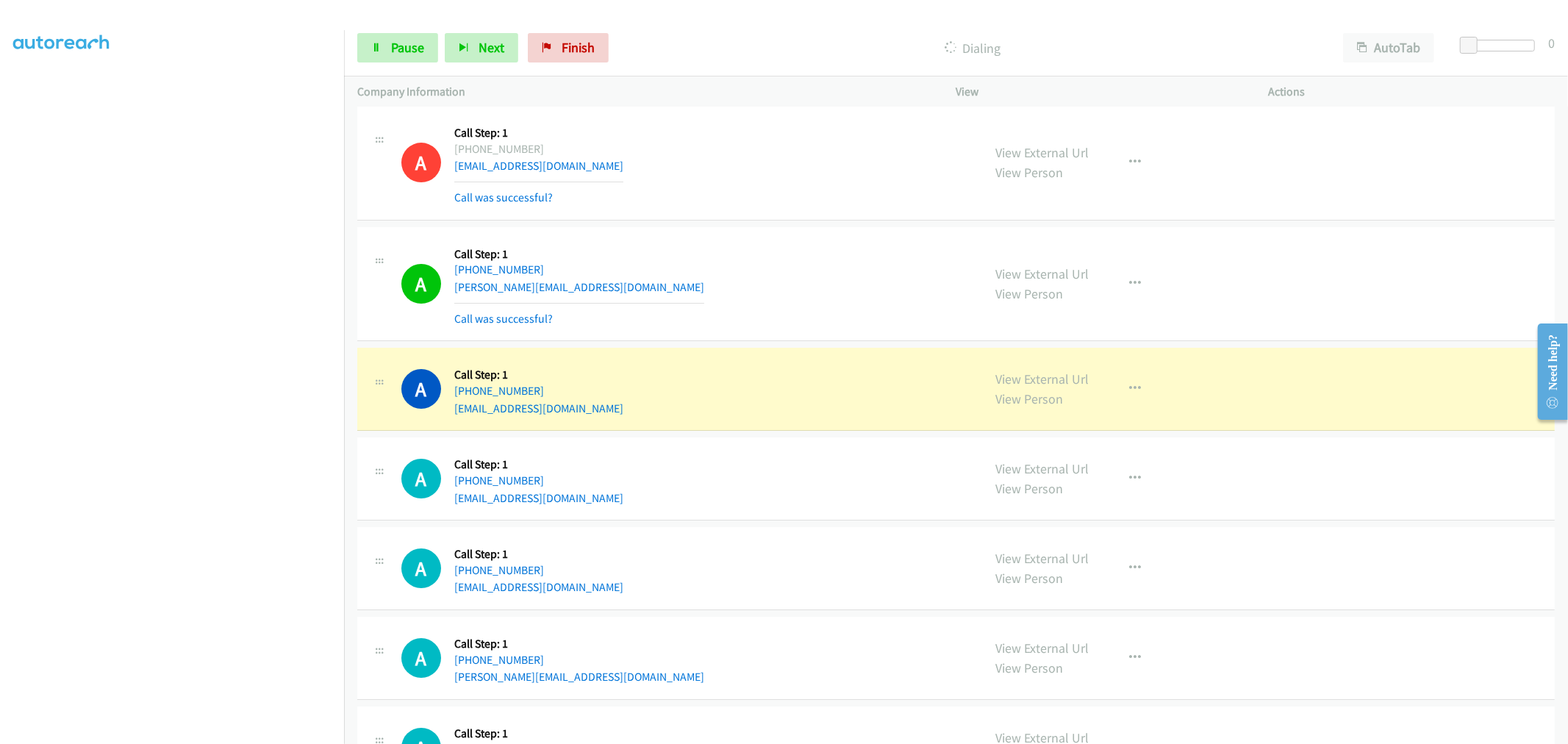
scroll to position [13749, 0]
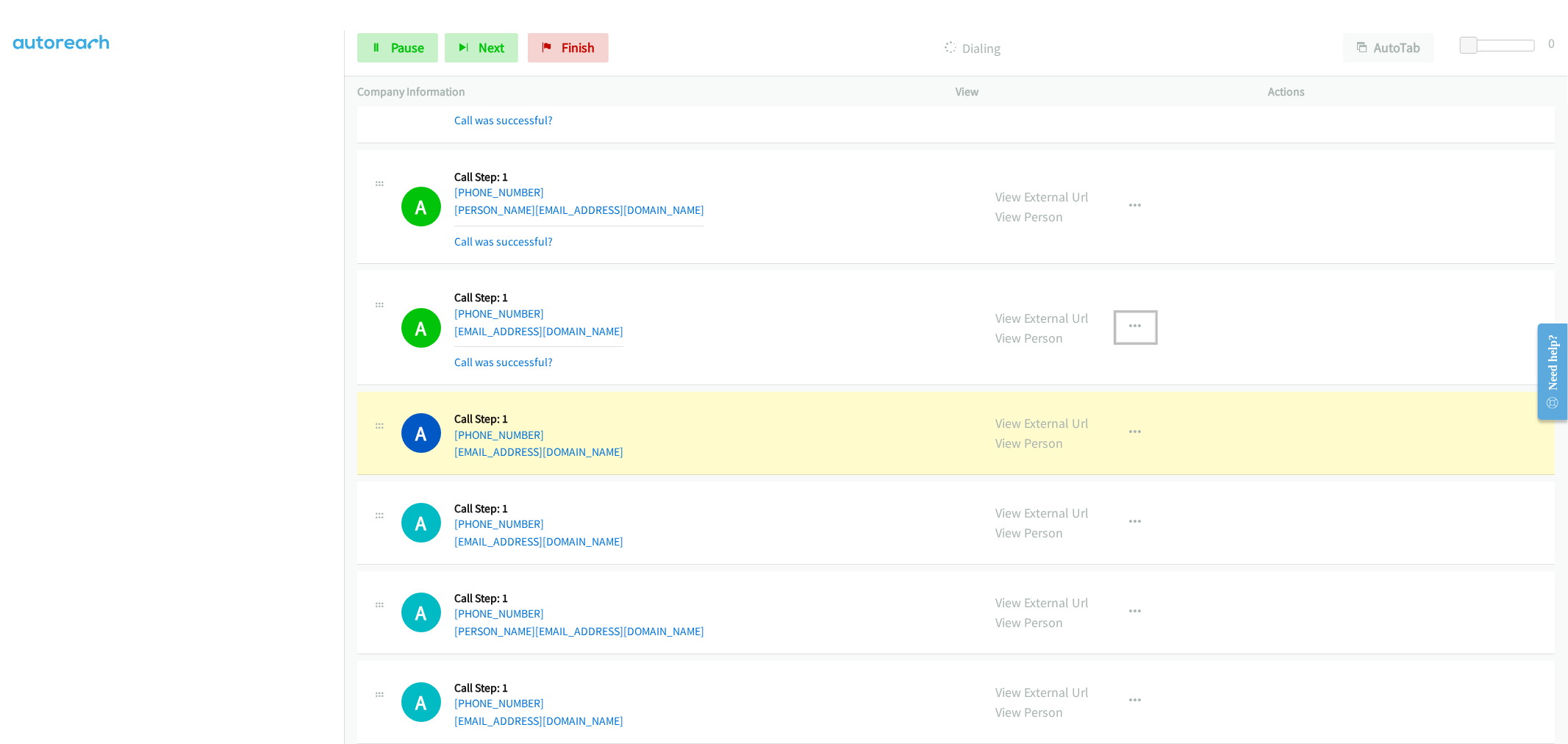
click at [1130, 333] on icon "button" at bounding box center [1135, 327] width 11 height 11
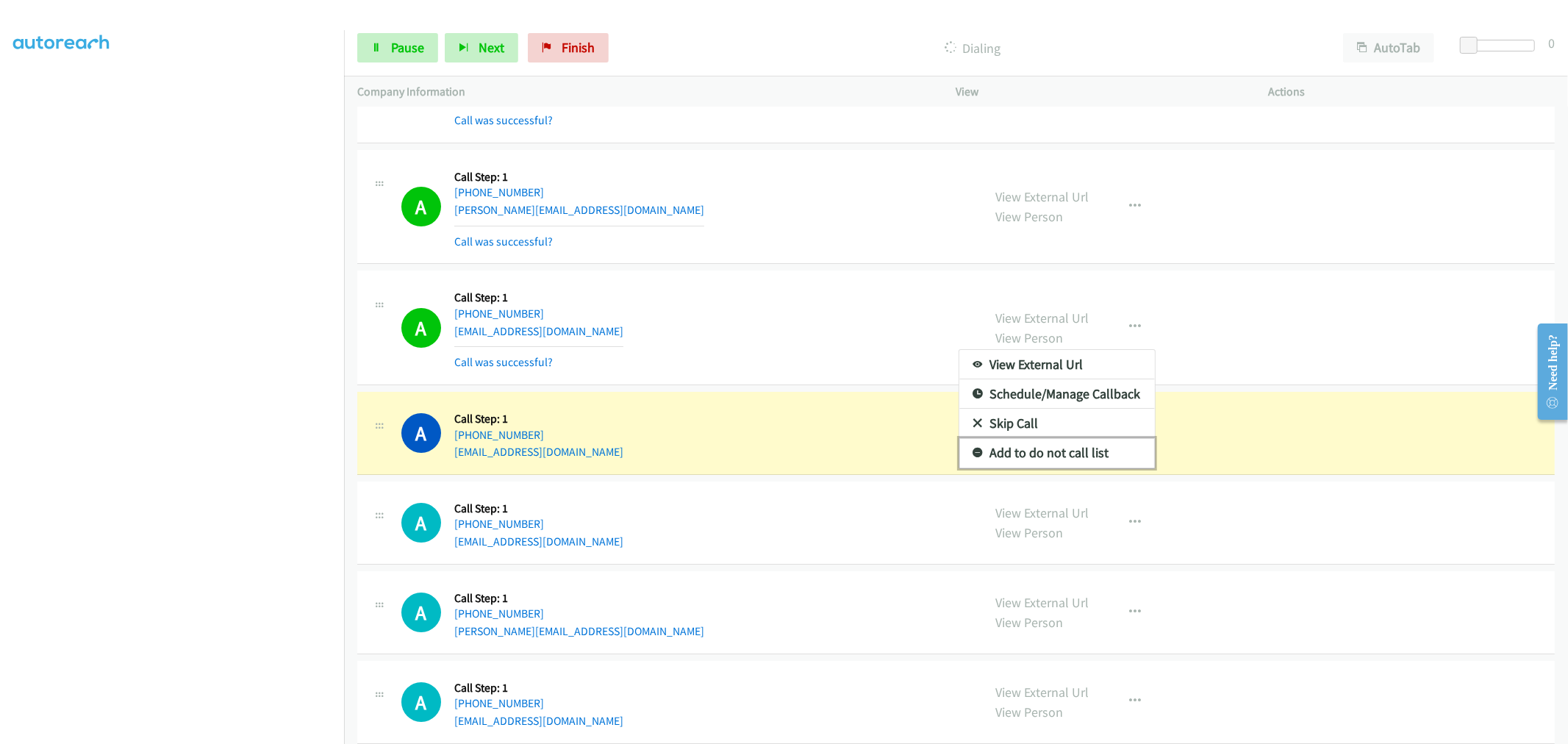
click at [1043, 467] on link "Add to do not call list" at bounding box center [1057, 453] width 195 height 30
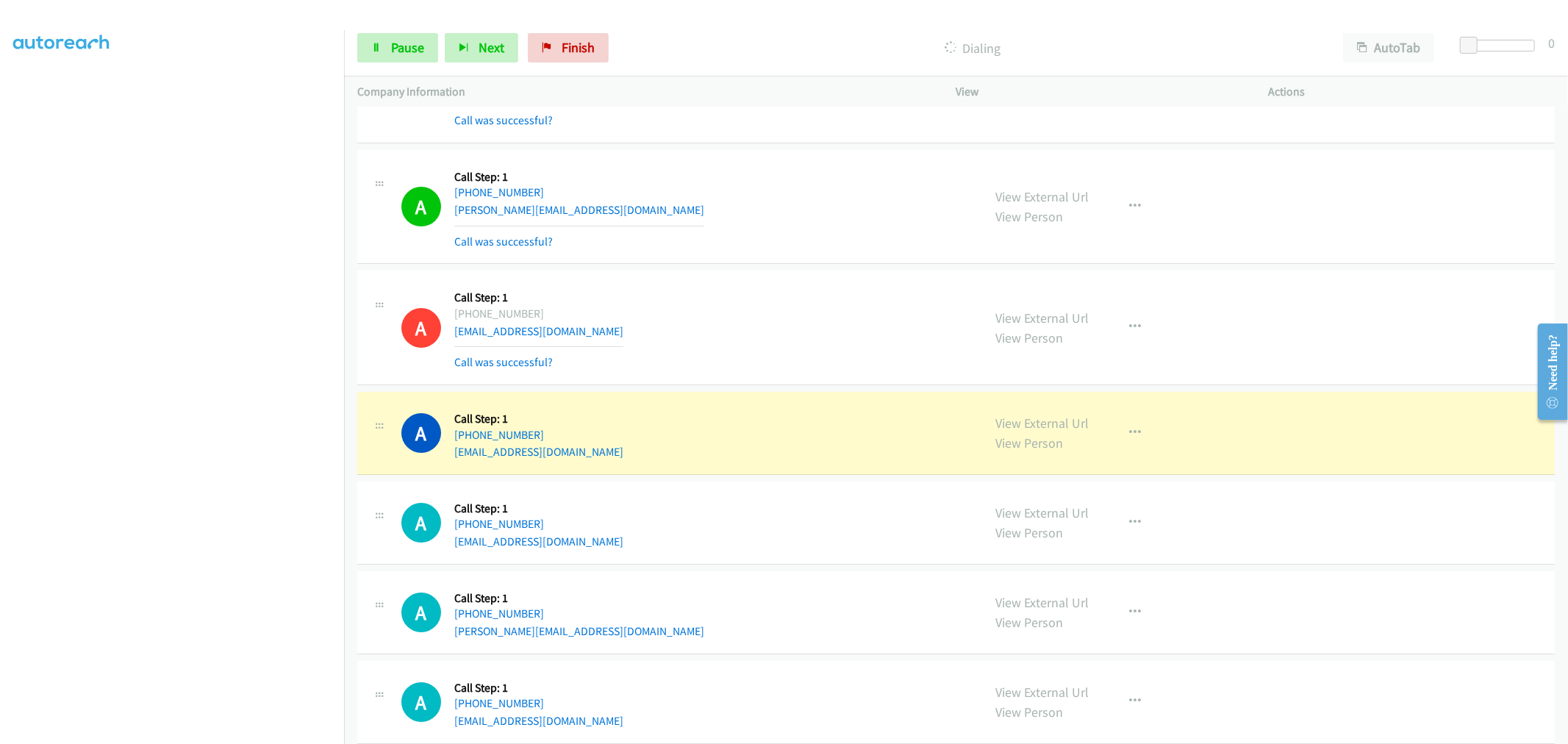
click at [1459, 674] on div "A Callback Scheduled Call Step: 1 [GEOGRAPHIC_DATA]/[GEOGRAPHIC_DATA] [PHONE_NU…" at bounding box center [956, 702] width 1197 height 83
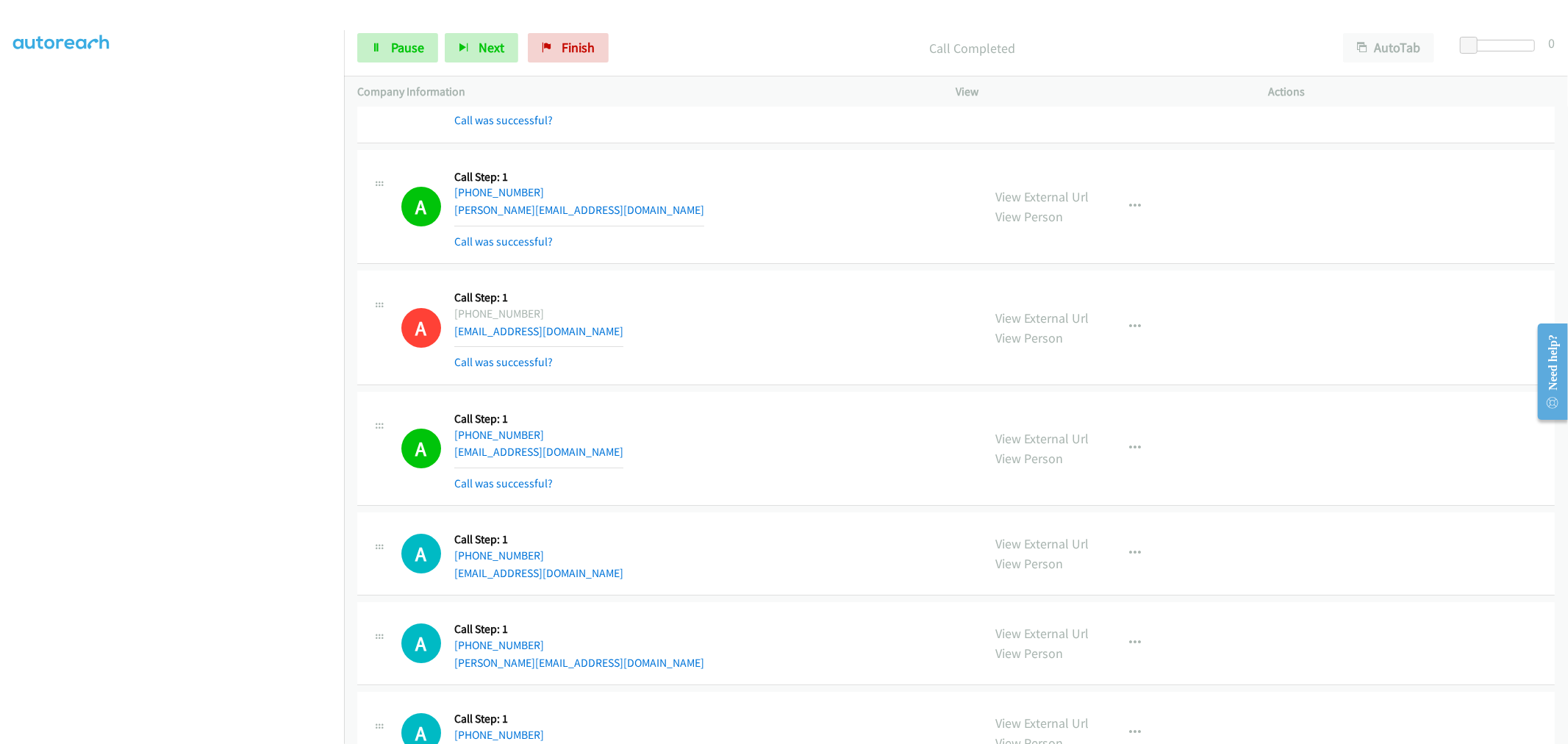
click at [763, 264] on div "A Callback Scheduled Call Step: 1 America/Los_Angeles [PHONE_NUMBER] [PERSON_NA…" at bounding box center [956, 208] width 1197 height 115
click at [763, 276] on td "A Callback Scheduled Call Step: 1 [GEOGRAPHIC_DATA]/[GEOGRAPHIC_DATA] [PHONE_NU…" at bounding box center [956, 328] width 1224 height 122
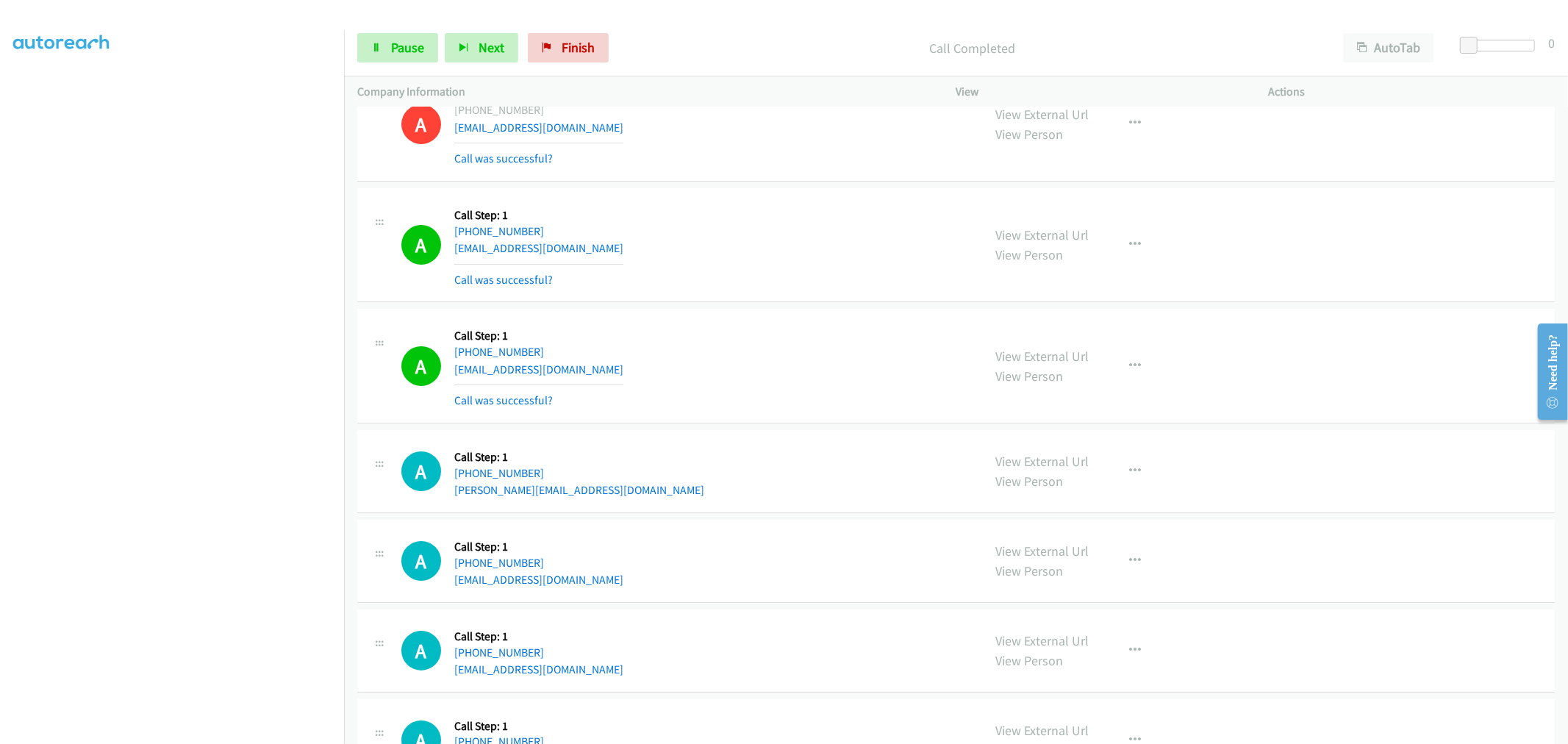
scroll to position [14076, 0]
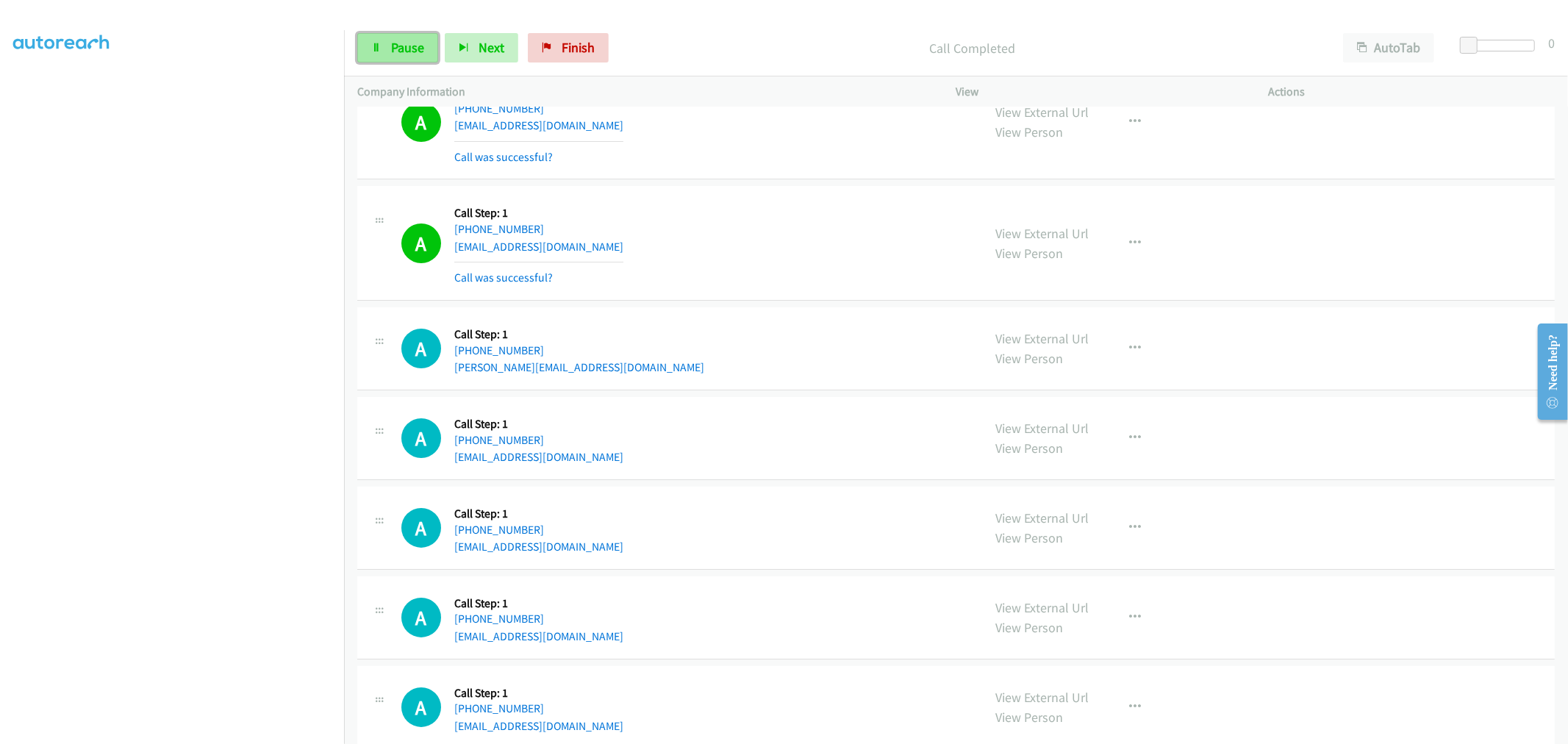
click at [428, 60] on link "Pause" at bounding box center [397, 48] width 80 height 30
click at [404, 45] on span "Start Calls" at bounding box center [420, 47] width 57 height 17
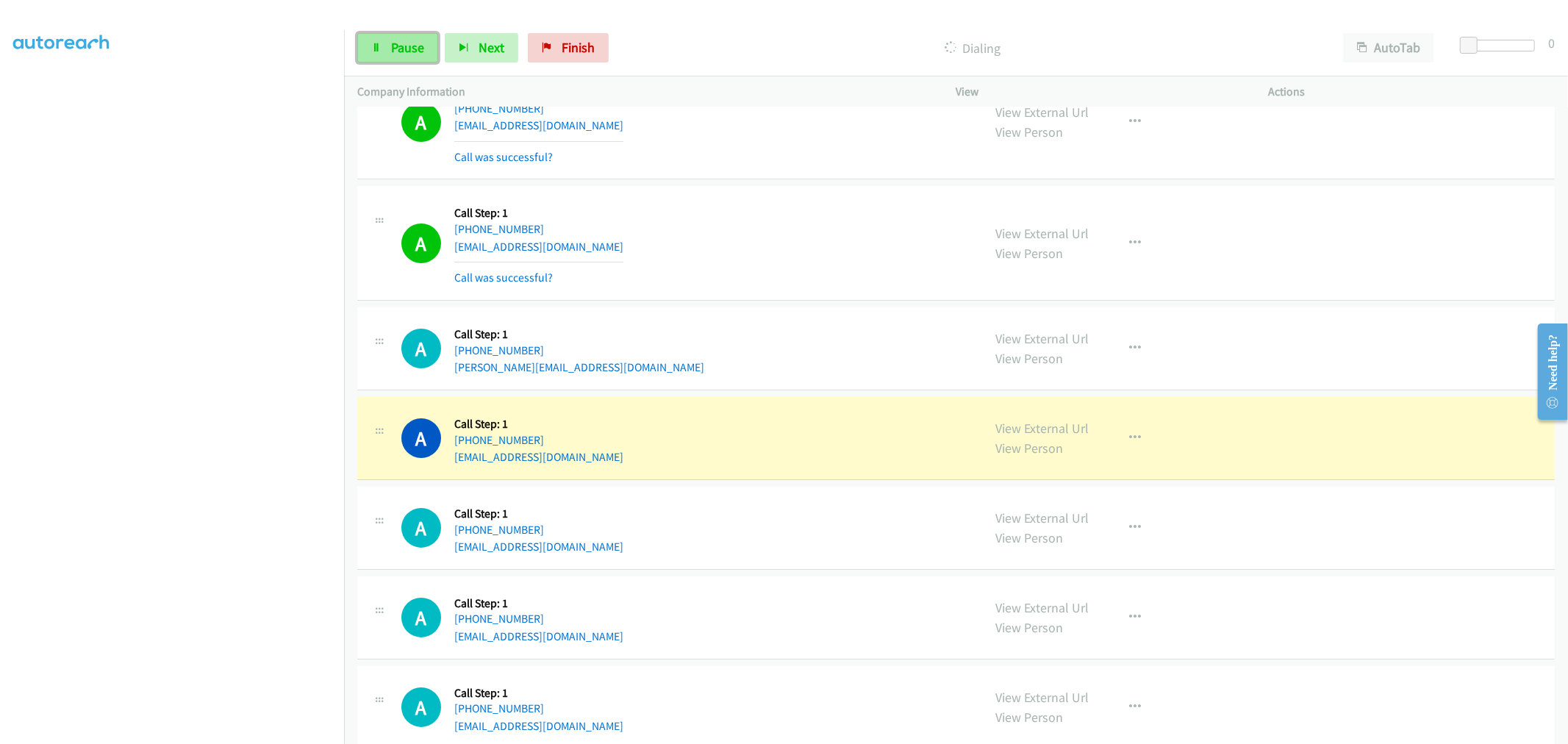
click at [401, 53] on span "Pause" at bounding box center [407, 47] width 33 height 17
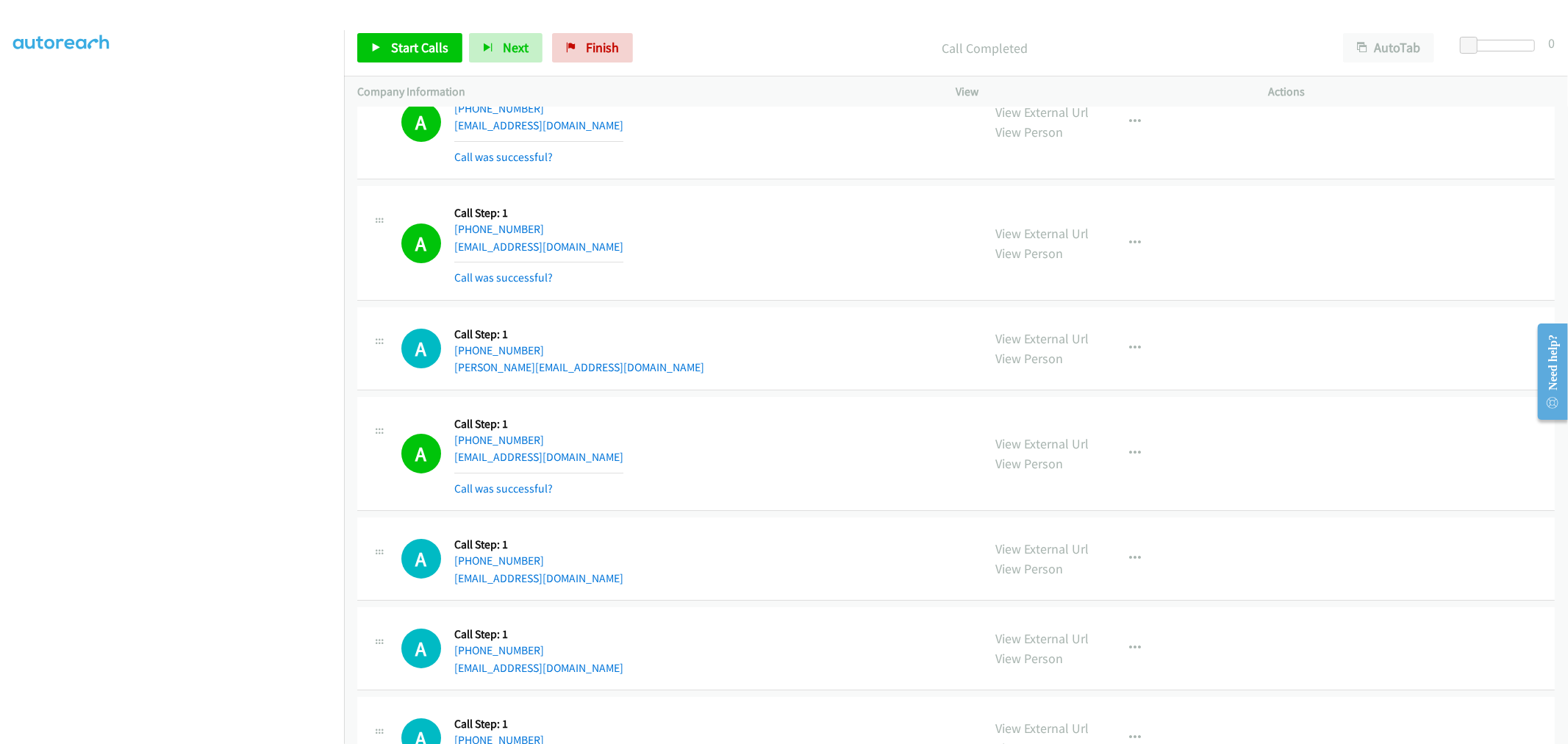
drag, startPoint x: 1040, startPoint y: 123, endPoint x: 997, endPoint y: 109, distance: 45.2
click at [644, 326] on div "A Callback Scheduled Call Step: 1 America/New_York [PHONE_NUMBER] [PERSON_NAME]…" at bounding box center [956, 348] width 1197 height 83
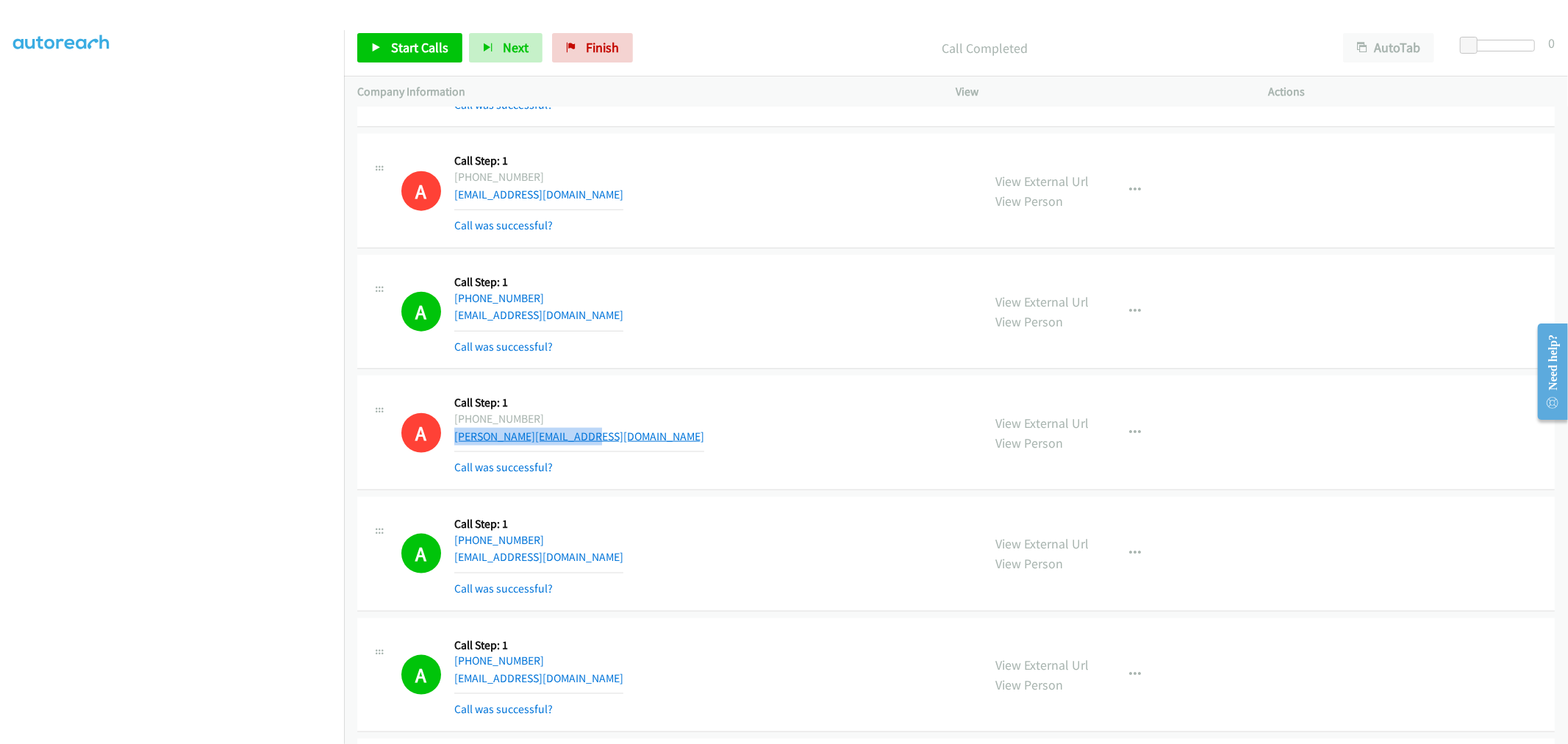
drag, startPoint x: 569, startPoint y: 439, endPoint x: 456, endPoint y: 436, distance: 113.0
click at [456, 436] on div "A Callback Scheduled Call Step: 1 [GEOGRAPHIC_DATA]/[GEOGRAPHIC_DATA] [PHONE_NU…" at bounding box center [685, 433] width 568 height 88
copy link "[PERSON_NAME][EMAIL_ADDRESS][DOMAIN_NAME]"
click at [751, 439] on div "A Callback Scheduled Call Step: 1 [GEOGRAPHIC_DATA]/[GEOGRAPHIC_DATA] [PHONE_NU…" at bounding box center [685, 433] width 568 height 88
click at [767, 296] on div "A Callback Scheduled Call Step: 1 America/New_York [PHONE_NUMBER] [EMAIL_ADDRES…" at bounding box center [685, 312] width 568 height 88
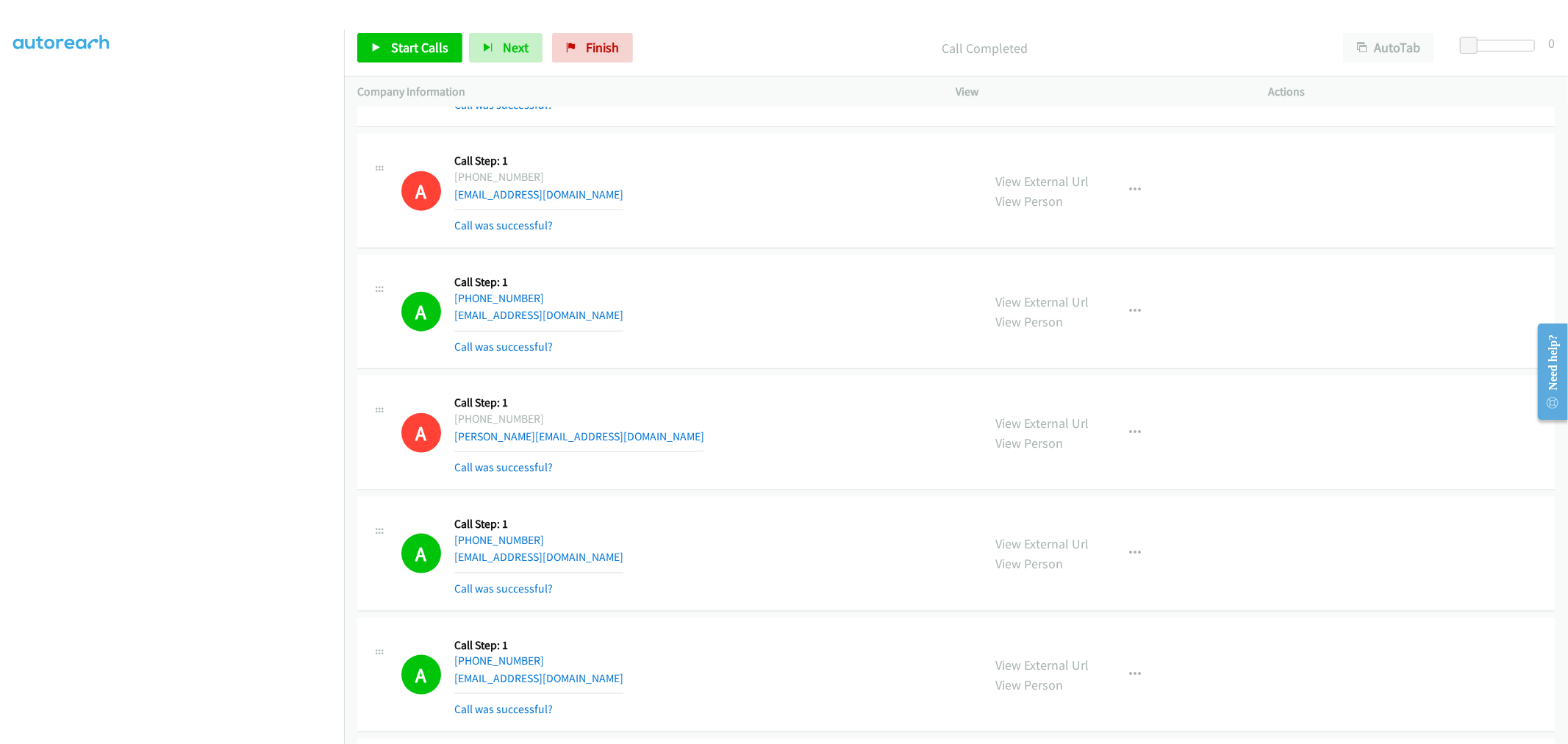
click at [768, 310] on div "A Callback Scheduled Call Step: 1 America/New_York [PHONE_NUMBER] [EMAIL_ADDRES…" at bounding box center [685, 312] width 568 height 88
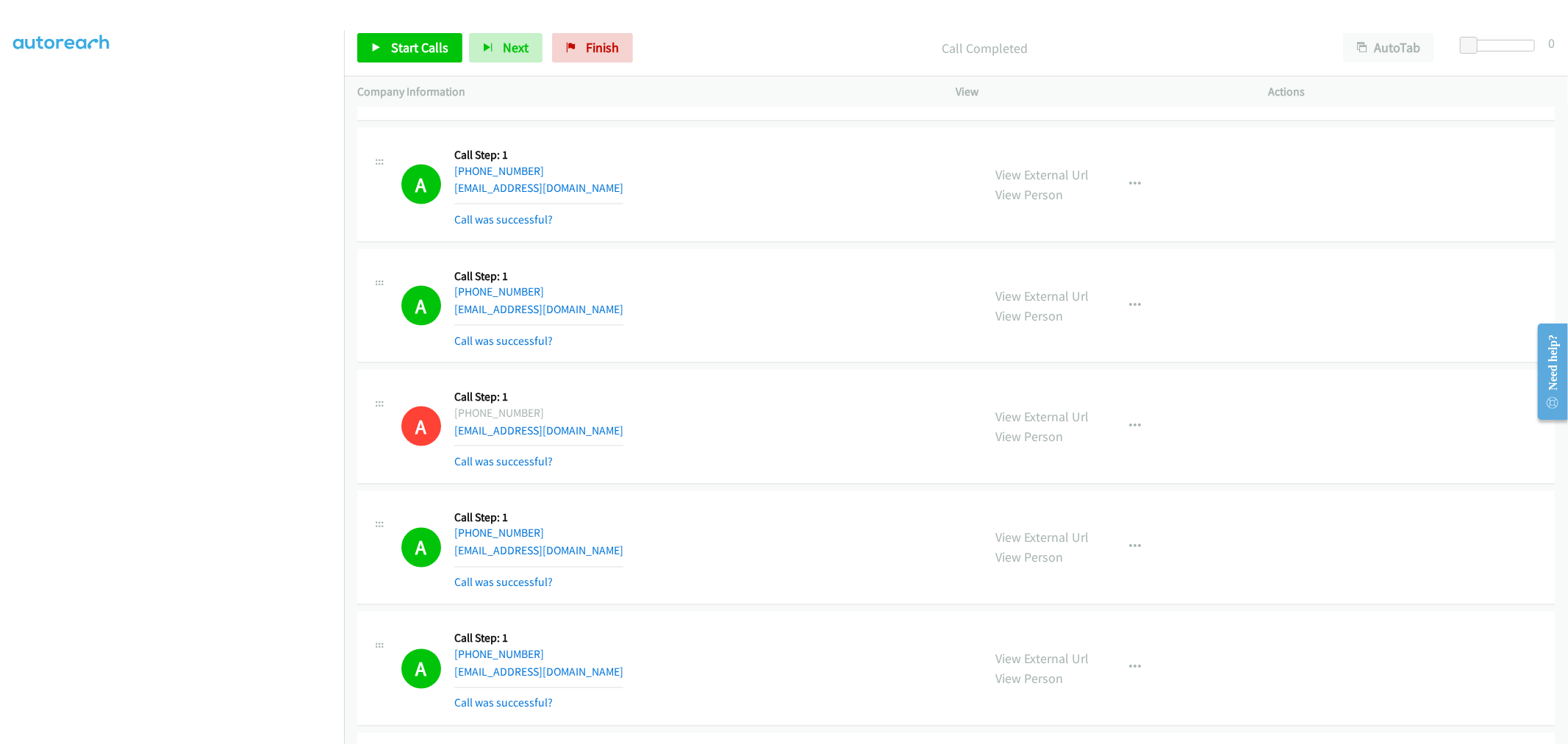
click at [742, 375] on td "A Callback Scheduled Call Step: 1 [GEOGRAPHIC_DATA]/[GEOGRAPHIC_DATA] [PHONE_NU…" at bounding box center [956, 428] width 1224 height 122
click at [411, 54] on span "Start Calls" at bounding box center [420, 47] width 57 height 17
click at [423, 48] on span "Pause" at bounding box center [407, 47] width 33 height 17
click at [746, 284] on div "A Callback Scheduled Call Step: 1 America/New_York [PHONE_NUMBER] [EMAIL_ADDRES…" at bounding box center [685, 306] width 568 height 88
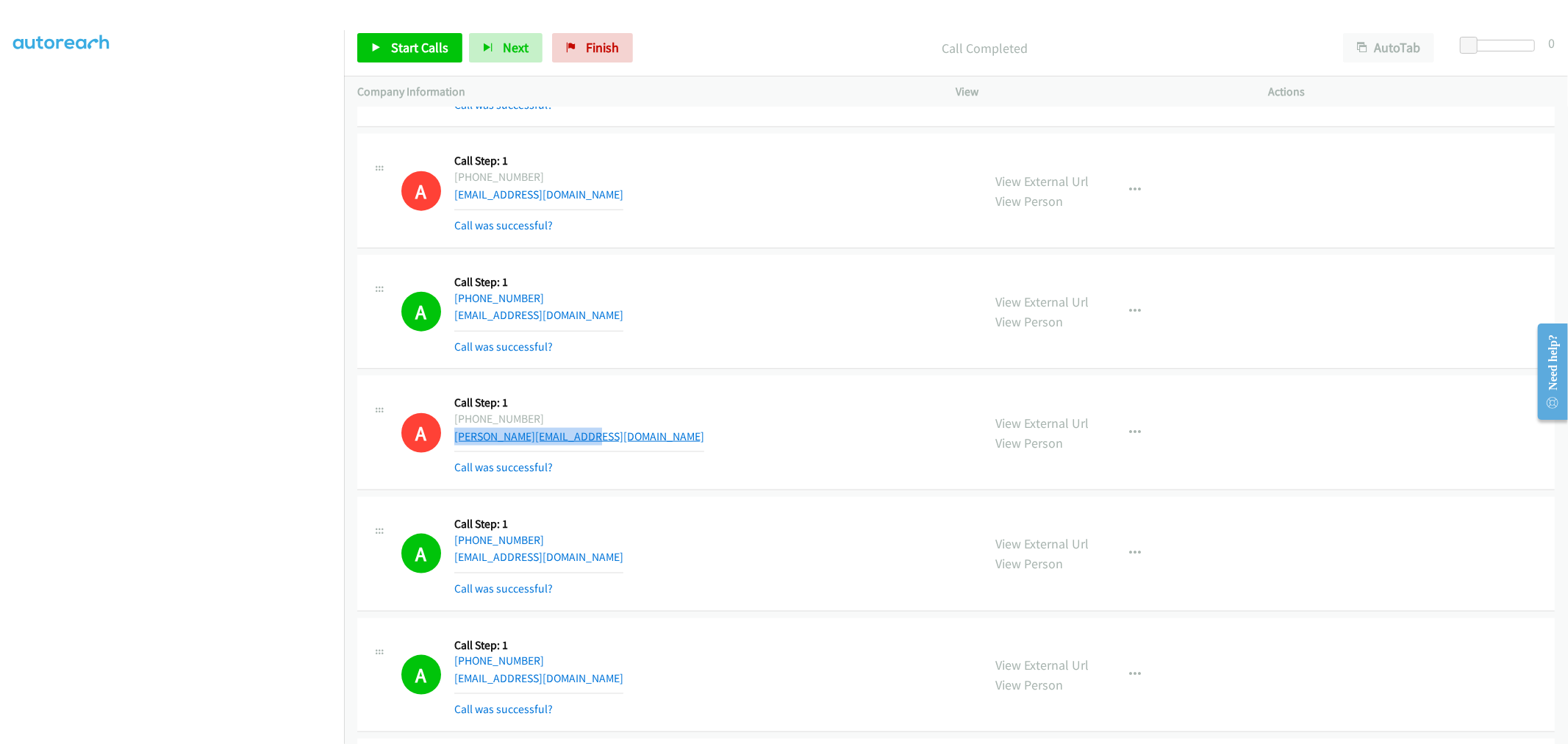
drag, startPoint x: 530, startPoint y: 430, endPoint x: 453, endPoint y: 436, distance: 77.2
click at [453, 436] on div "A Callback Scheduled Call Step: 1 [GEOGRAPHIC_DATA]/[GEOGRAPHIC_DATA] [PHONE_NU…" at bounding box center [685, 433] width 568 height 88
copy link "[PERSON_NAME][EMAIL_ADDRESS][DOMAIN_NAME]"
click at [709, 394] on div "A Callback Scheduled Call Step: 1 [GEOGRAPHIC_DATA]/[GEOGRAPHIC_DATA] [PHONE_NU…" at bounding box center [685, 433] width 568 height 88
drag, startPoint x: 401, startPoint y: 48, endPoint x: 448, endPoint y: 53, distance: 47.3
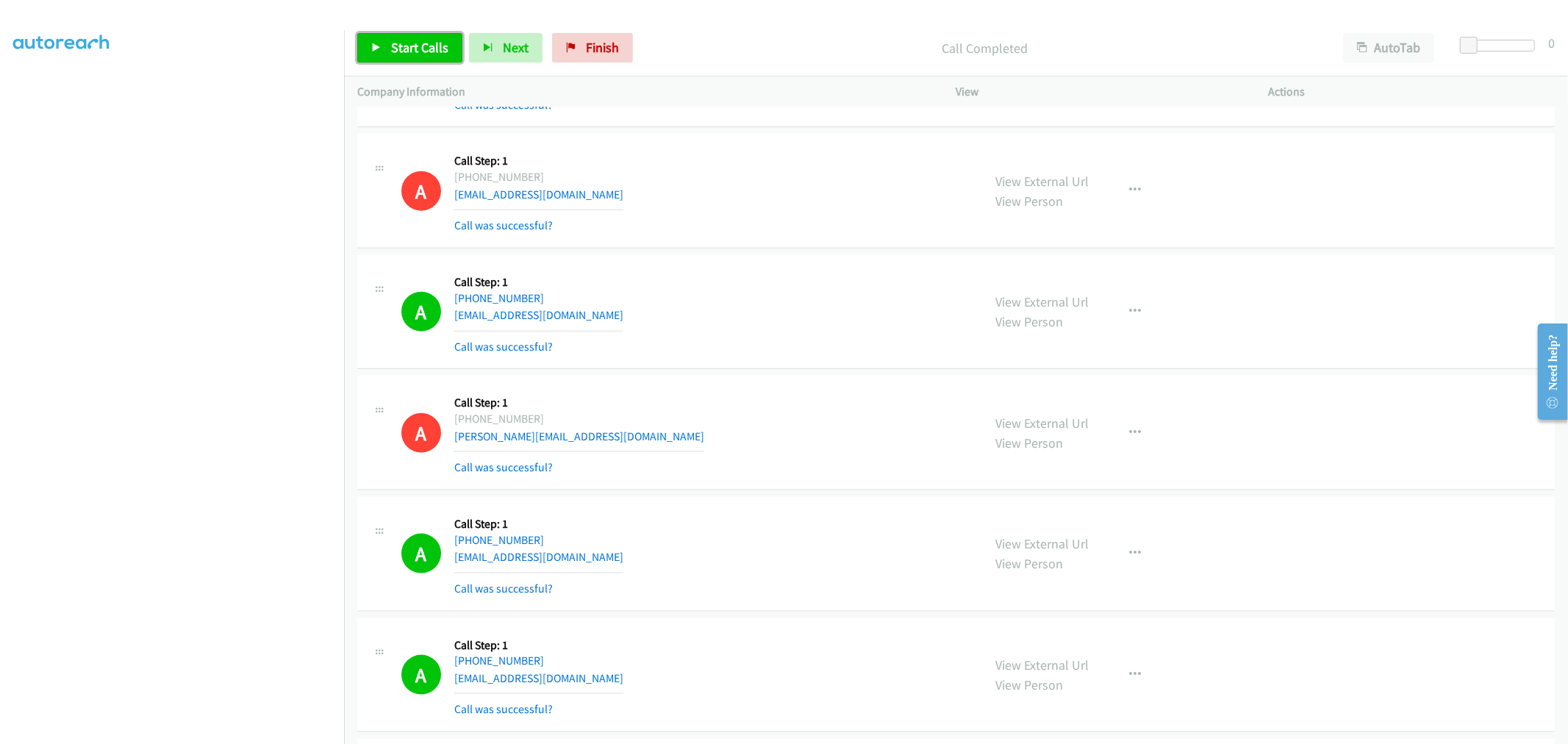
click at [401, 48] on span "Start Calls" at bounding box center [420, 47] width 57 height 17
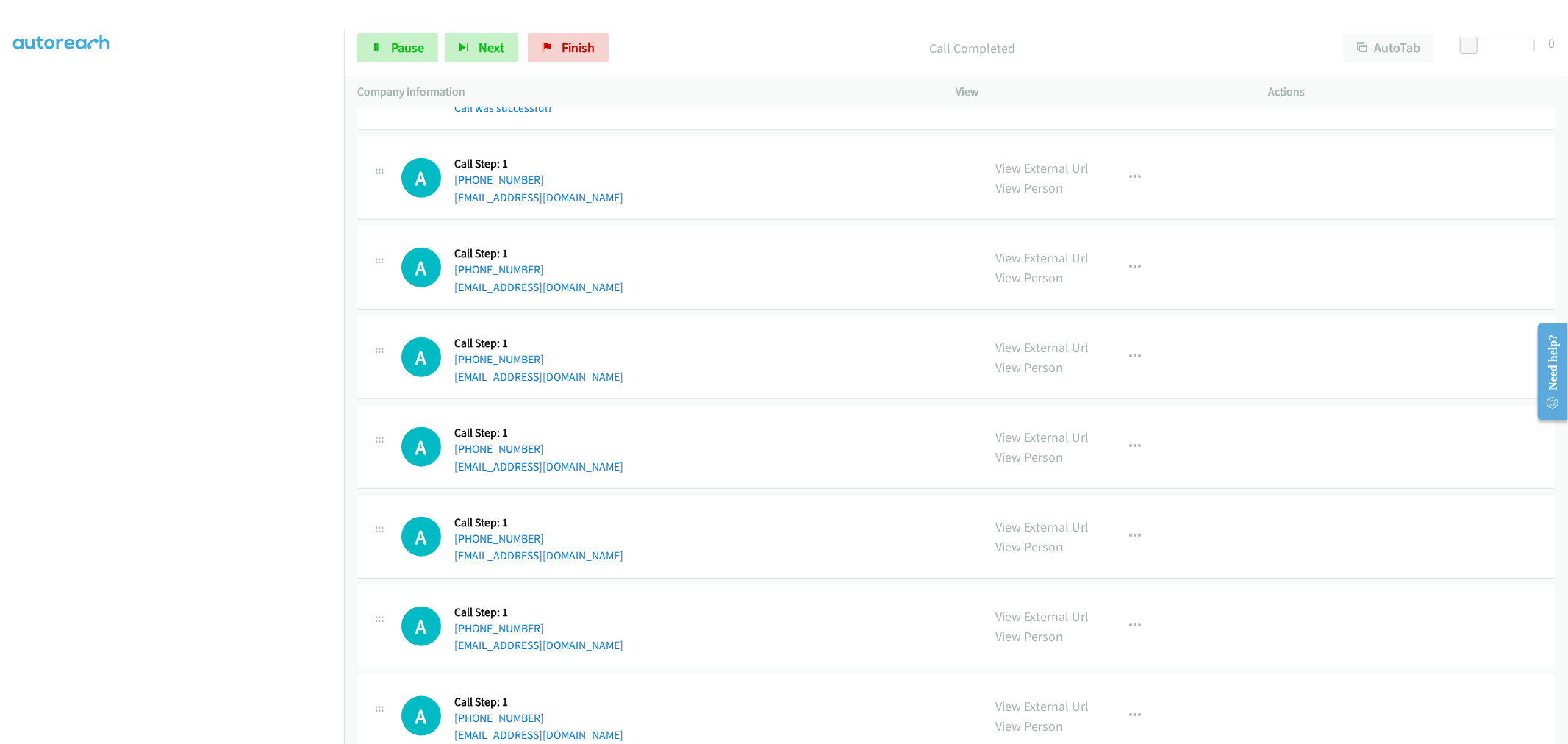
scroll to position [15157, 0]
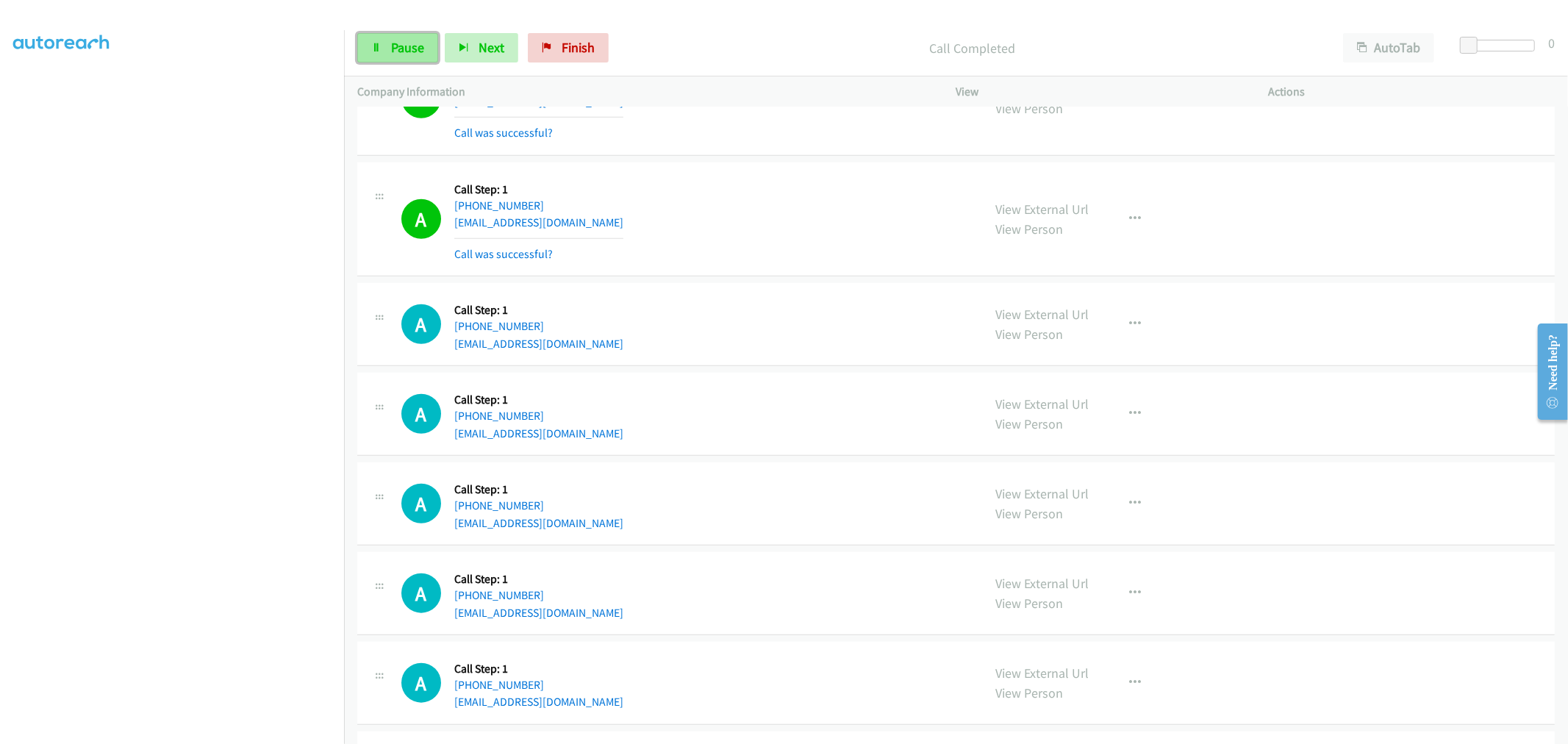
drag, startPoint x: 391, startPoint y: 39, endPoint x: 398, endPoint y: 43, distance: 8.1
click at [391, 39] on link "Pause" at bounding box center [397, 48] width 80 height 30
drag, startPoint x: 403, startPoint y: 44, endPoint x: 414, endPoint y: 62, distance: 21.1
click at [403, 43] on span "Start Calls" at bounding box center [420, 47] width 57 height 17
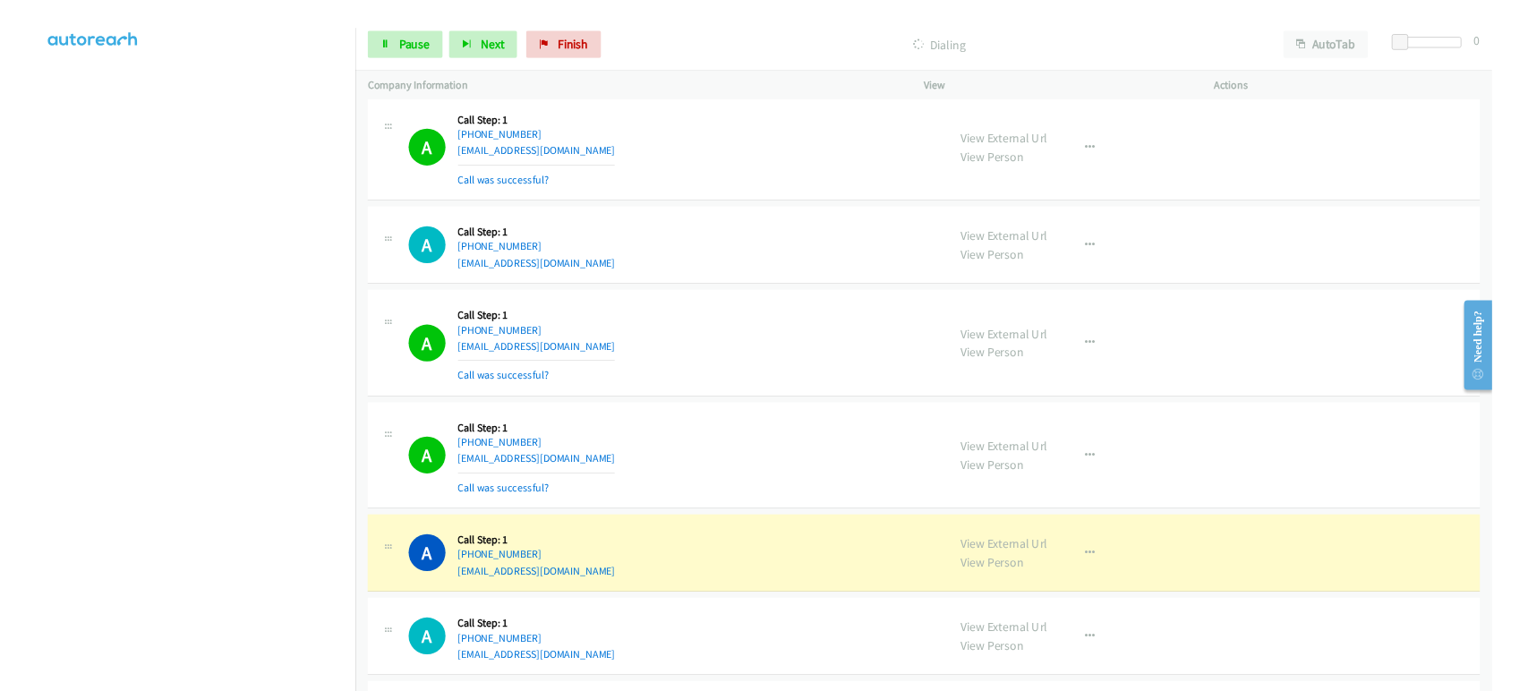
scroll to position [18856, 0]
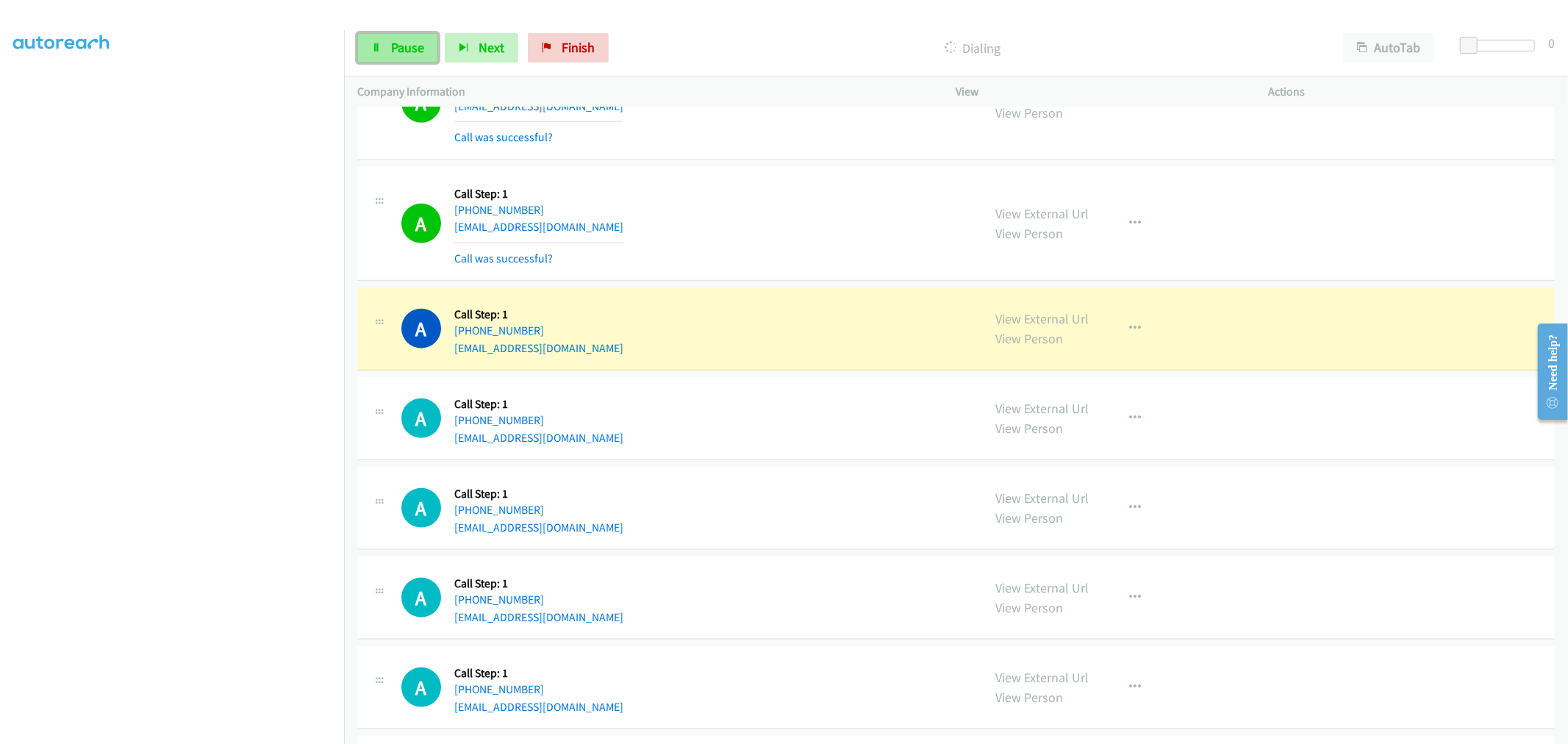
click at [390, 60] on link "Pause" at bounding box center [397, 48] width 80 height 30
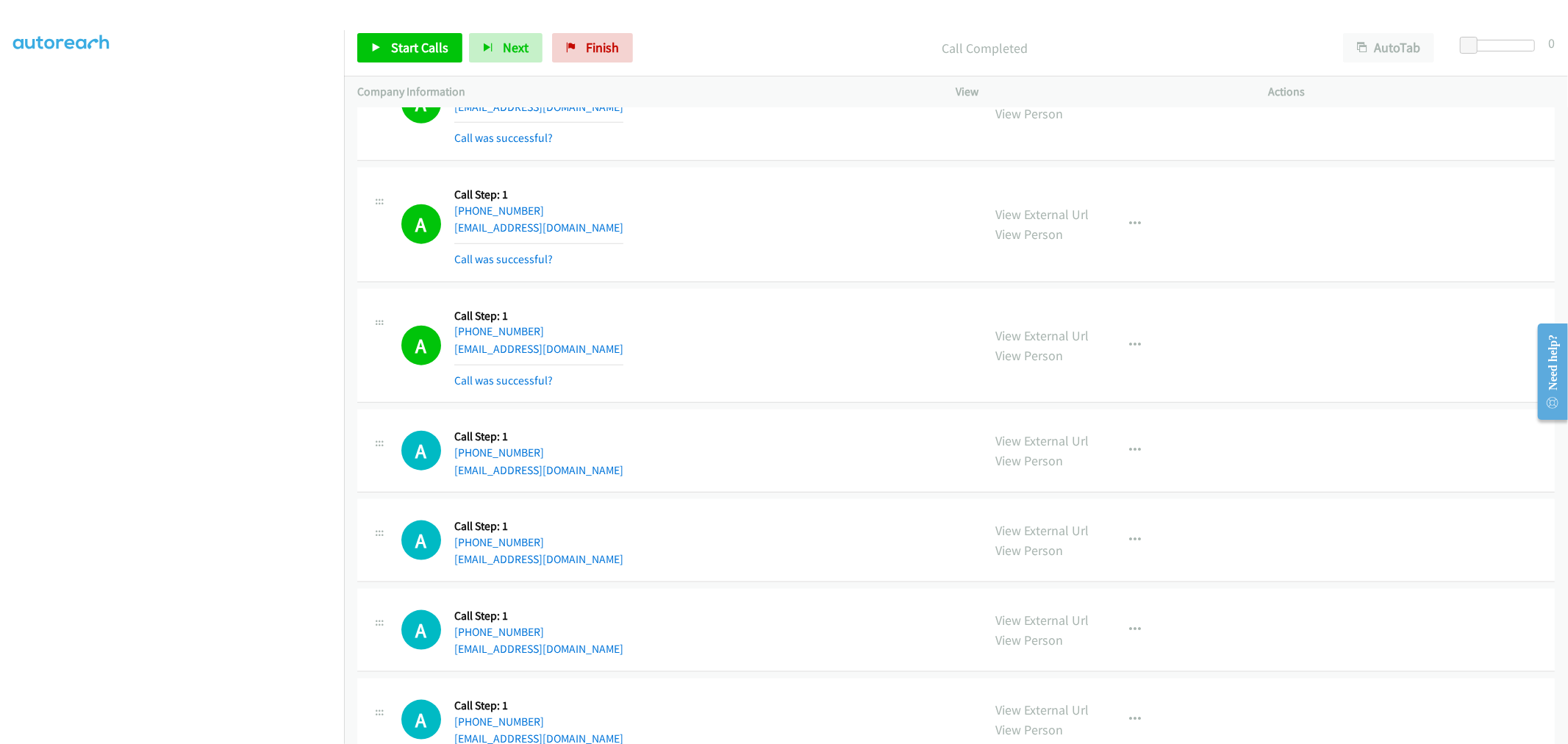
scroll to position [81, 2]
